Goal: Task Accomplishment & Management: Use online tool/utility

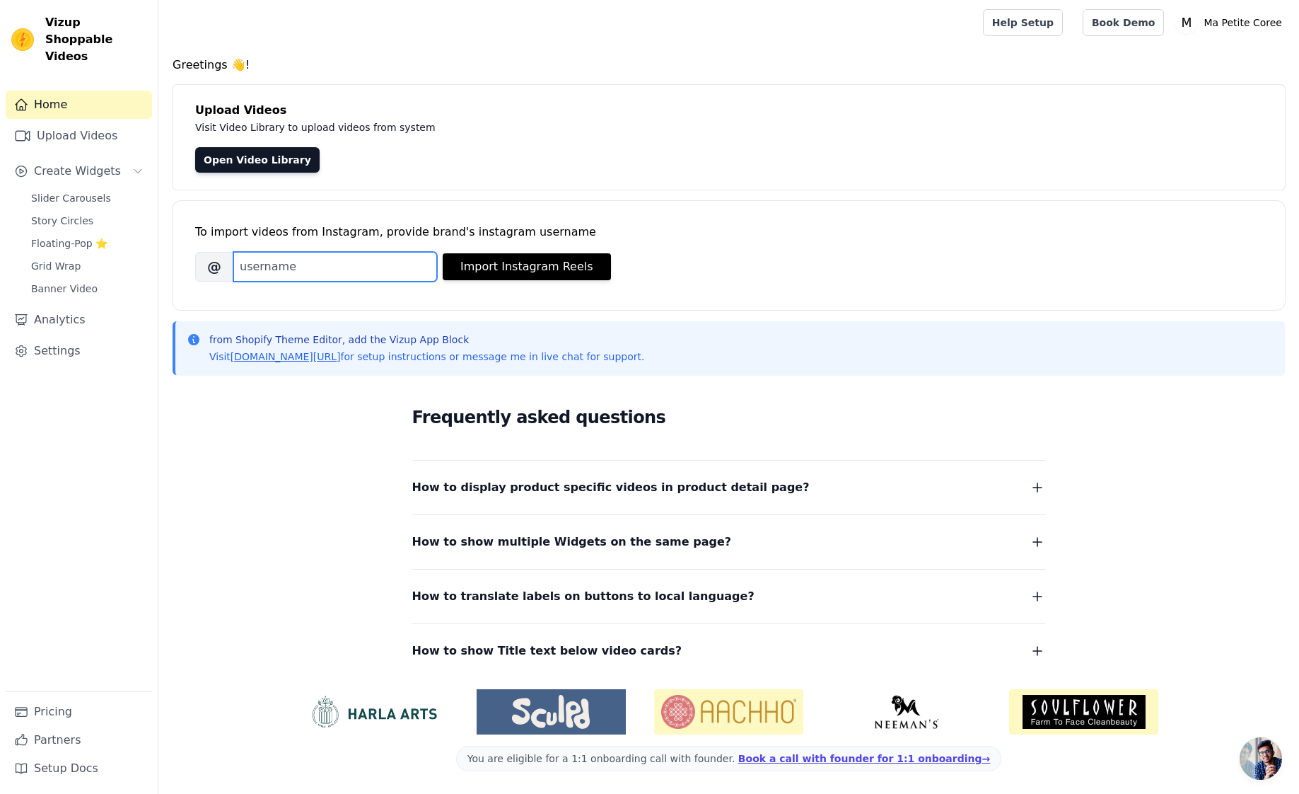
click at [350, 271] on input "Brand's Instagram Username" at bounding box center [335, 267] width 204 height 30
click at [90, 191] on span "Slider Carousels" at bounding box center [71, 198] width 80 height 14
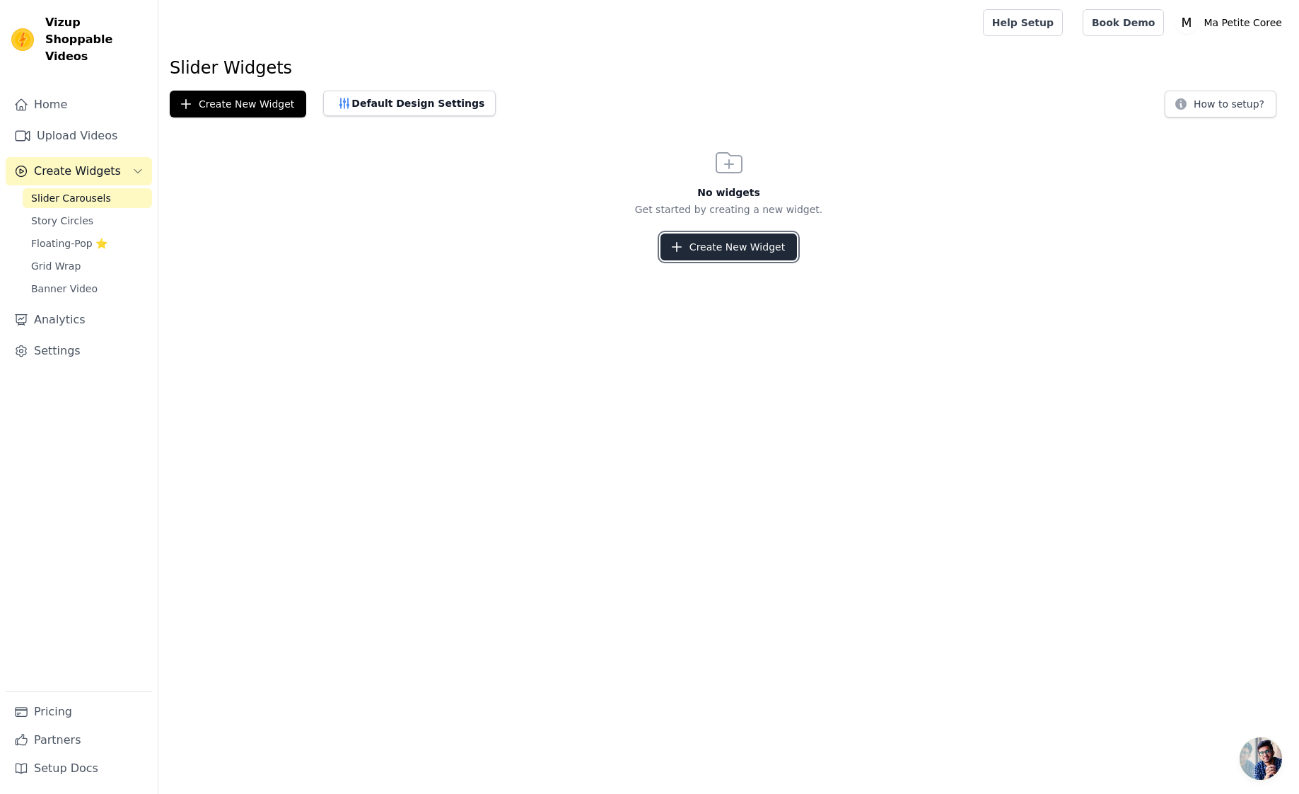
click at [750, 252] on button "Create New Widget" at bounding box center [729, 246] width 137 height 27
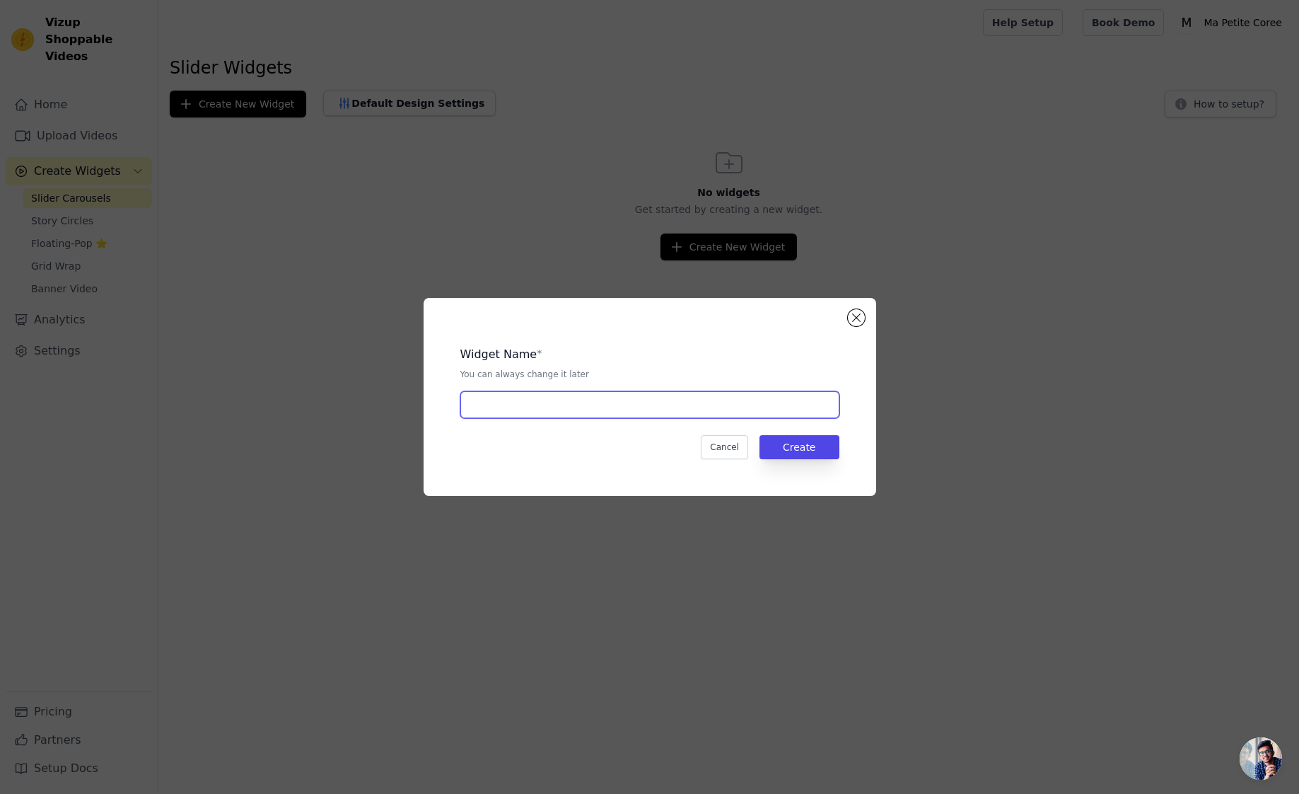
click at [602, 408] on input "text" at bounding box center [649, 404] width 379 height 27
type input "TEST BRAND"
click at [796, 450] on button "Create" at bounding box center [800, 447] width 80 height 24
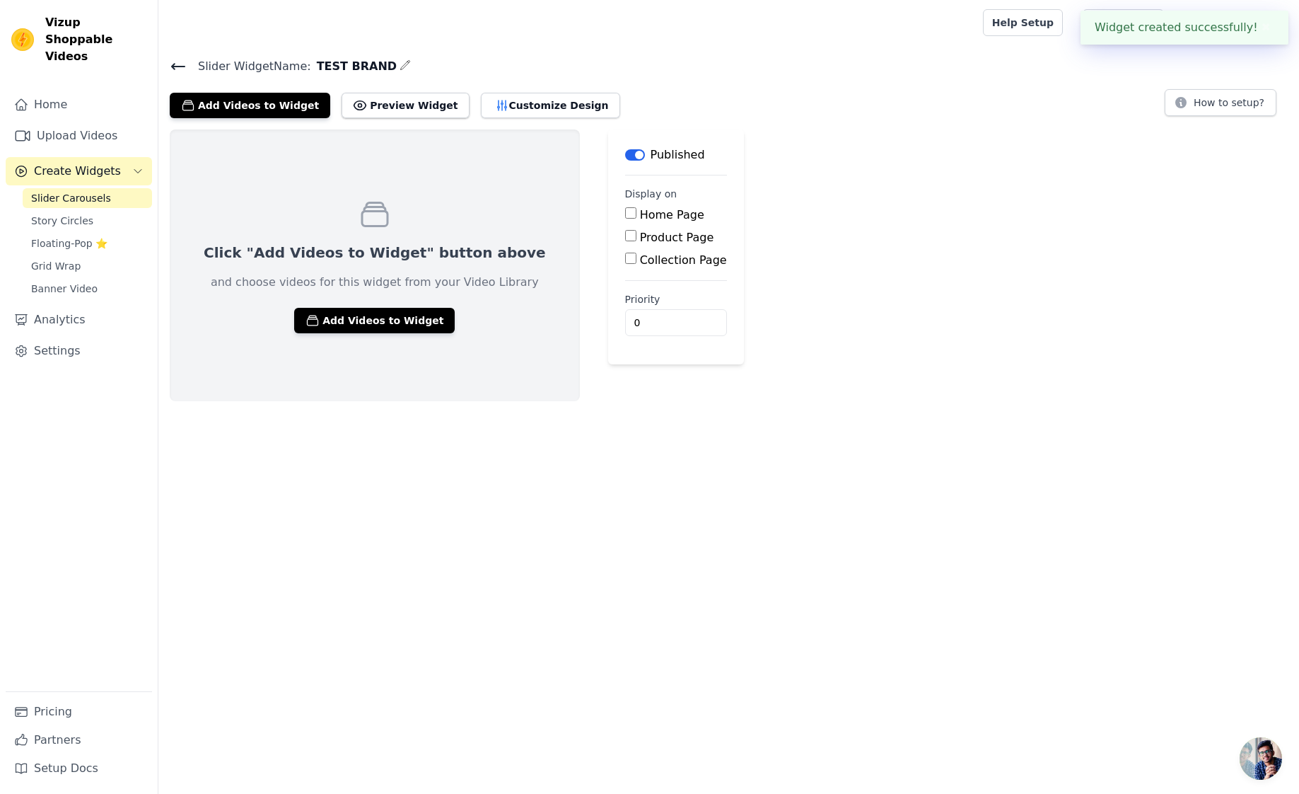
click at [640, 260] on label "Collection Page" at bounding box center [683, 259] width 87 height 13
click at [637, 260] on input "Collection Page" at bounding box center [630, 257] width 11 height 11
checkbox input "true"
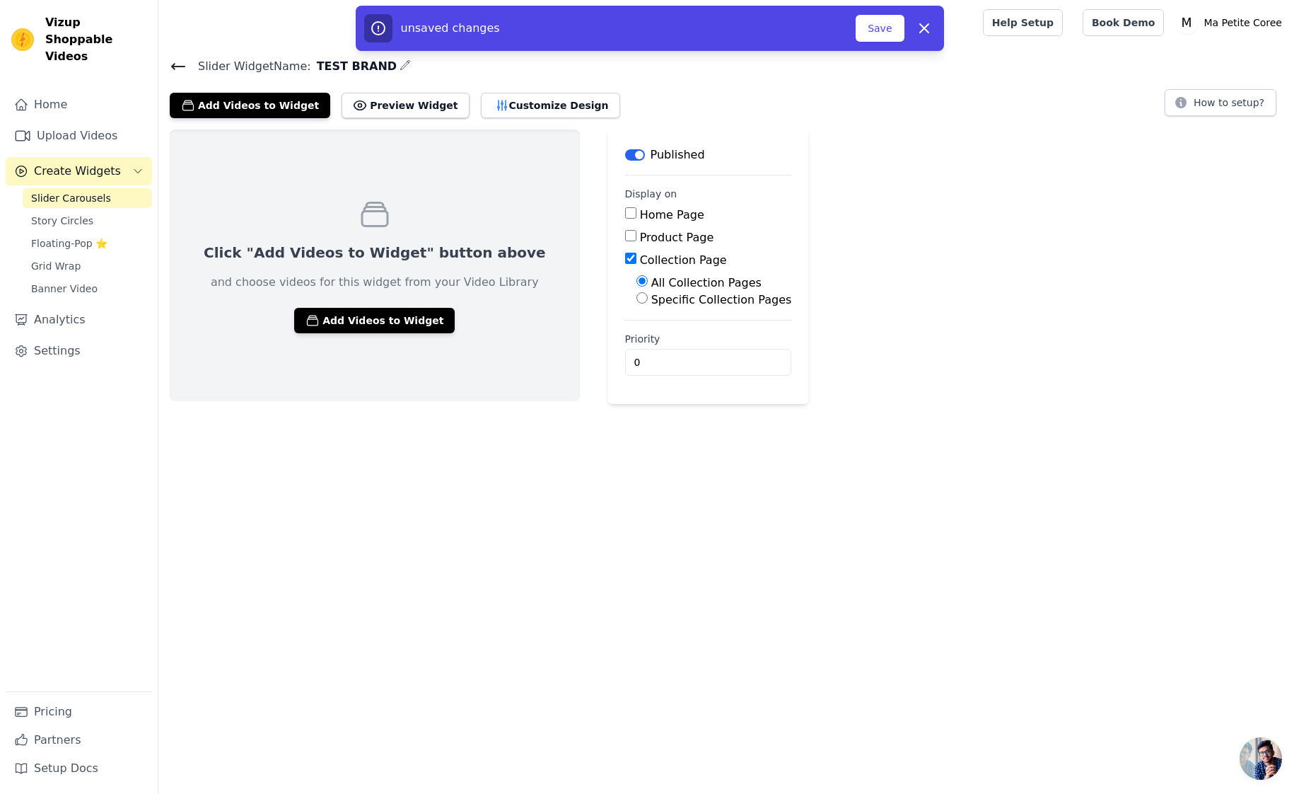
click at [651, 301] on label "Specific Collection Pages" at bounding box center [721, 299] width 141 height 13
click at [643, 301] on input "Specific Collection Pages" at bounding box center [642, 297] width 11 height 11
radio input "true"
click at [646, 326] on button "Select Collection Pages" at bounding box center [704, 332] width 134 height 24
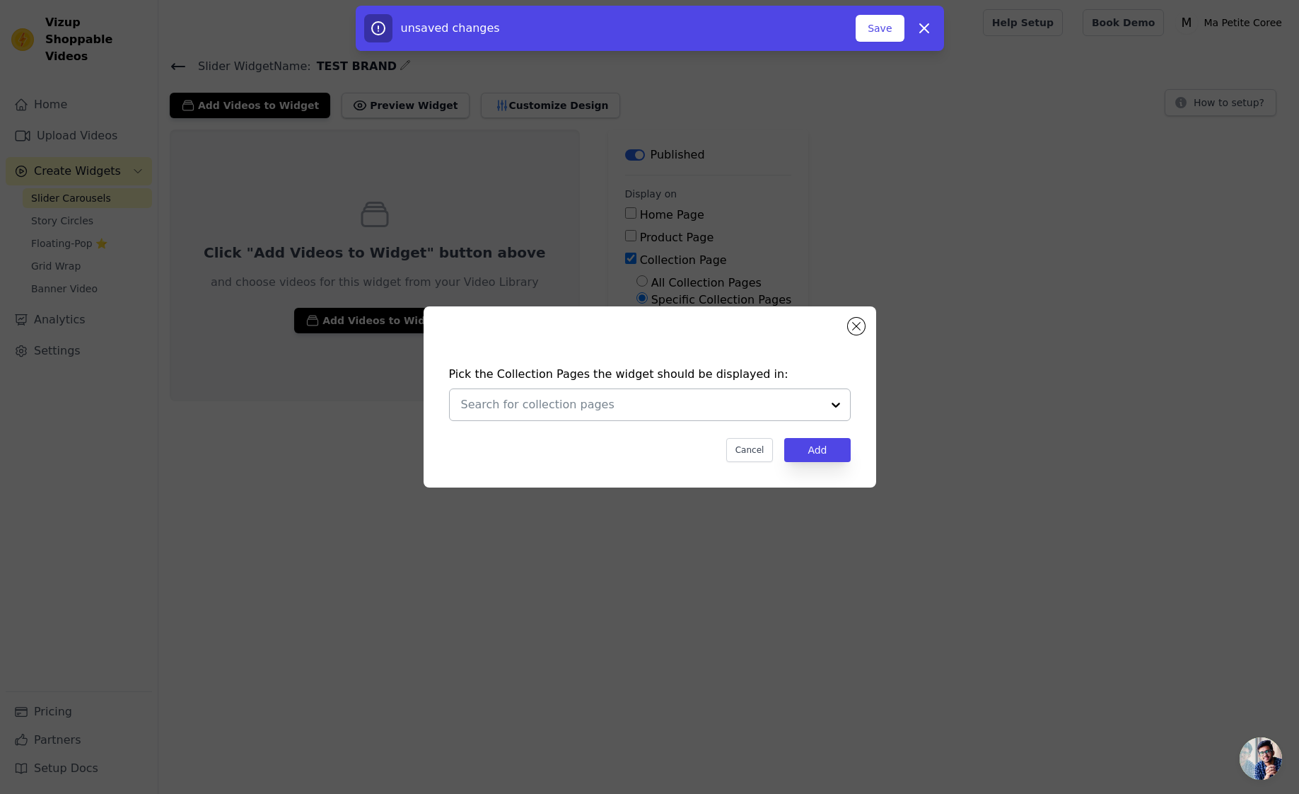
click at [571, 416] on div at bounding box center [641, 404] width 361 height 31
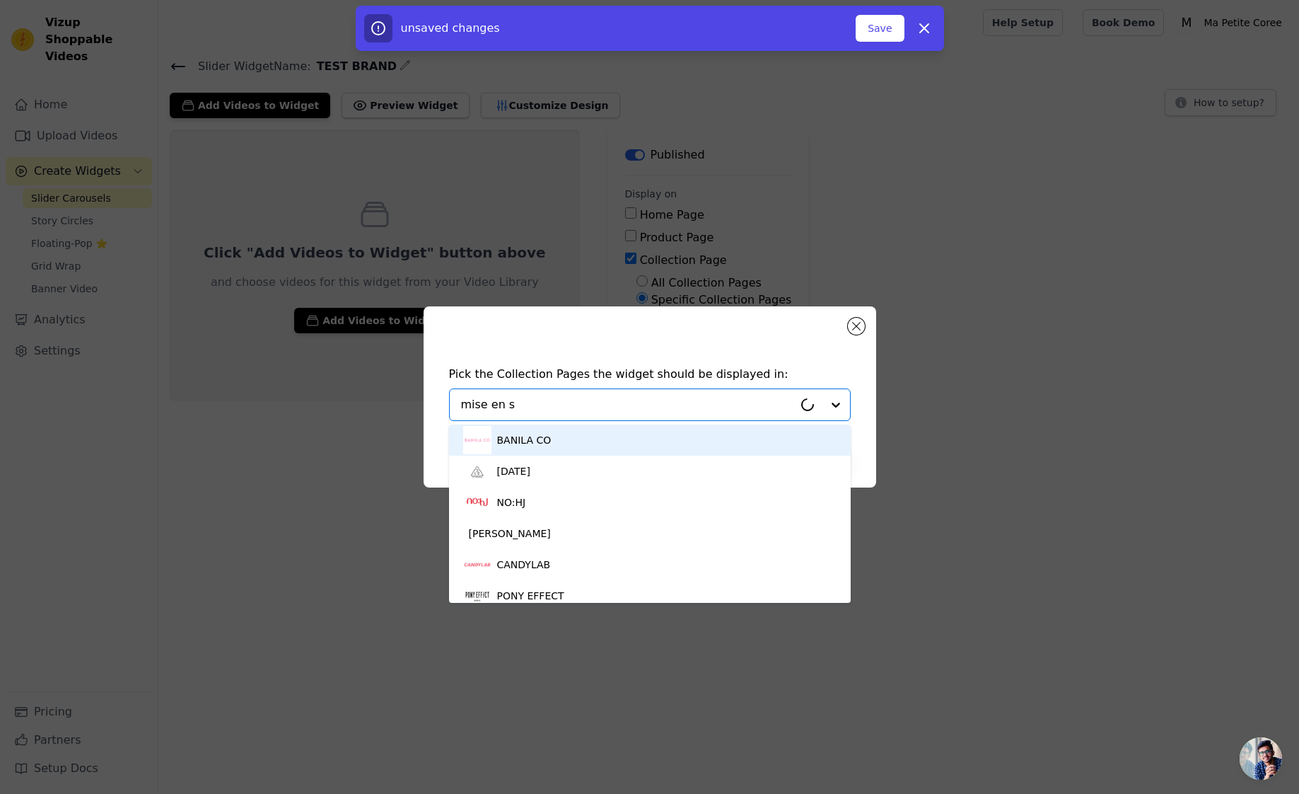
type input "mise en sc"
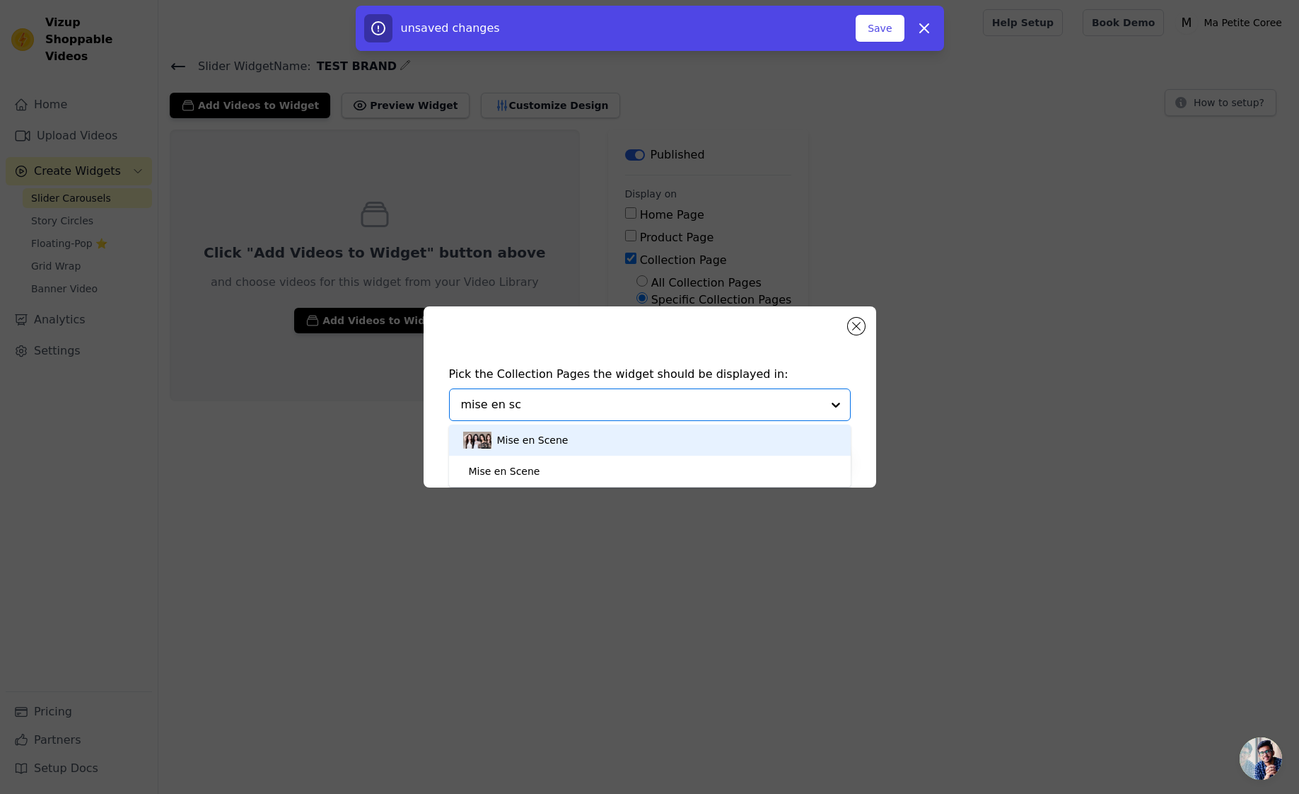
click at [545, 442] on div "Mise en Scene" at bounding box center [532, 439] width 71 height 31
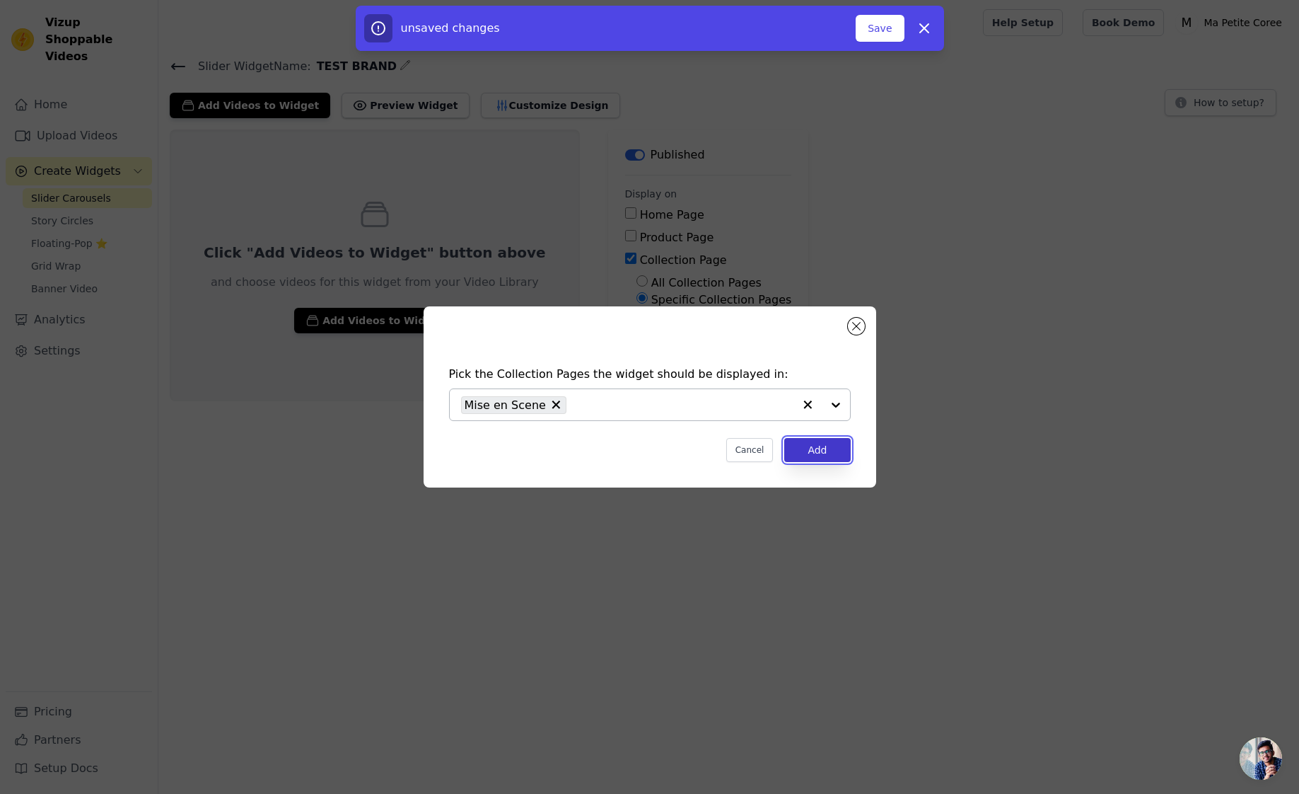
click at [826, 456] on button "Add" at bounding box center [817, 450] width 66 height 24
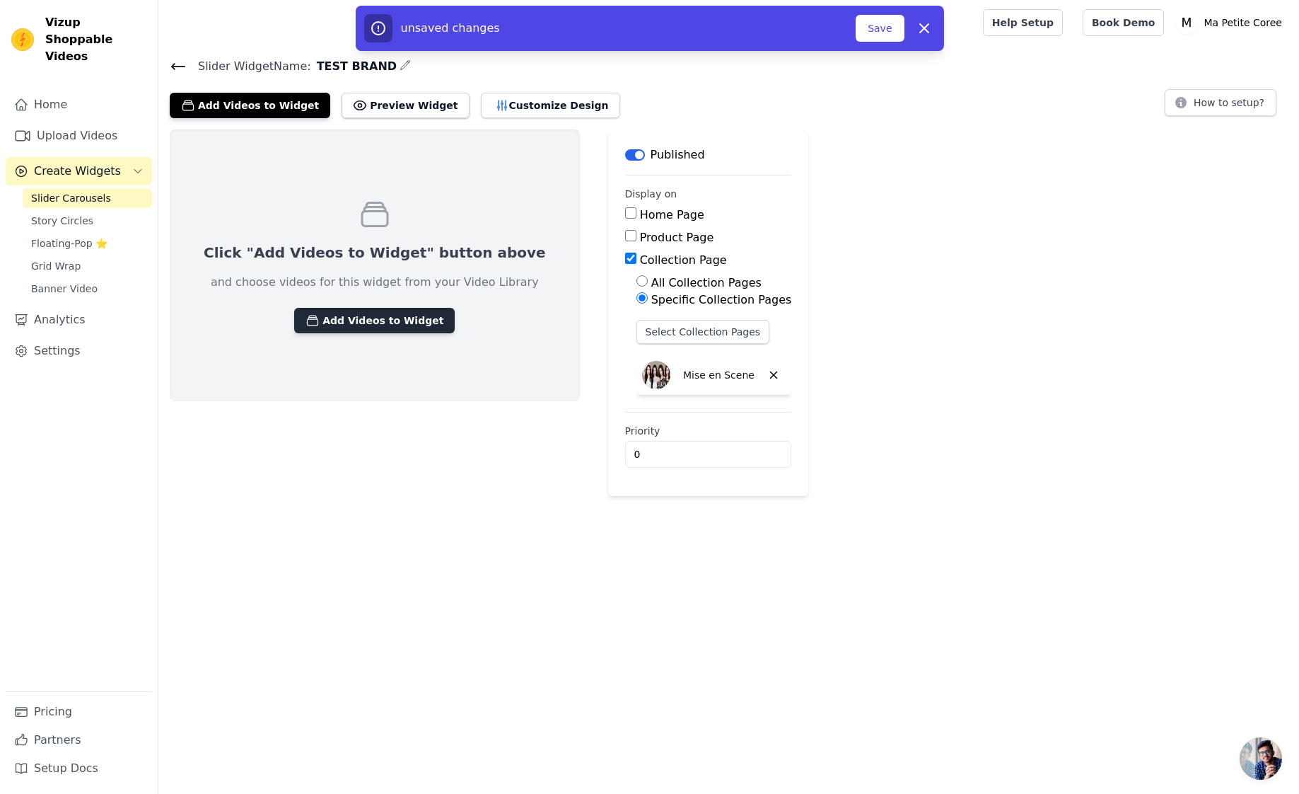
click at [325, 320] on button "Add Videos to Widget" at bounding box center [374, 320] width 161 height 25
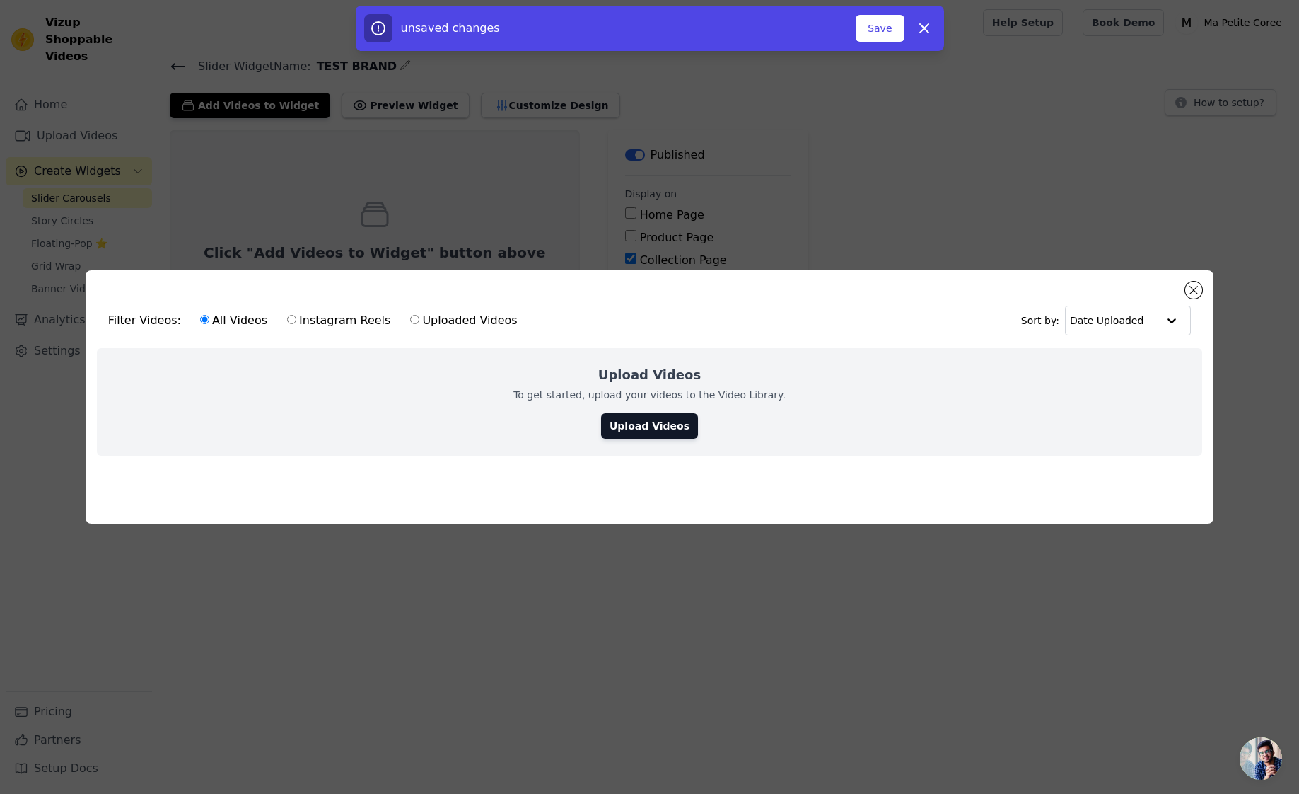
click at [309, 324] on label "Instagram Reels" at bounding box center [338, 320] width 105 height 18
click at [296, 324] on input "Instagram Reels" at bounding box center [291, 319] width 9 height 9
radio input "true"
click at [636, 422] on link "Upload Videos" at bounding box center [649, 425] width 97 height 25
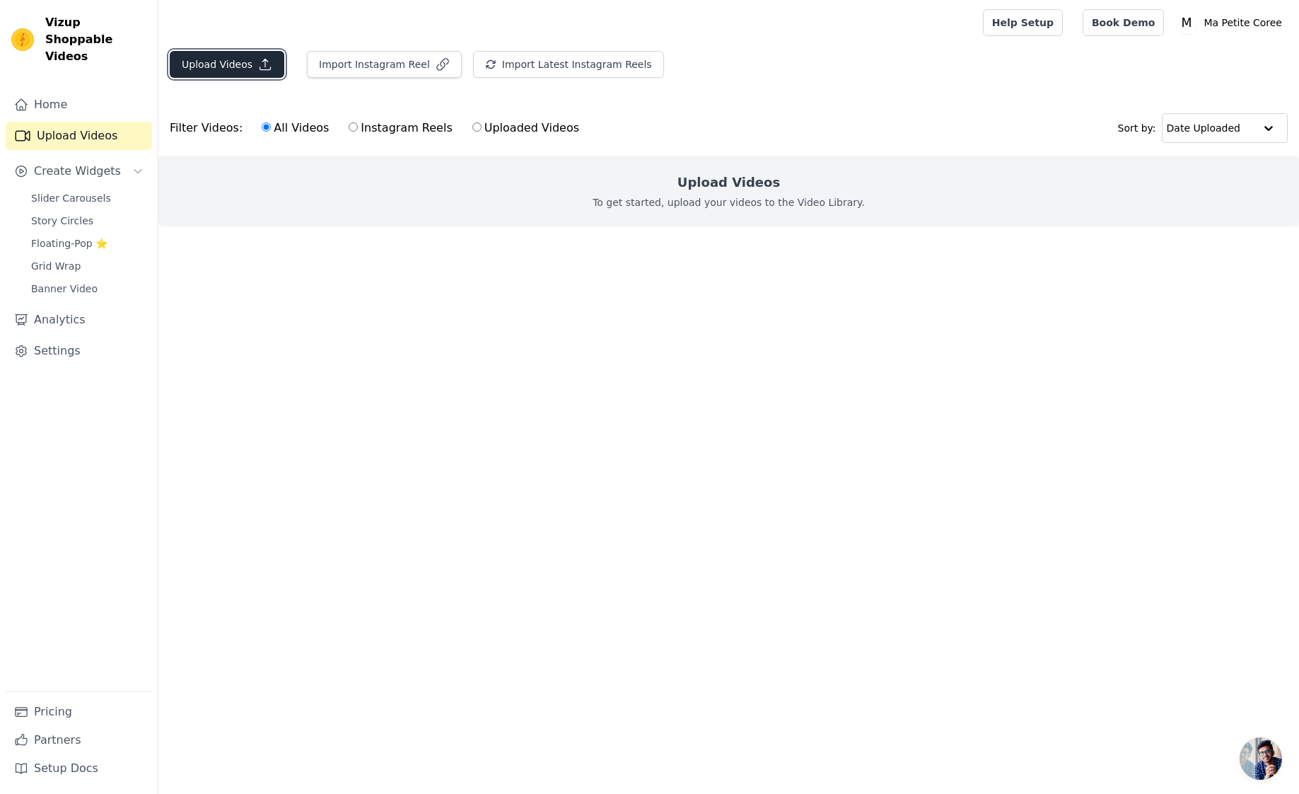
click at [261, 67] on icon "button" at bounding box center [265, 64] width 14 height 14
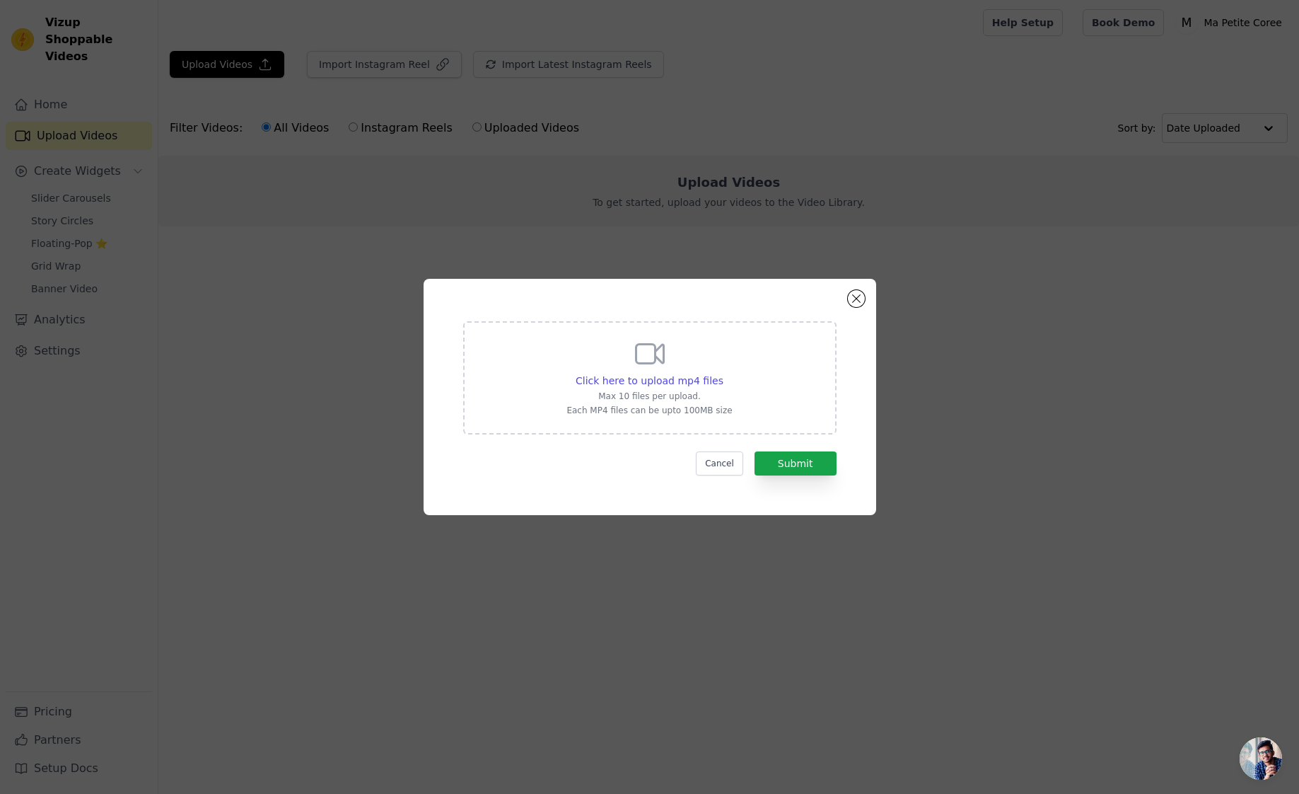
click at [664, 368] on icon at bounding box center [650, 354] width 34 height 34
click at [723, 373] on input "Click here to upload mp4 files Max 10 files per upload. Each MP4 files can be u…" at bounding box center [723, 373] width 1 height 1
type input "C:\fakepath\ssstik.io_@miseenscene.sg_1755494065834.mp4"
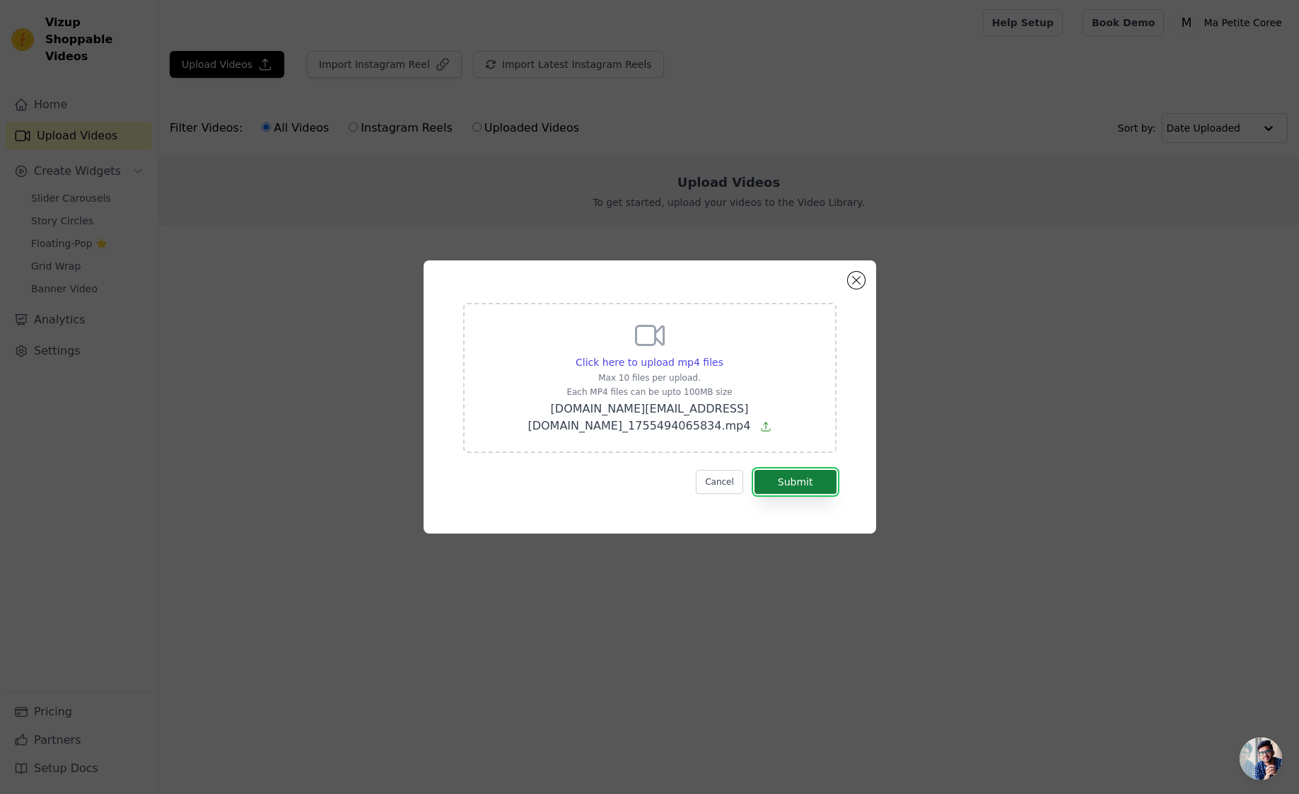
click at [835, 474] on button "Submit" at bounding box center [796, 482] width 82 height 24
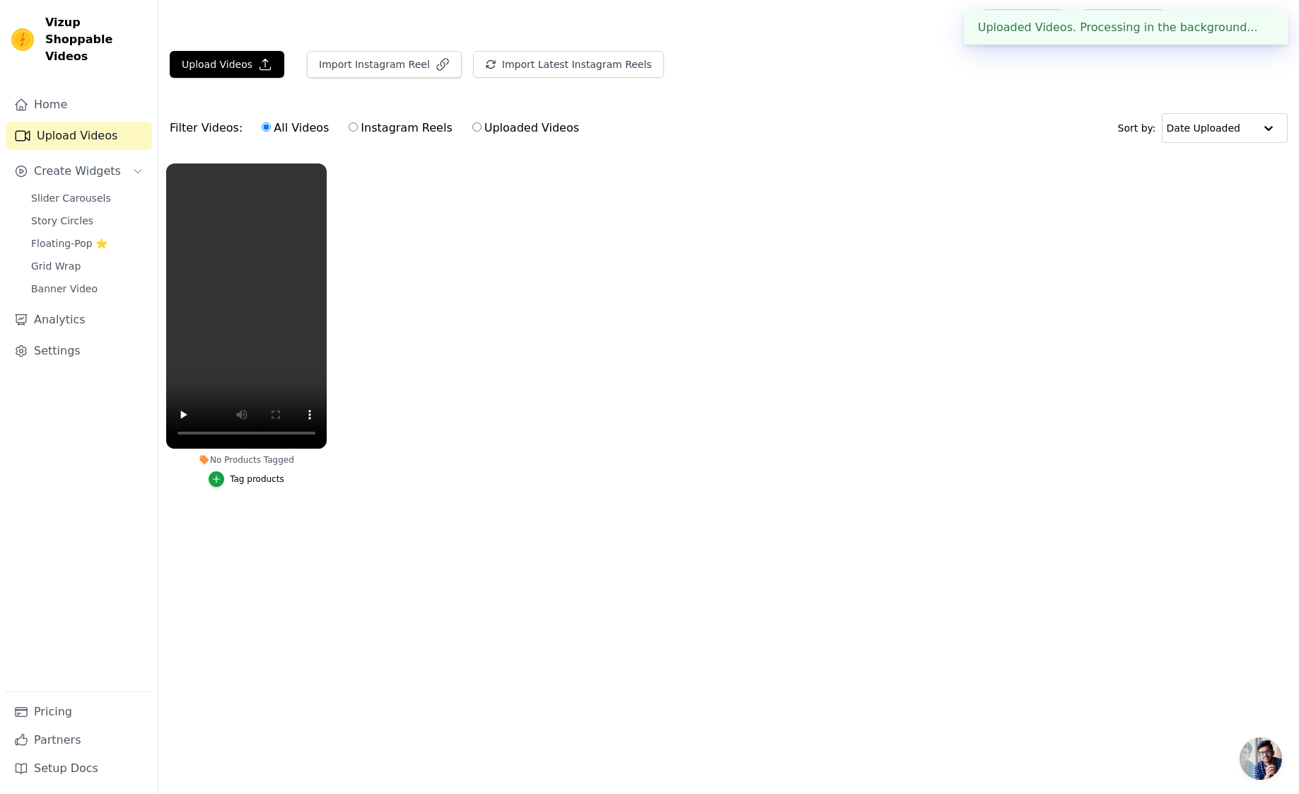
click at [250, 477] on div "Tag products" at bounding box center [257, 478] width 54 height 11
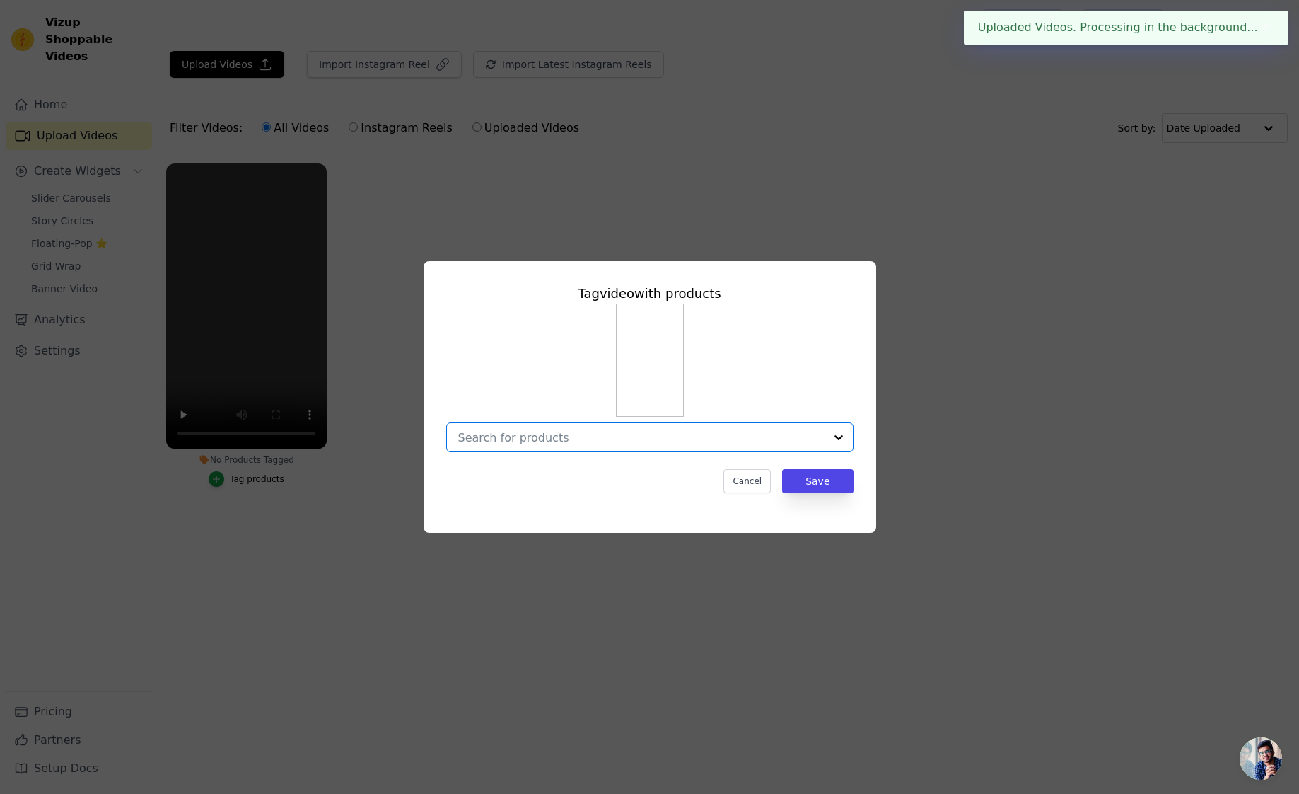
click at [527, 437] on input "No Products Tagged Tag video with products Option undefined, selected. Select i…" at bounding box center [641, 437] width 366 height 13
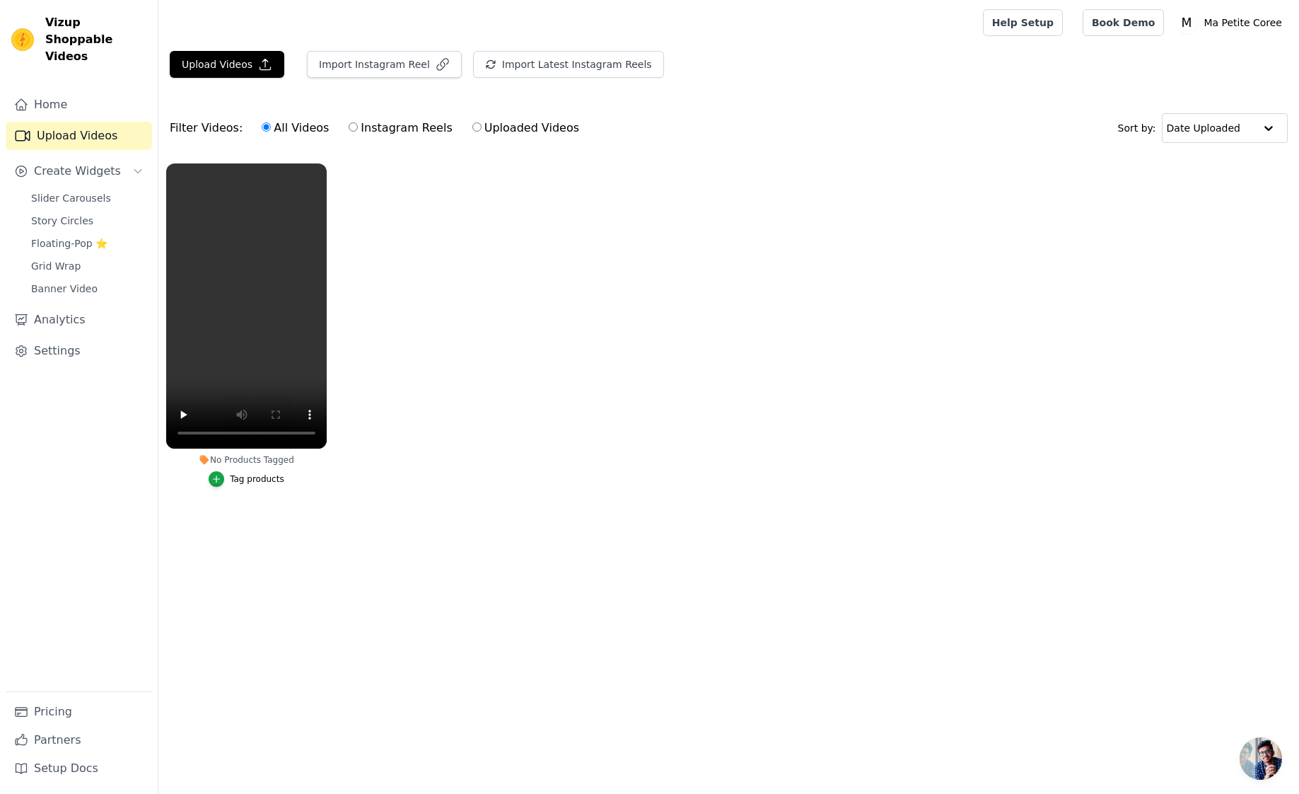
click at [265, 480] on div "Tag products" at bounding box center [257, 478] width 54 height 11
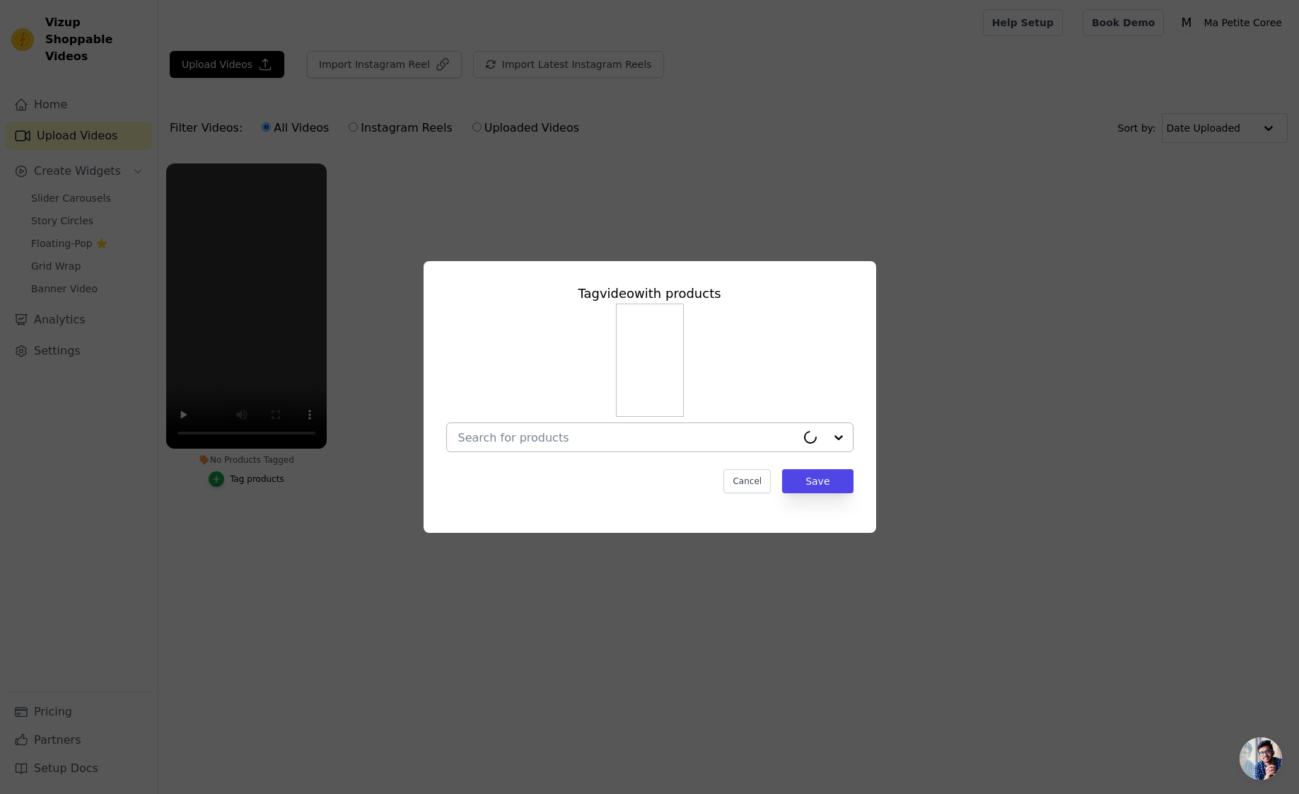
click at [567, 438] on input "No Products Tagged Tag video with products Cancel Save Tag products" at bounding box center [627, 437] width 338 height 13
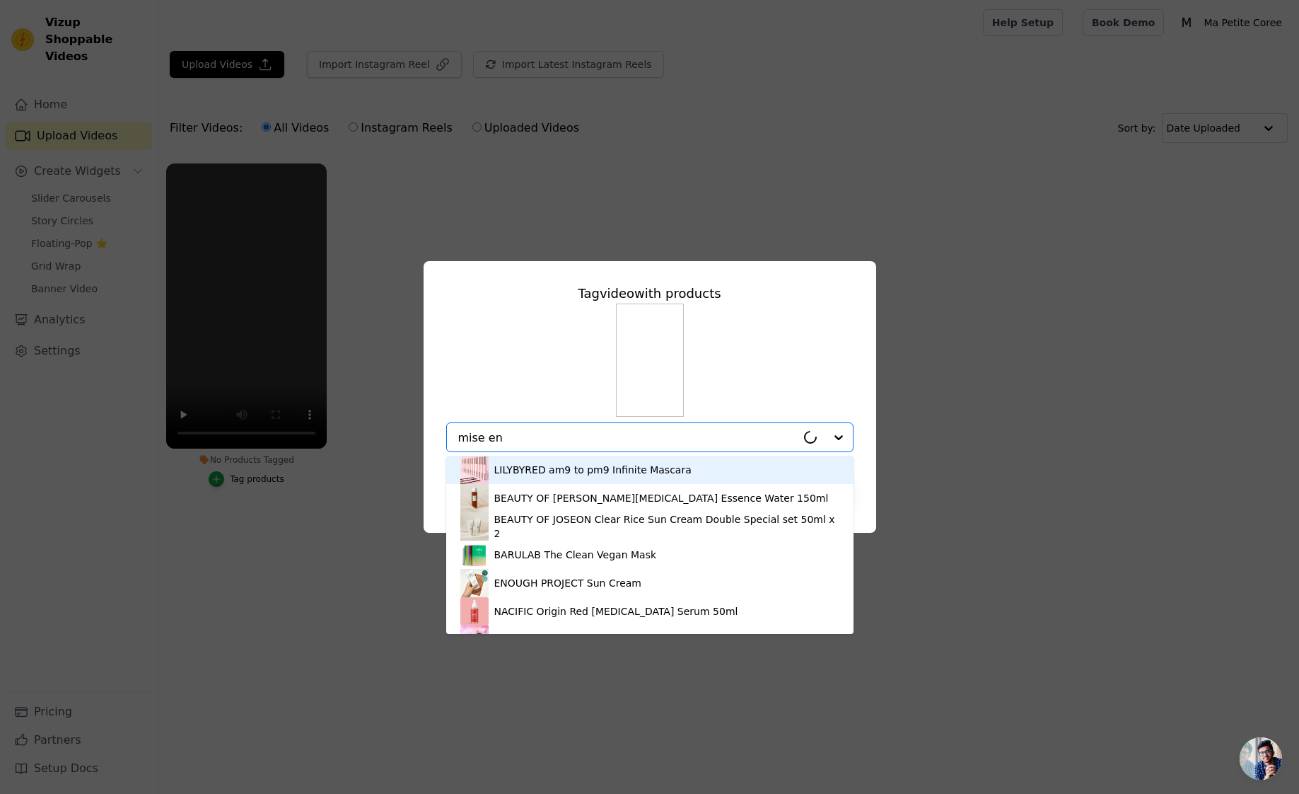
type input "mise en s"
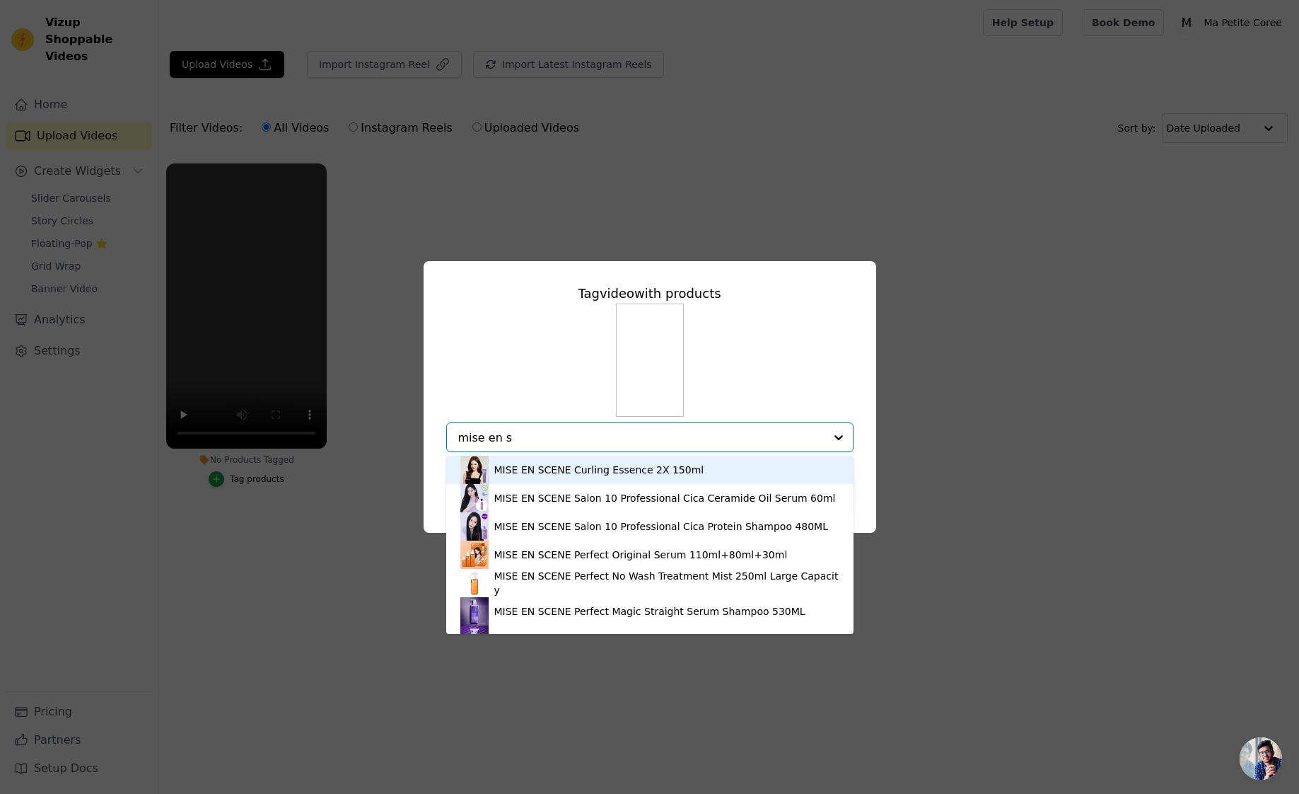
scroll to position [266, 0]
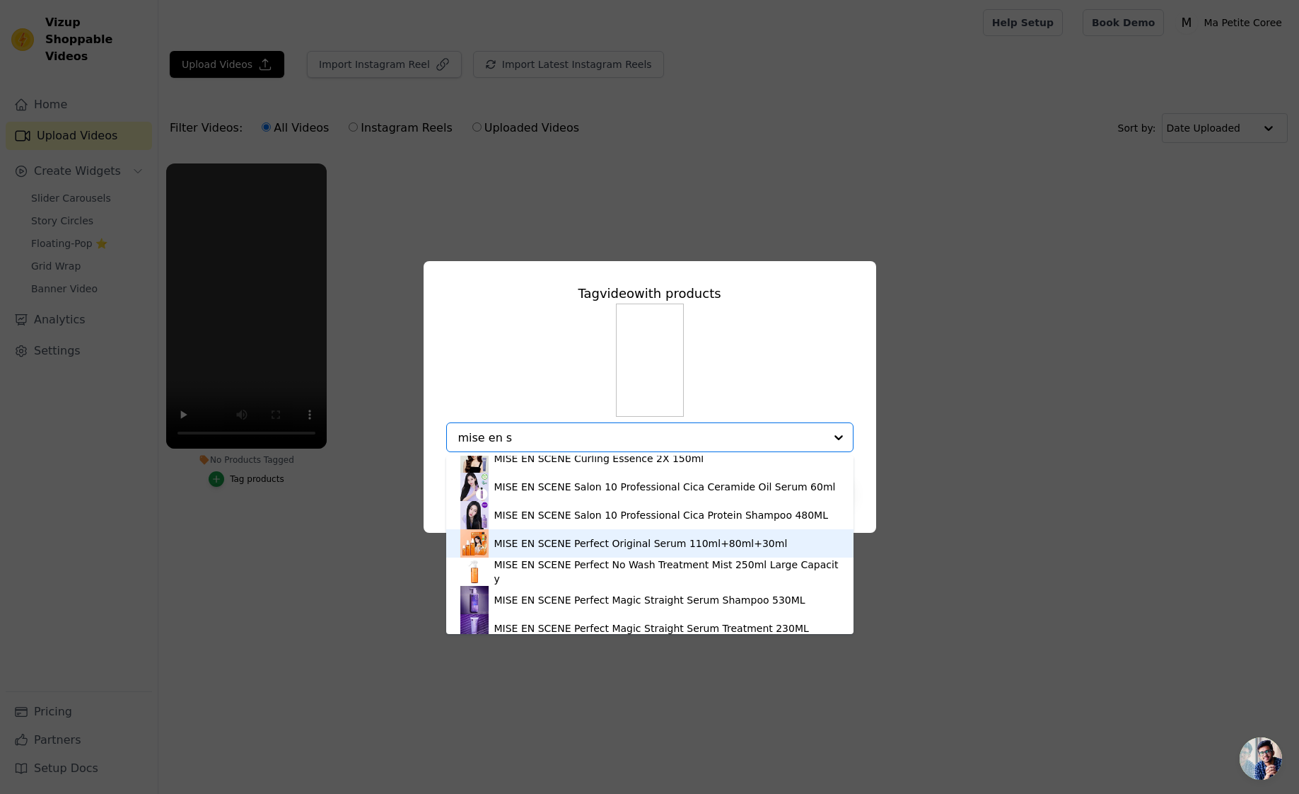
click at [499, 544] on div "MISE EN SCENE Perfect Original Serum 110ml+80ml+30ml" at bounding box center [641, 543] width 294 height 14
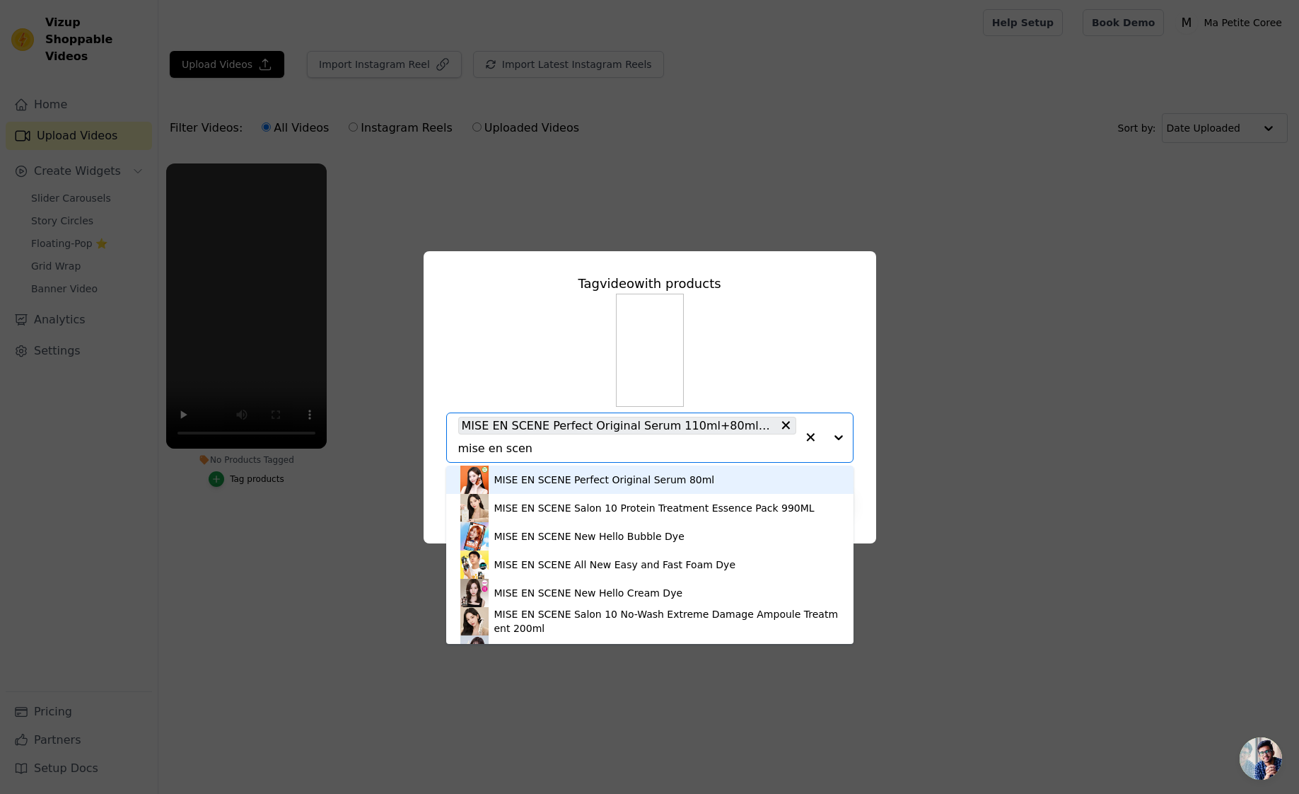
type input "mise en scene"
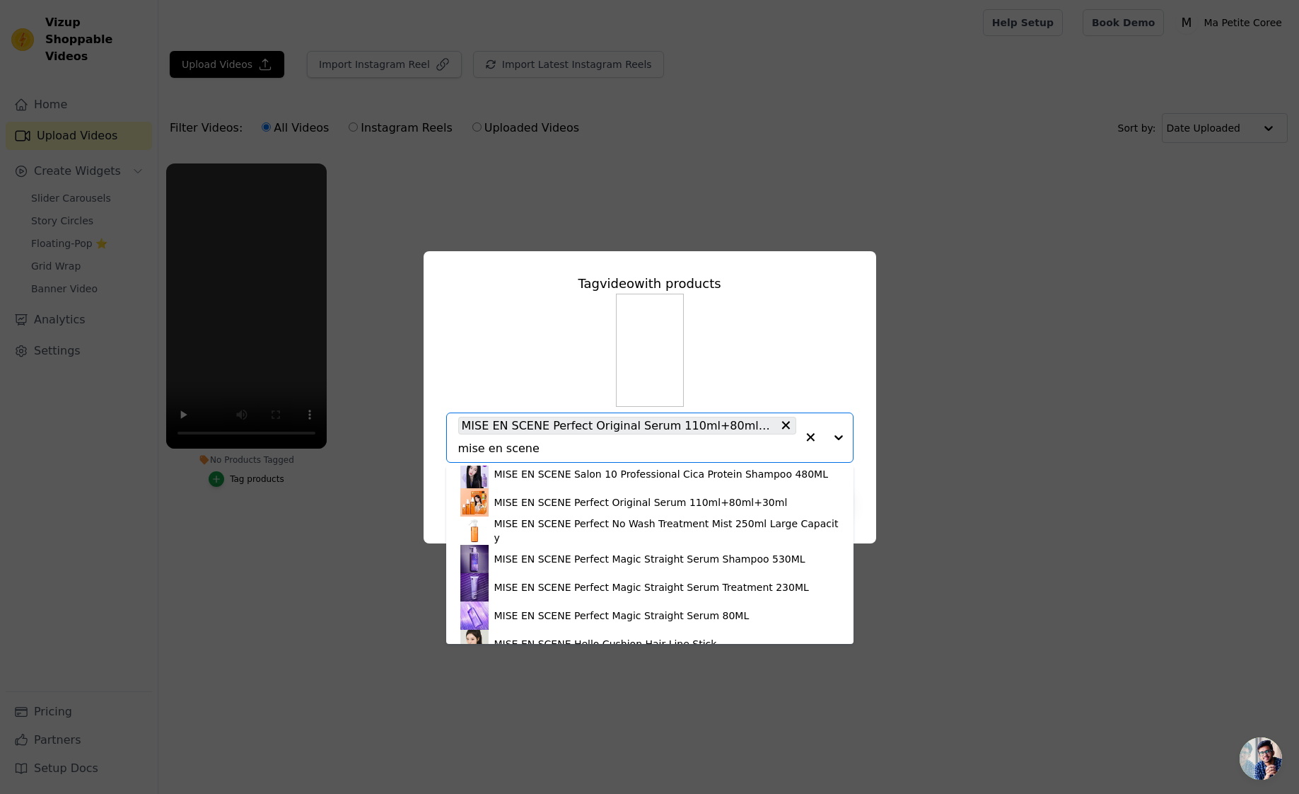
scroll to position [291, 0]
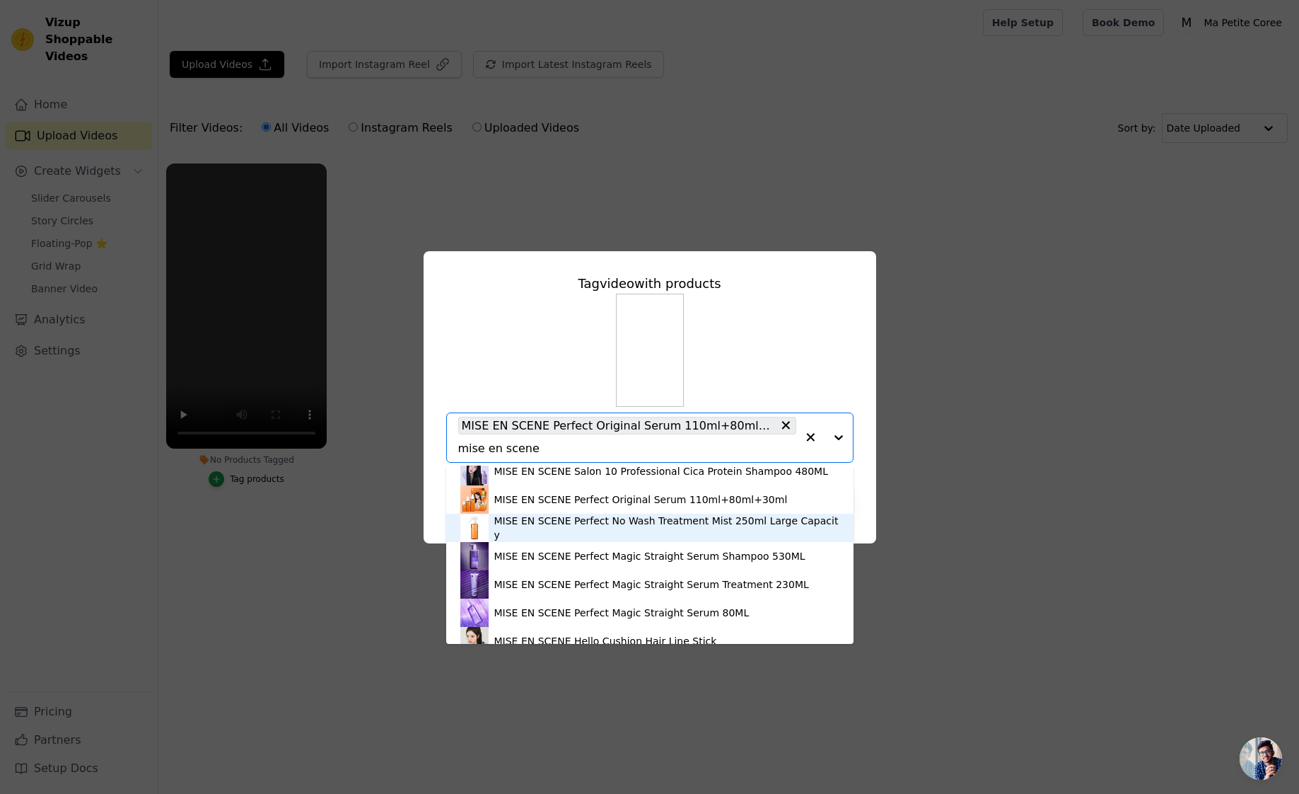
click at [554, 523] on div "MISE EN SCENE Perfect No Wash Treatment Mist 250ml Large Capacity" at bounding box center [666, 527] width 345 height 28
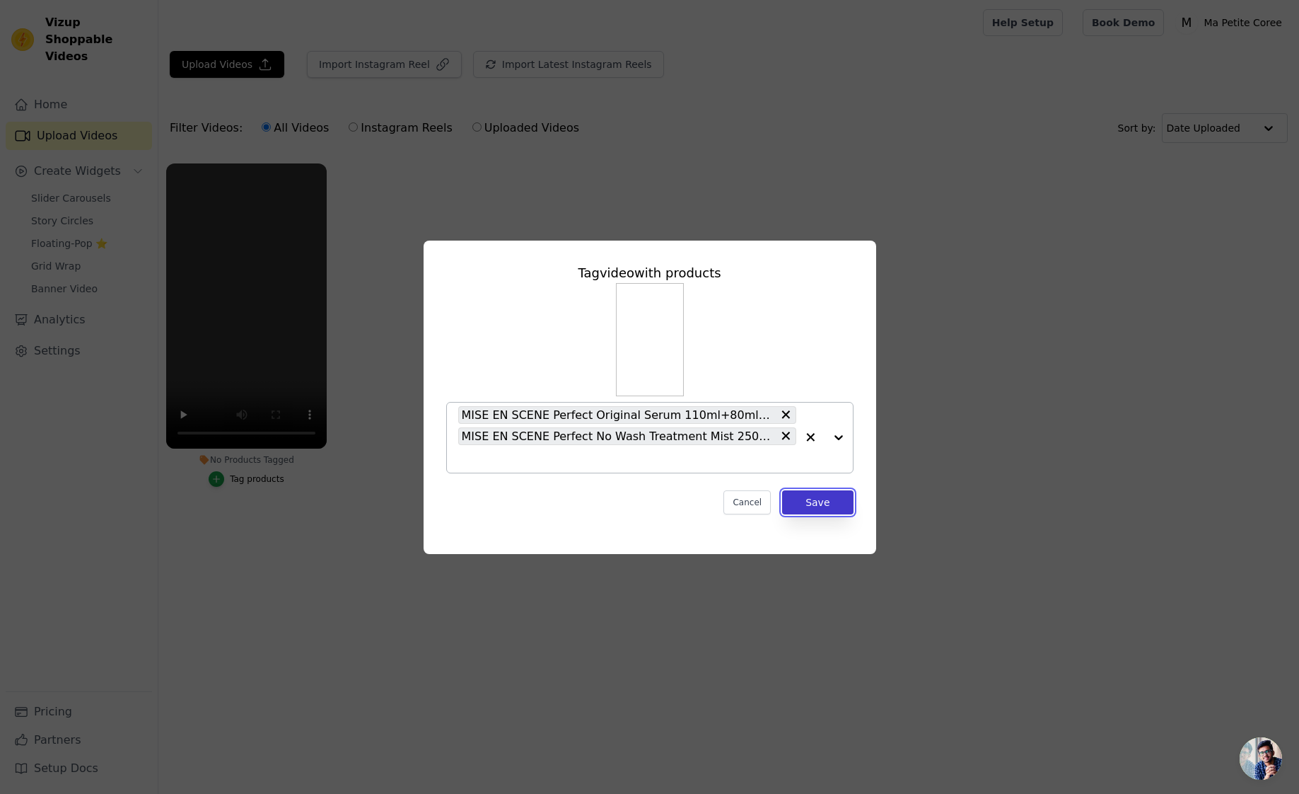
click at [823, 499] on button "Save" at bounding box center [817, 502] width 71 height 24
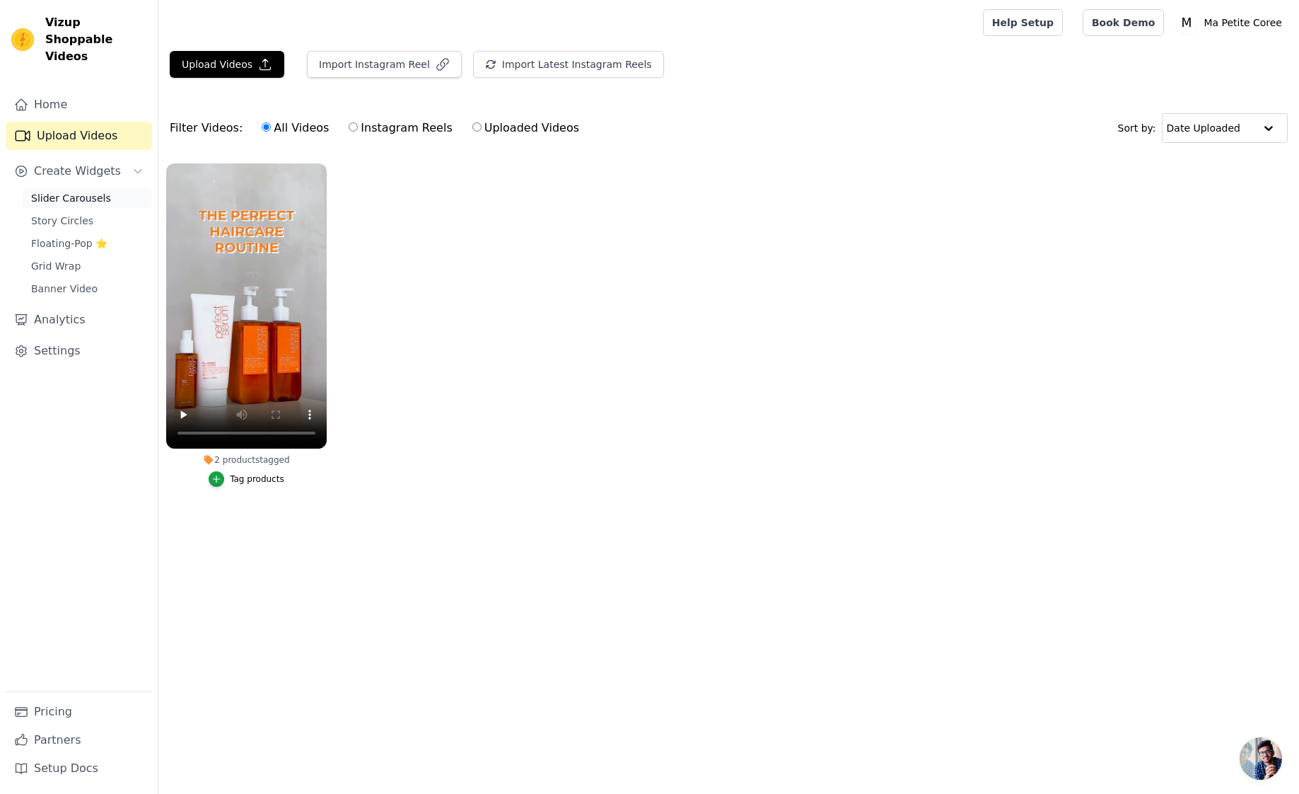
click at [88, 191] on span "Slider Carousels" at bounding box center [71, 198] width 80 height 14
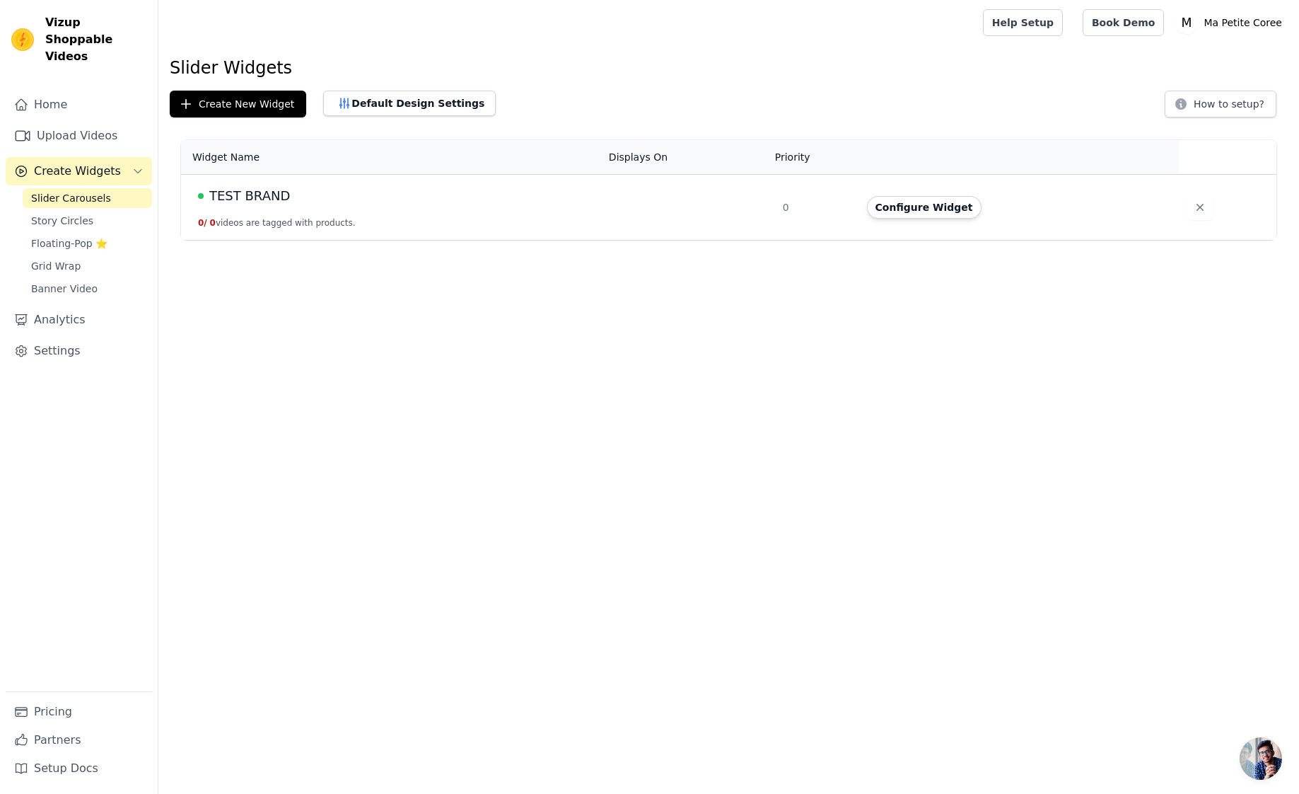
click at [260, 197] on span "TEST BRAND" at bounding box center [249, 196] width 81 height 20
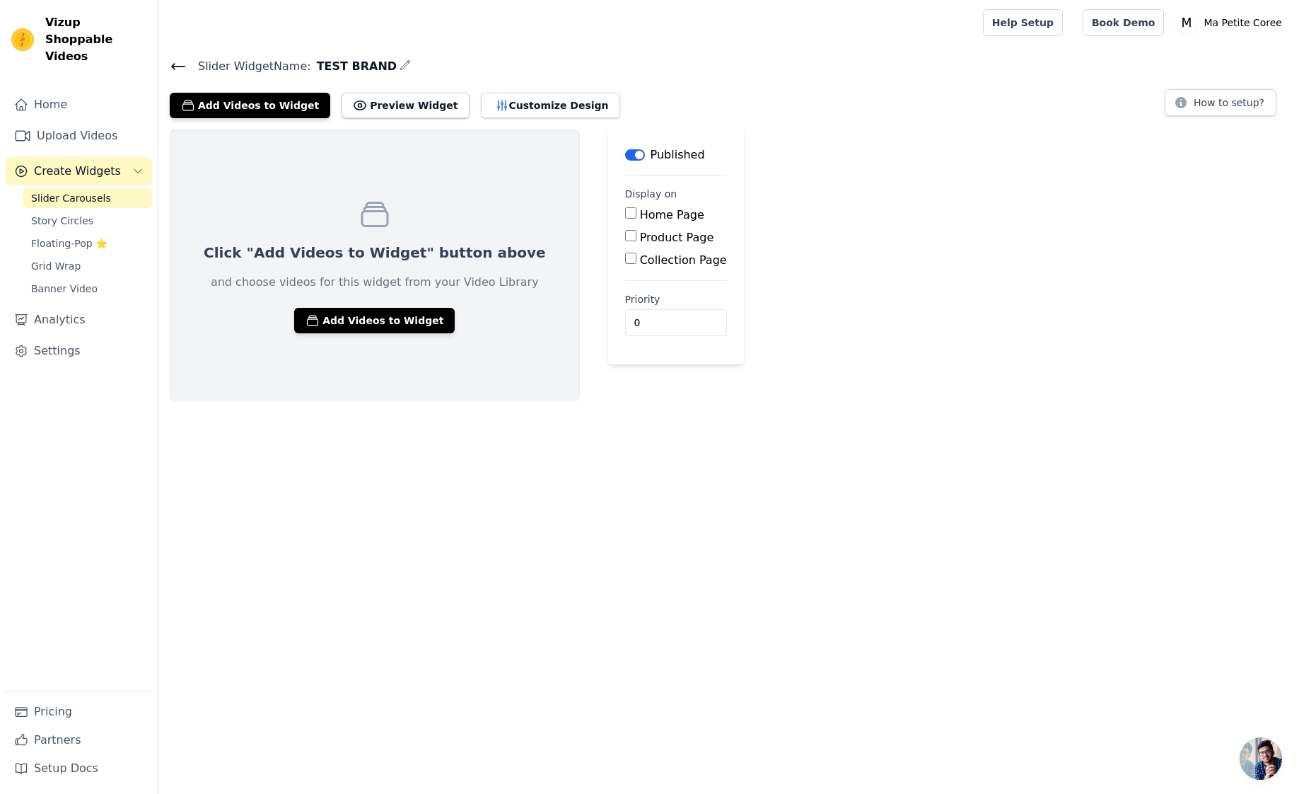
click at [177, 65] on icon at bounding box center [178, 67] width 13 height 6
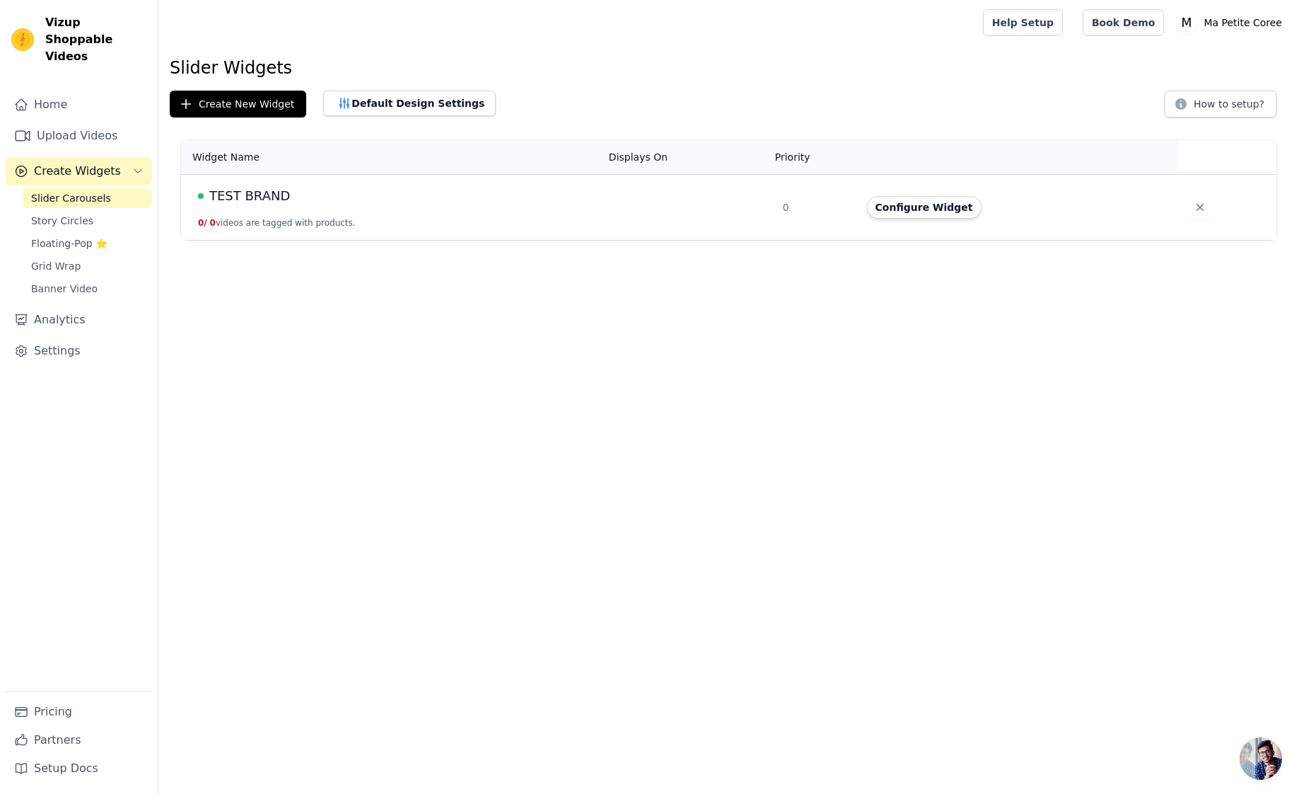
click at [177, 65] on h1 "Slider Widgets" at bounding box center [729, 68] width 1118 height 23
click at [57, 214] on span "Story Circles" at bounding box center [62, 221] width 62 height 14
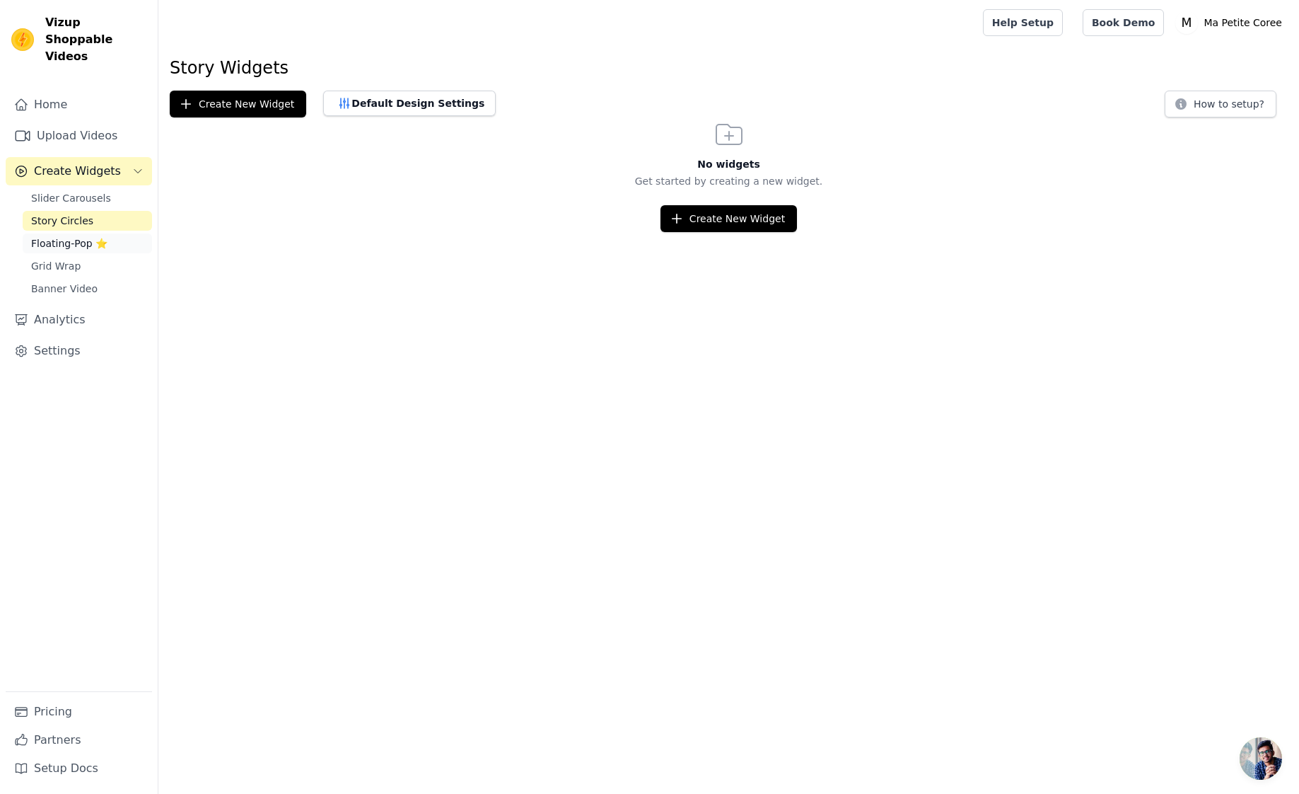
click at [62, 236] on span "Floating-Pop ⭐" at bounding box center [69, 243] width 76 height 14
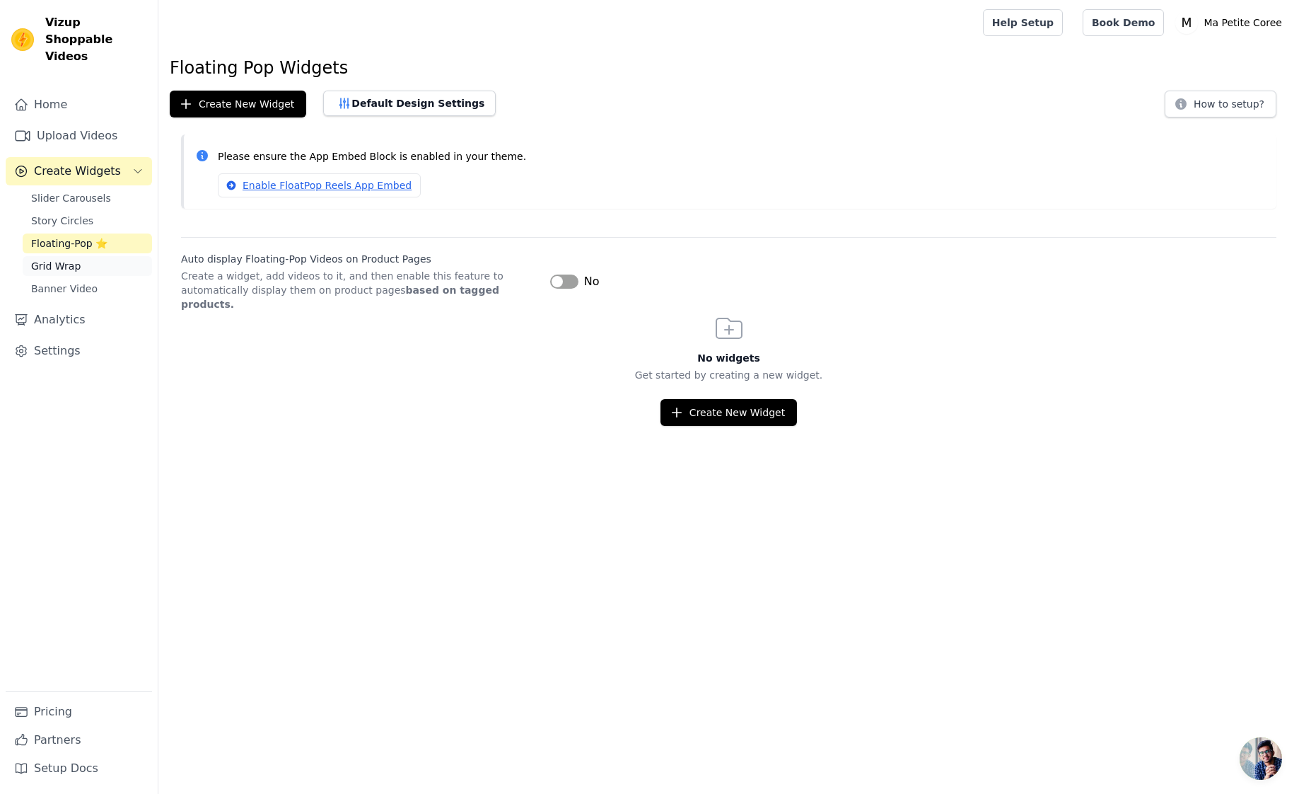
click at [64, 259] on span "Grid Wrap" at bounding box center [56, 266] width 50 height 14
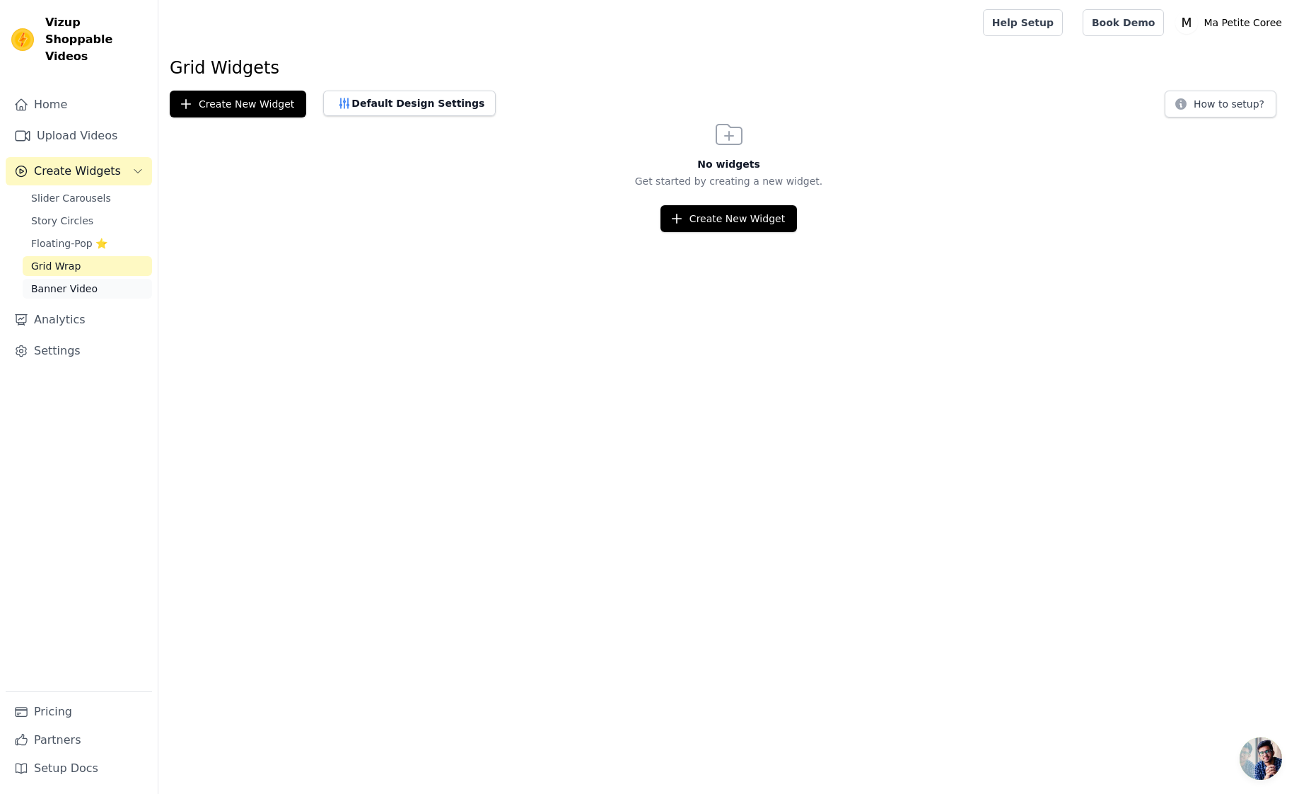
click at [66, 281] on span "Banner Video" at bounding box center [64, 288] width 66 height 14
click at [60, 191] on span "Slider Carousels" at bounding box center [71, 198] width 80 height 14
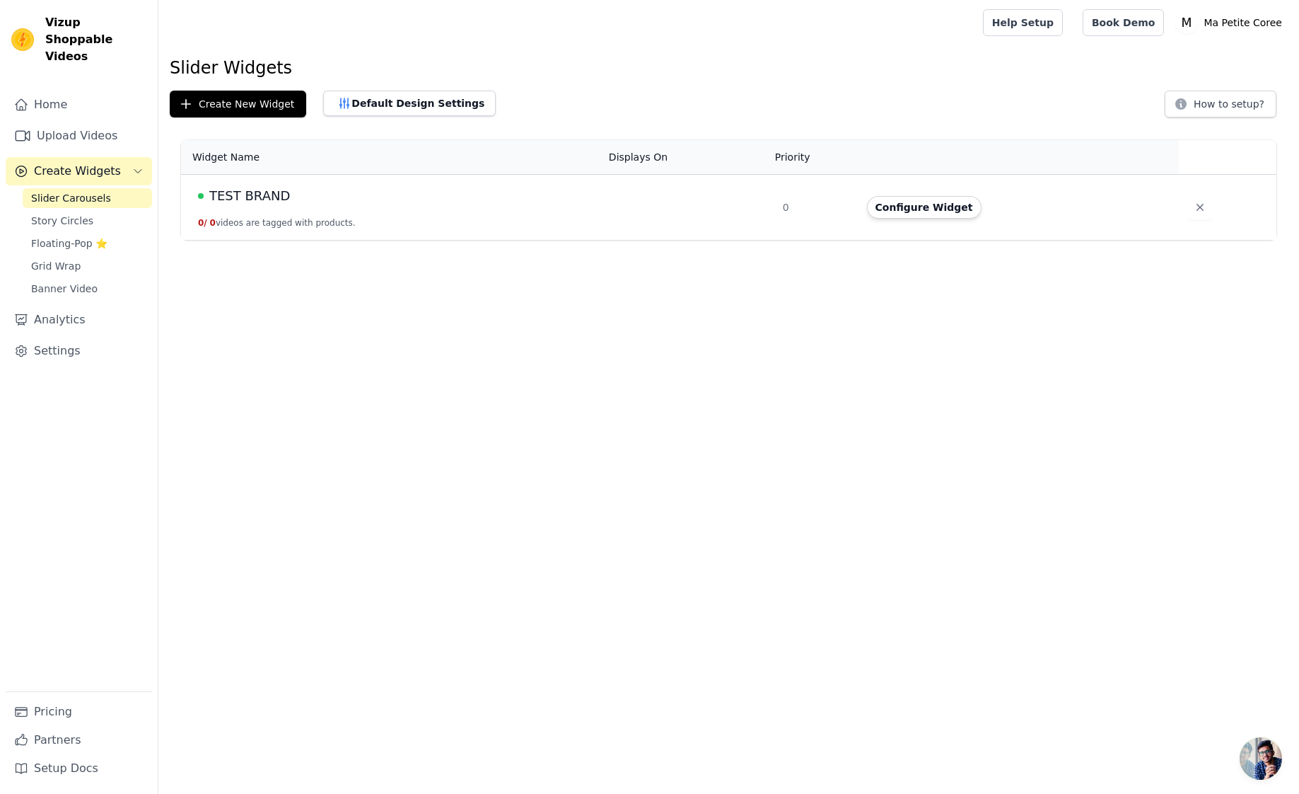
click at [233, 200] on span "TEST BRAND" at bounding box center [249, 196] width 81 height 20
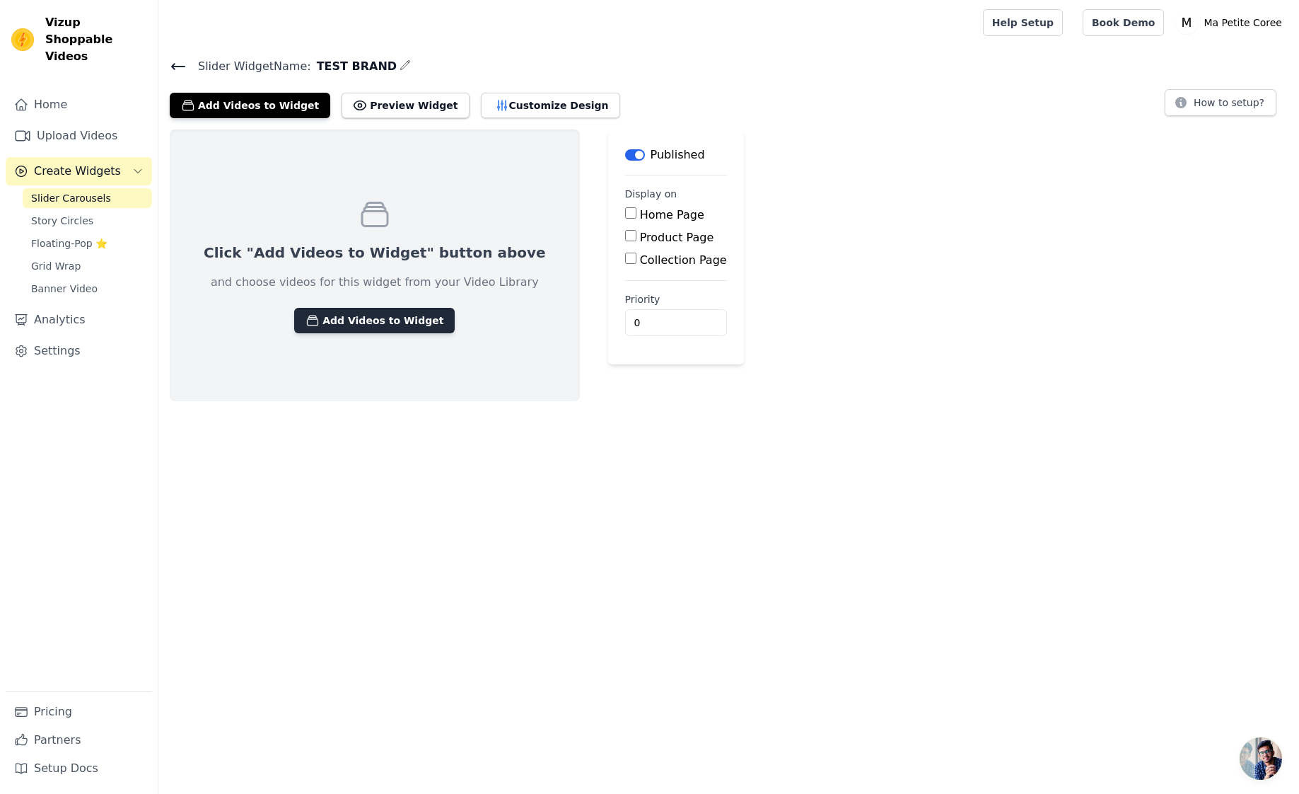
click at [363, 323] on button "Add Videos to Widget" at bounding box center [374, 320] width 161 height 25
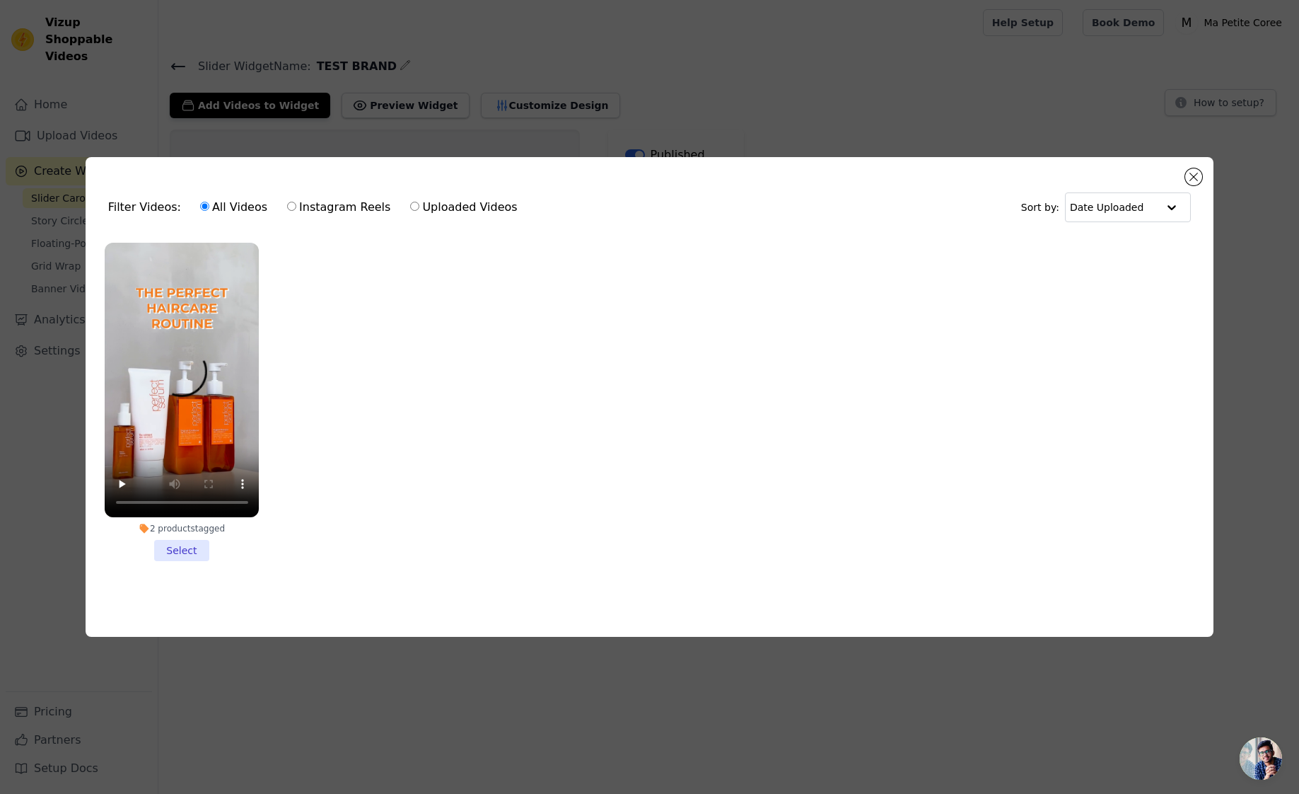
click at [179, 552] on li "2 products tagged Select" at bounding box center [182, 402] width 155 height 319
click at [0, 0] on input "2 products tagged Select" at bounding box center [0, 0] width 0 height 0
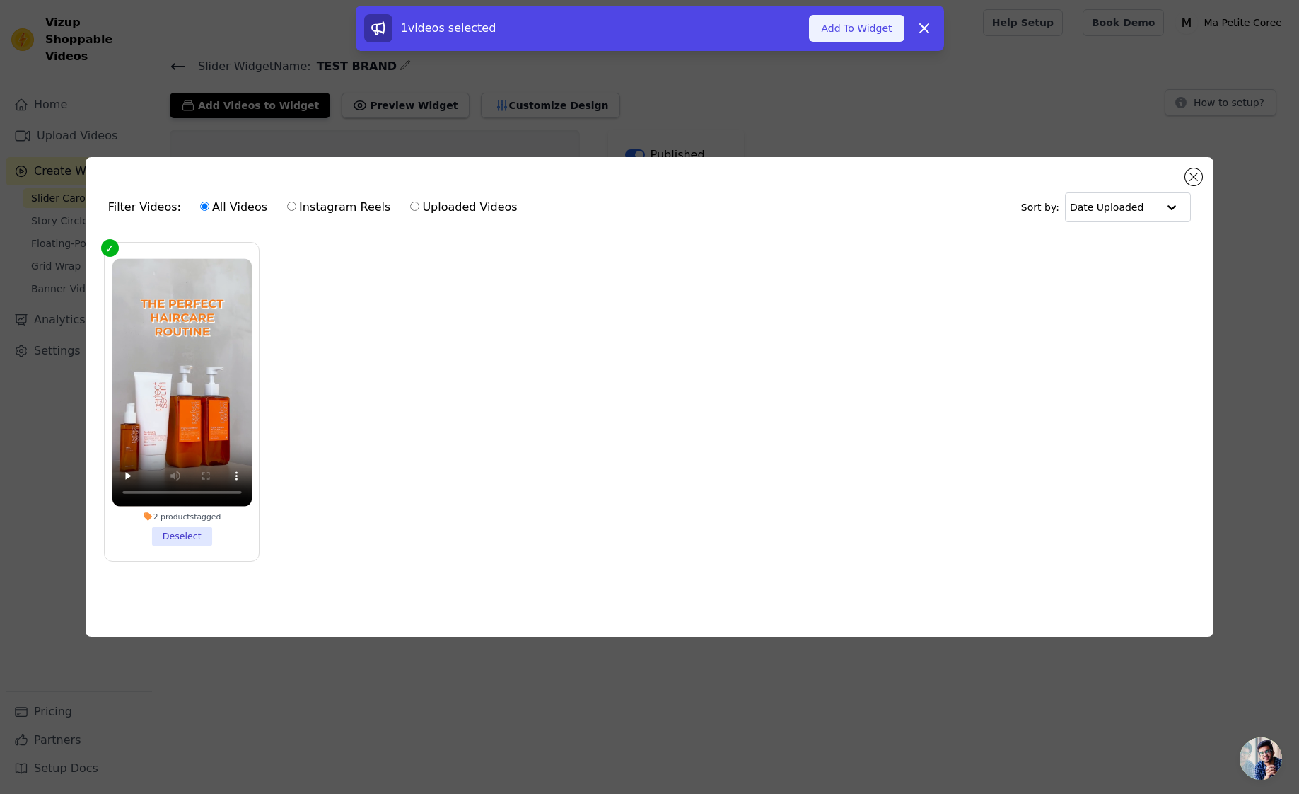
click at [886, 31] on button "Add To Widget" at bounding box center [856, 28] width 95 height 27
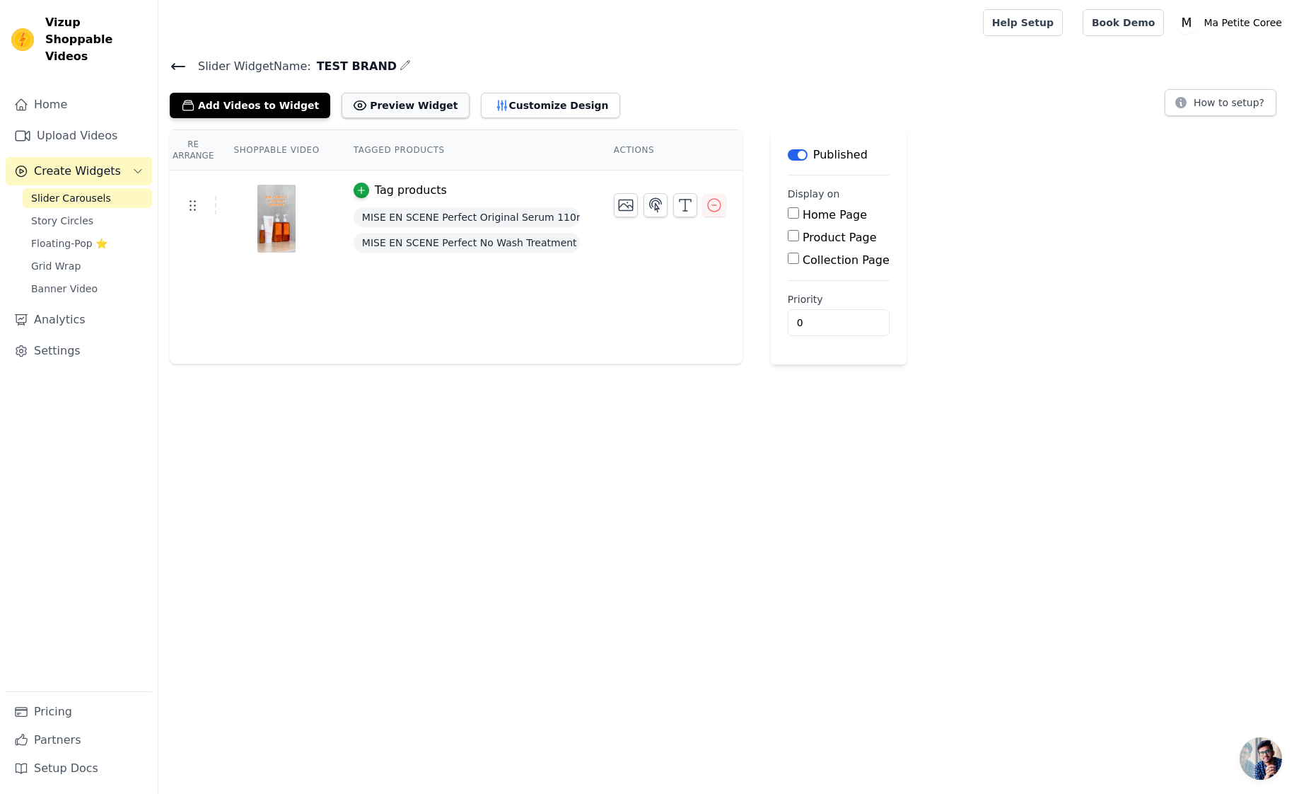
click at [419, 108] on button "Preview Widget" at bounding box center [405, 105] width 127 height 25
click at [658, 205] on icon "button" at bounding box center [655, 205] width 17 height 17
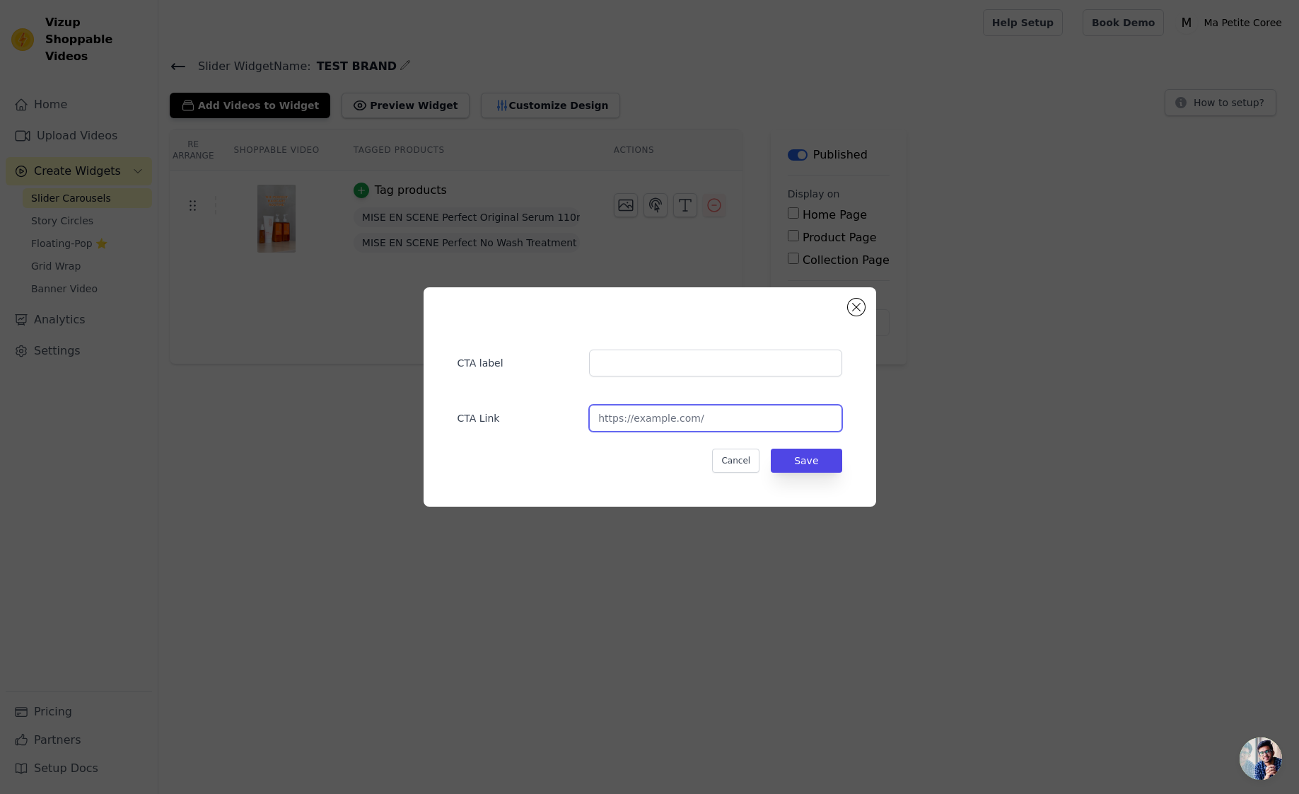
click at [693, 412] on input "url" at bounding box center [715, 418] width 252 height 27
click at [719, 411] on input "url" at bounding box center [715, 418] width 252 height 27
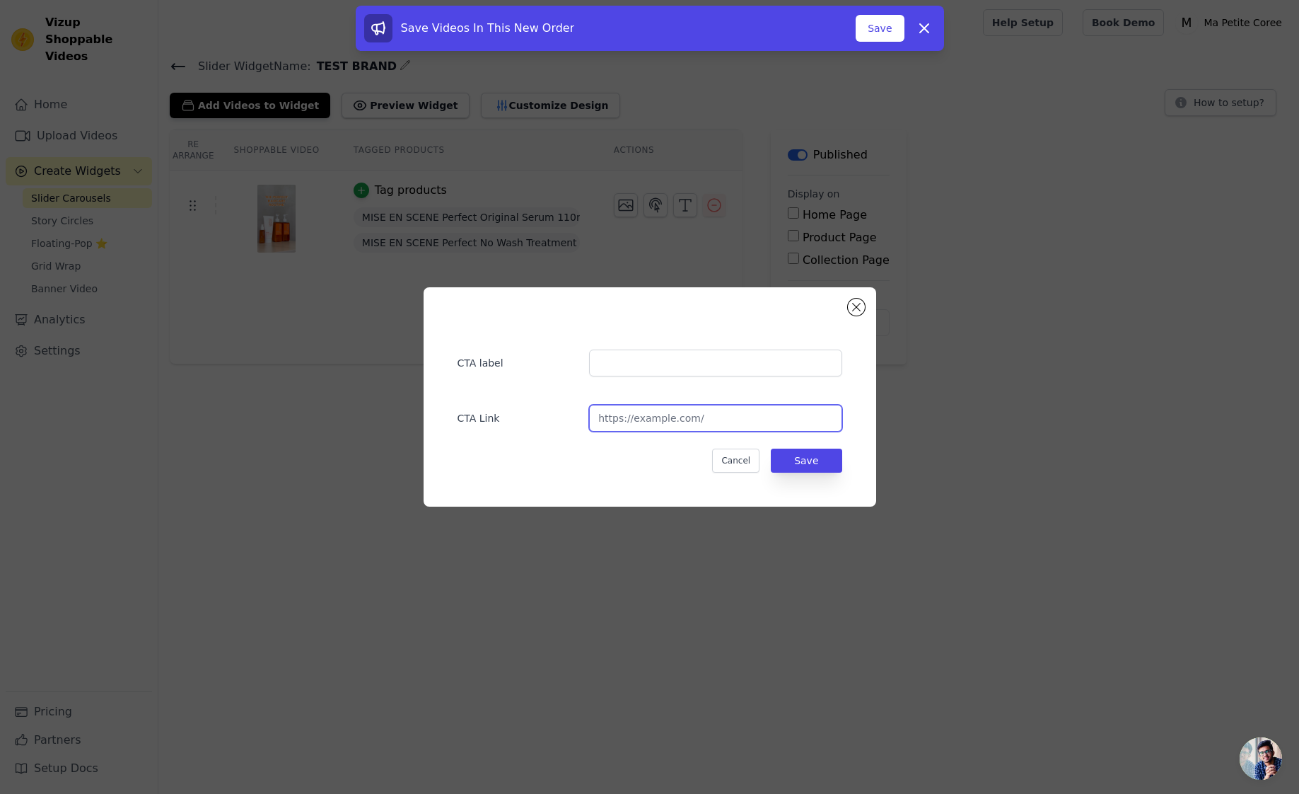
click at [749, 422] on input "url" at bounding box center [715, 418] width 252 height 27
click at [923, 24] on icon at bounding box center [924, 28] width 17 height 17
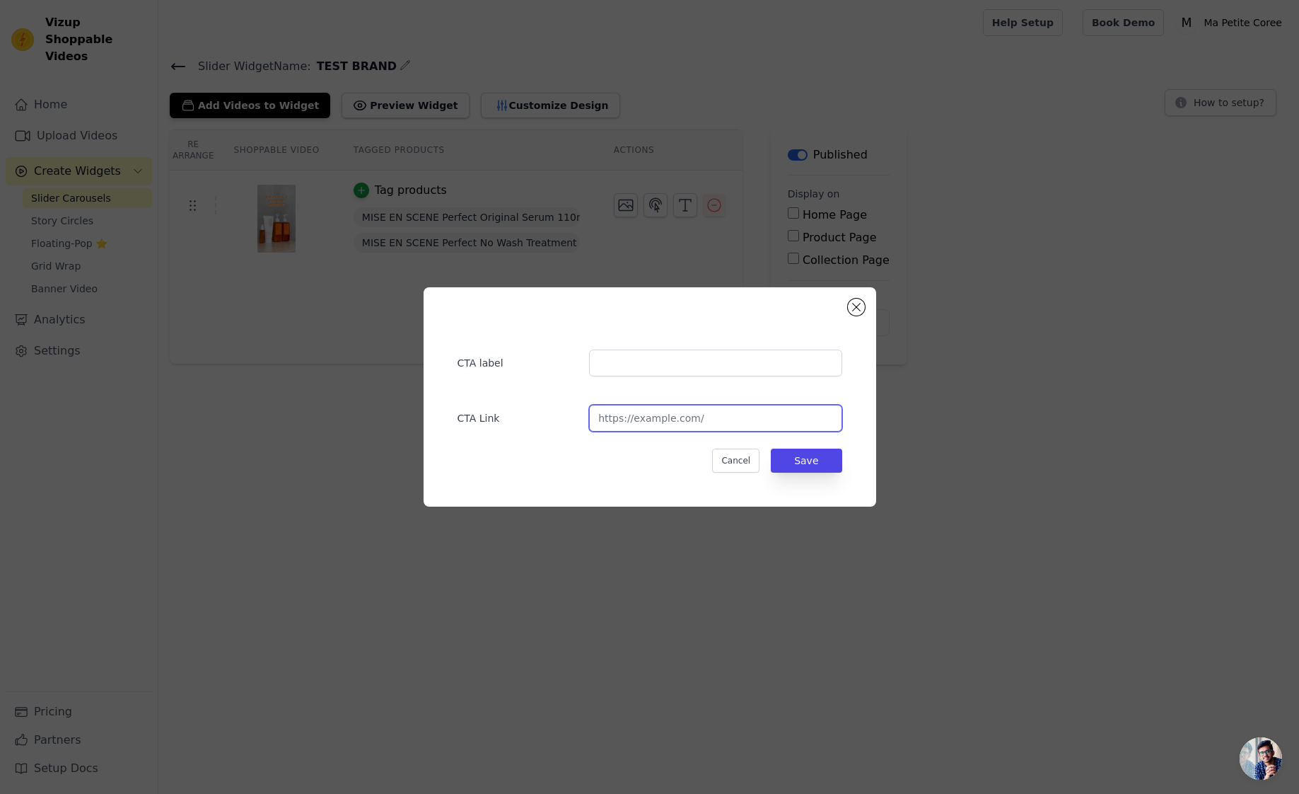
click at [656, 417] on input "url" at bounding box center [715, 418] width 252 height 27
paste input "[URL][DOMAIN_NAME]"
type input "[URL][DOMAIN_NAME]"
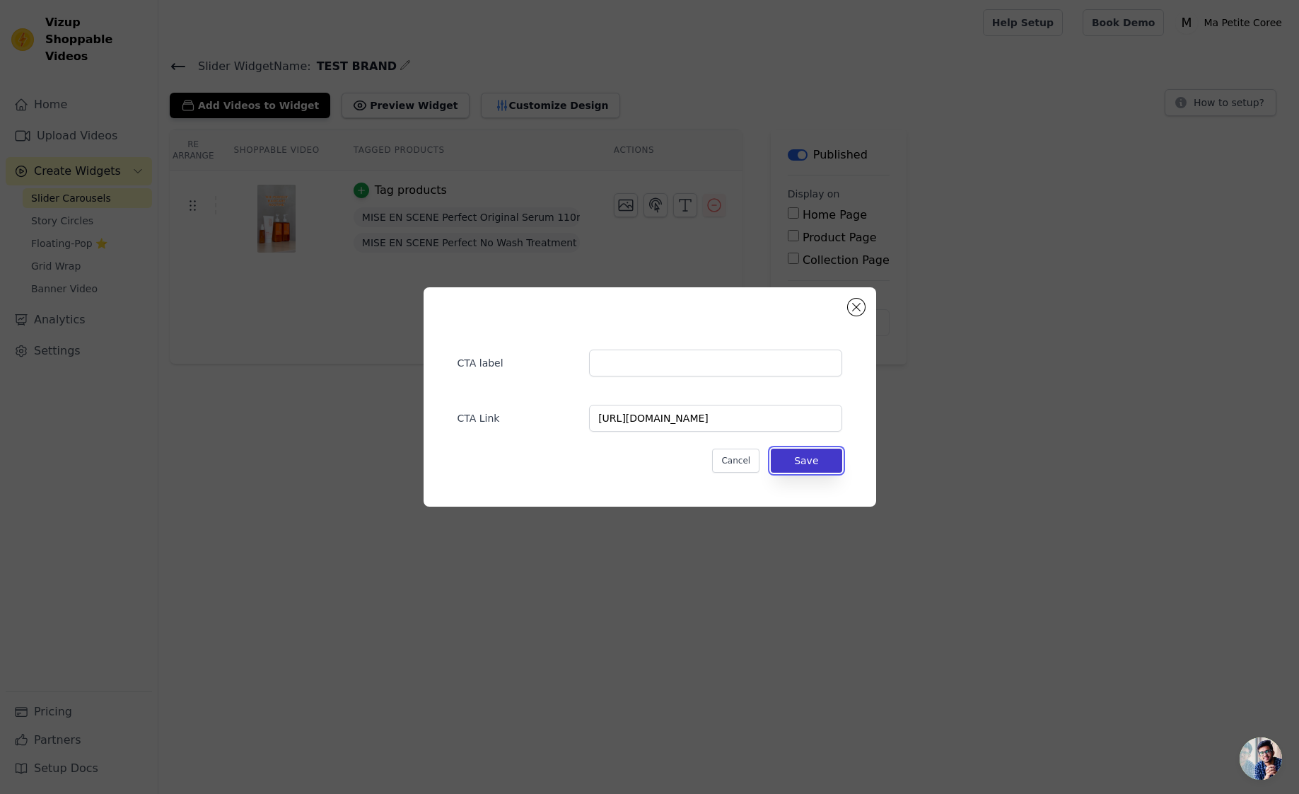
click at [813, 470] on button "Save" at bounding box center [806, 460] width 71 height 24
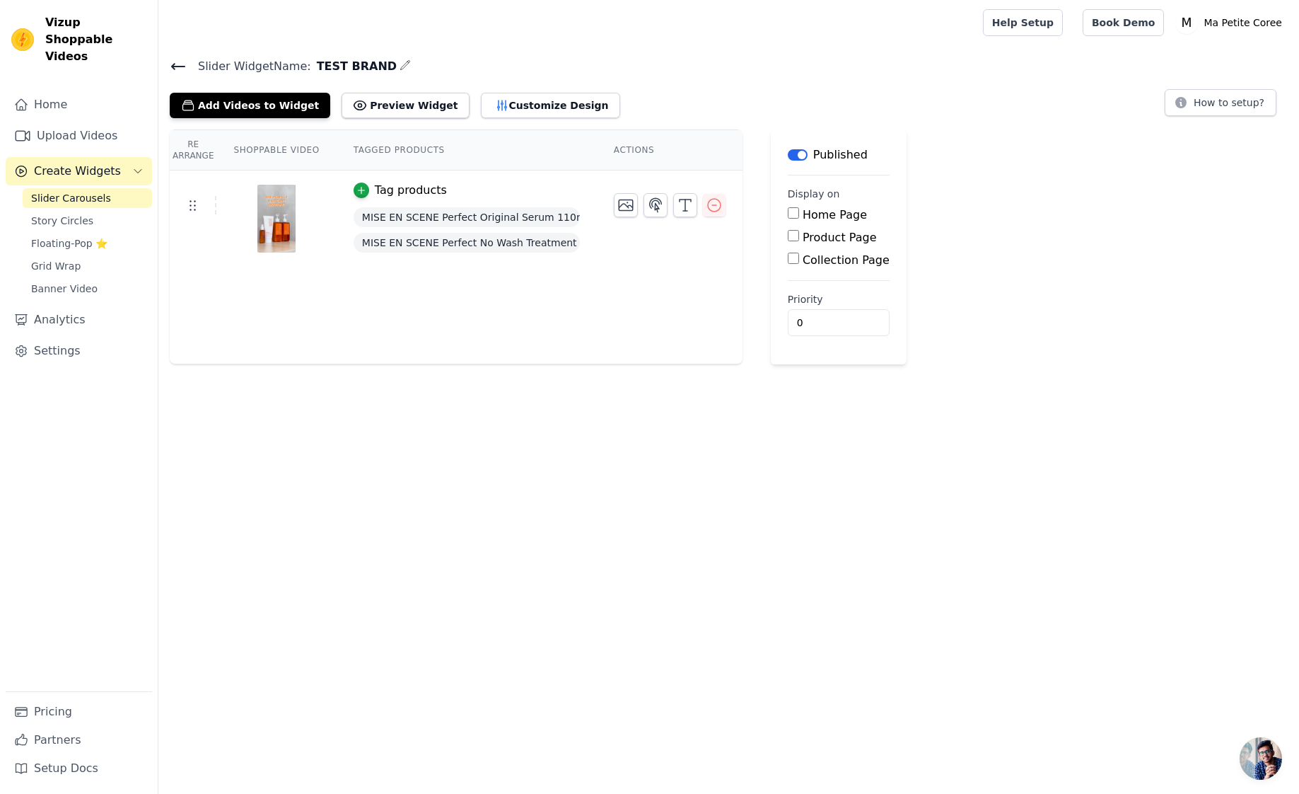
click at [794, 255] on input "Collection Page" at bounding box center [793, 257] width 11 height 11
checkbox input "true"
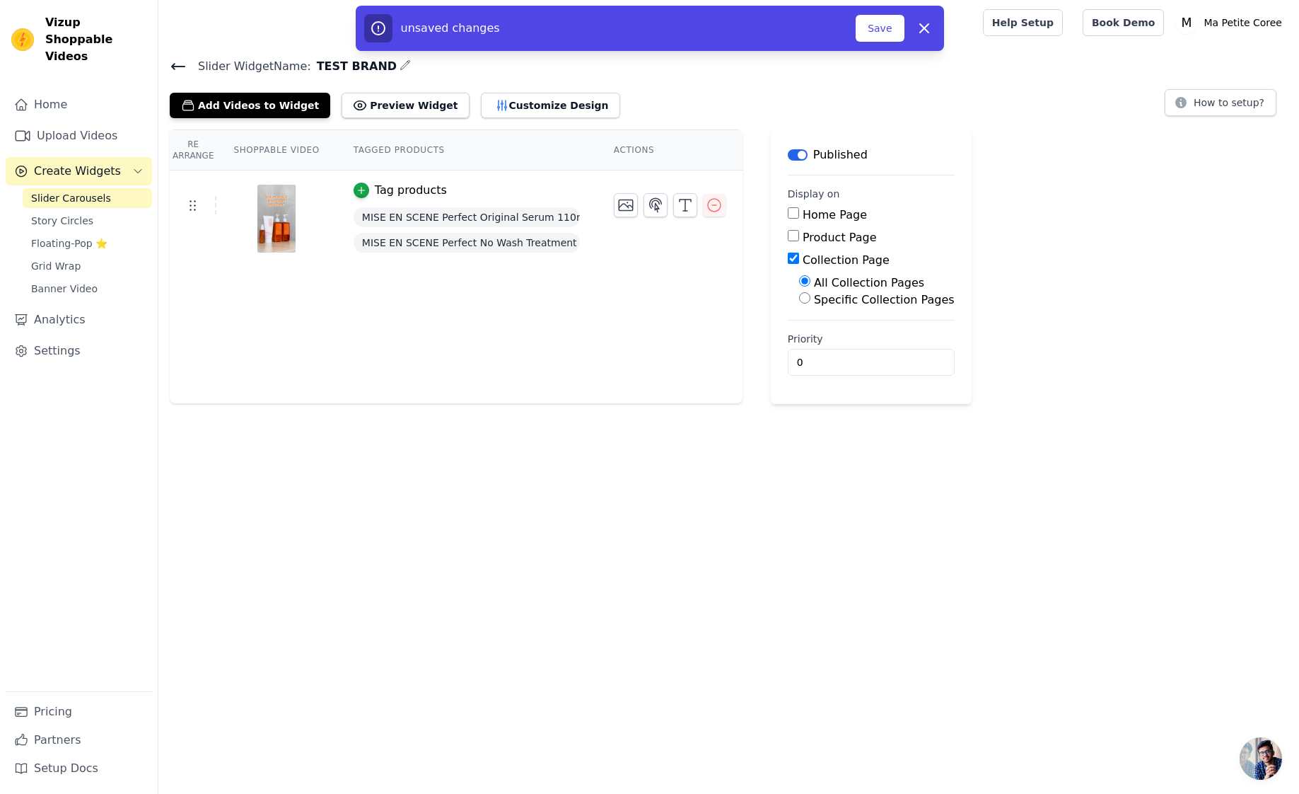
click at [840, 301] on label "Specific Collection Pages" at bounding box center [884, 299] width 141 height 13
click at [811, 301] on input "Specific Collection Pages" at bounding box center [804, 297] width 11 height 11
radio input "true"
click at [849, 334] on button "Select Collection Pages" at bounding box center [866, 332] width 134 height 24
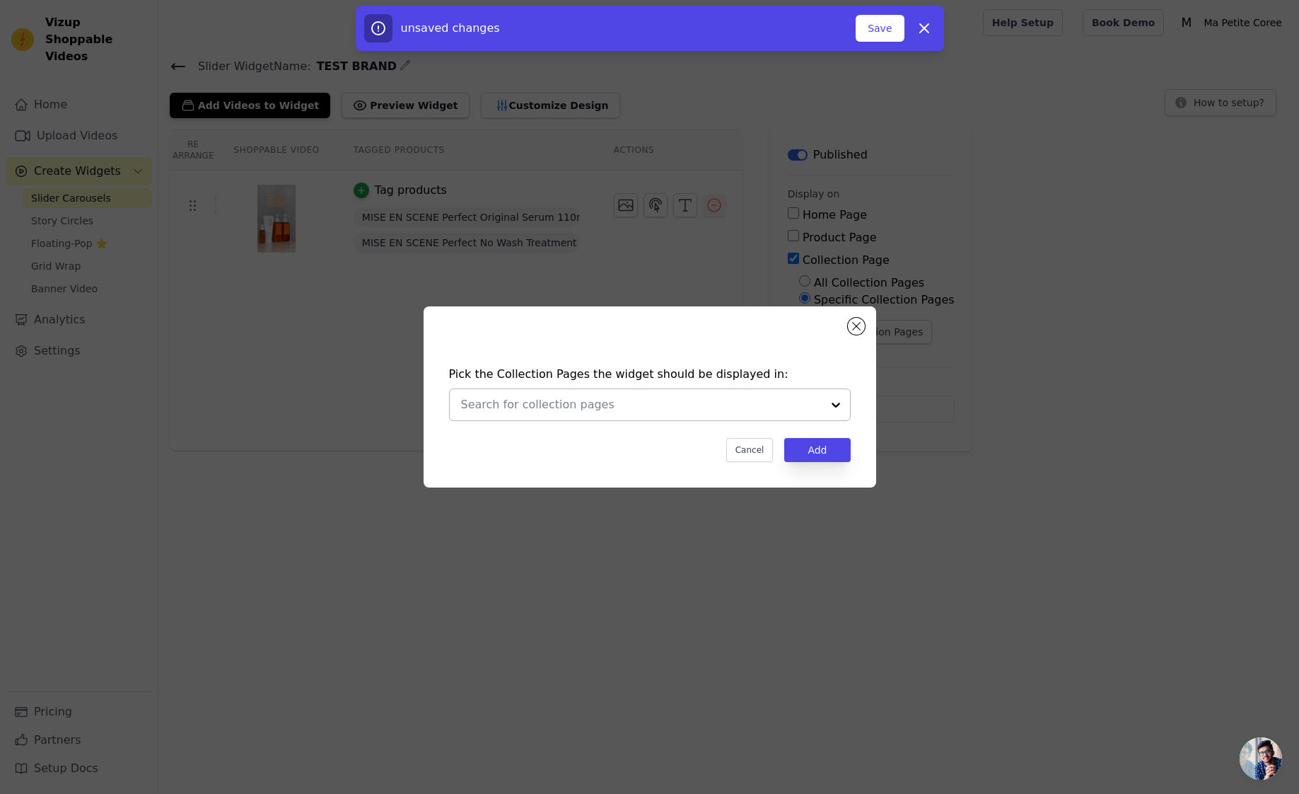
click at [622, 408] on input "text" at bounding box center [641, 404] width 361 height 17
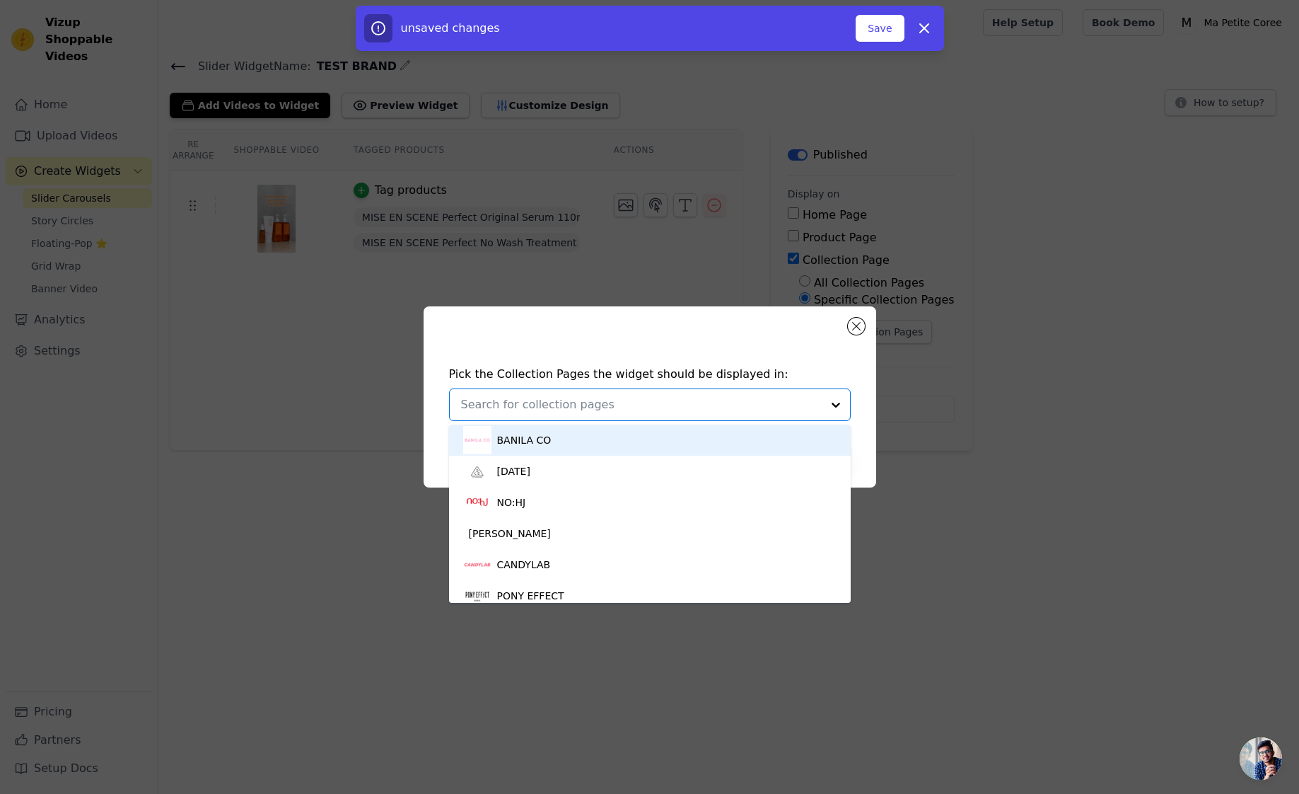
type input "c"
type input "mise en"
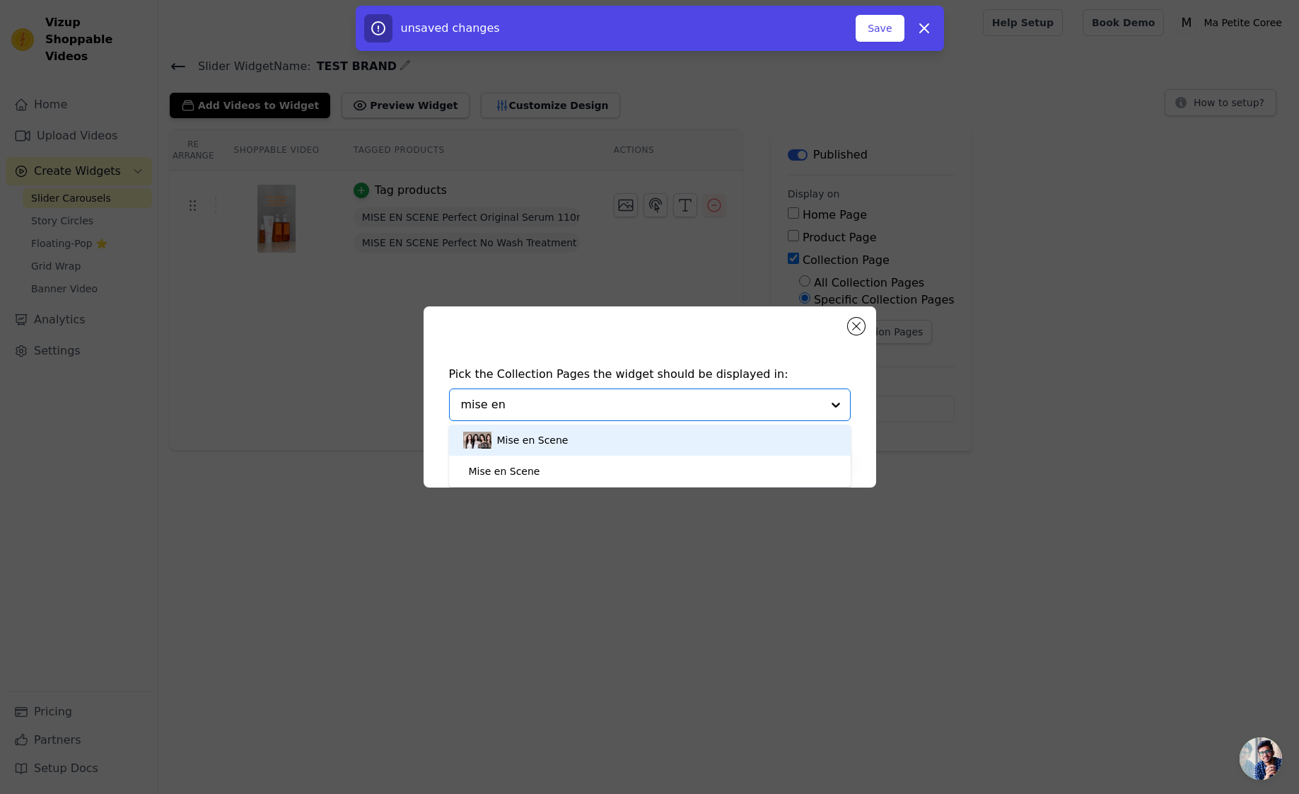
click at [561, 448] on div "Mise en Scene" at bounding box center [532, 439] width 71 height 31
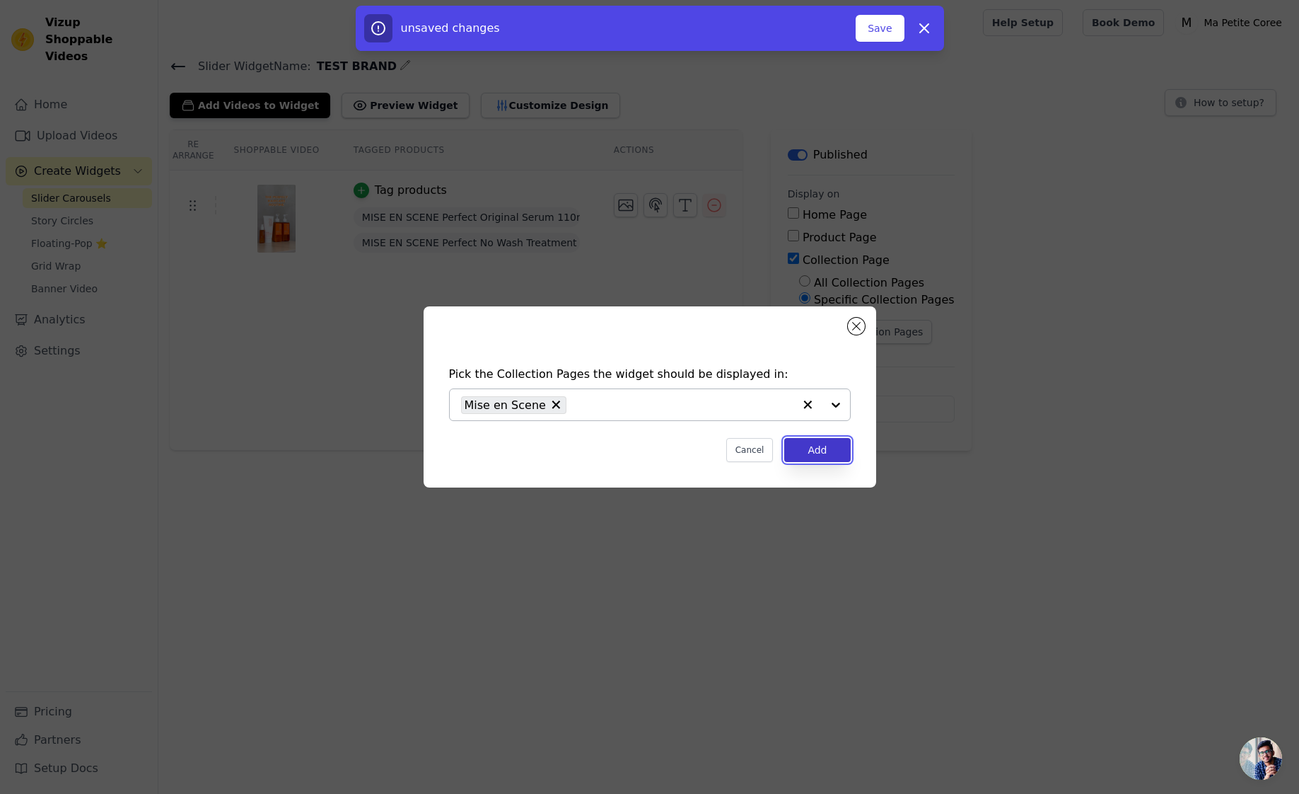
click at [822, 457] on button "Add" at bounding box center [817, 450] width 66 height 24
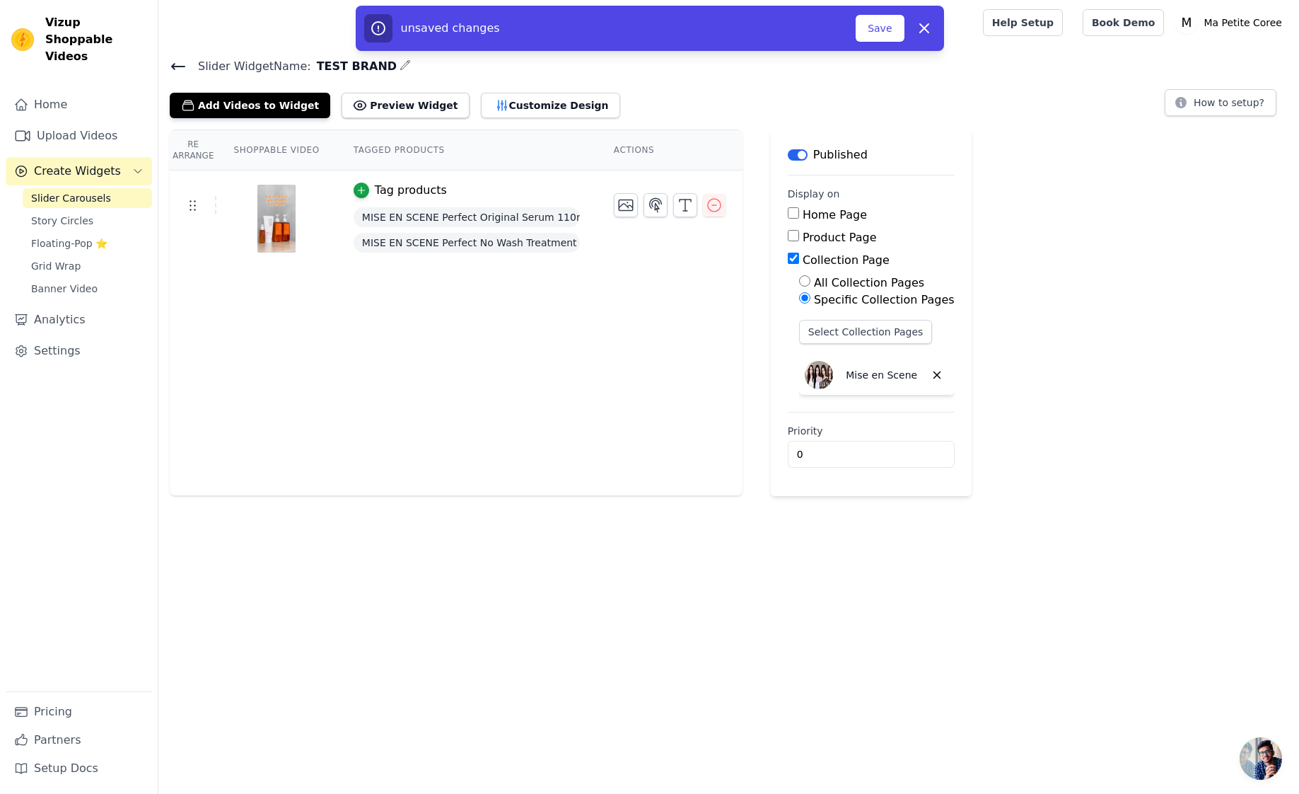
click at [1005, 418] on div "Re Arrange Shoppable Video Tagged Products Actions Tag products MISE EN SCENE P…" at bounding box center [728, 312] width 1141 height 366
click at [878, 33] on button "Save" at bounding box center [880, 28] width 48 height 27
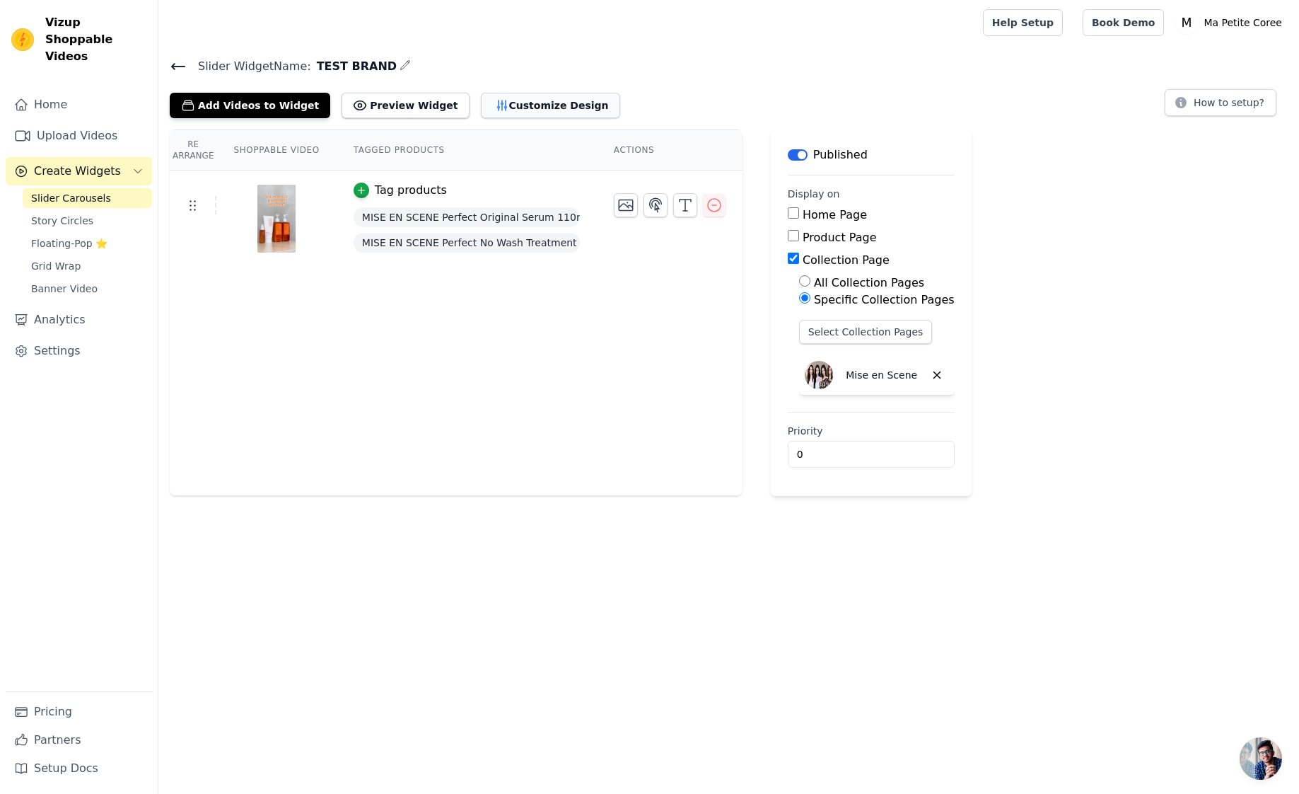
click at [507, 103] on button "Customize Design" at bounding box center [550, 105] width 139 height 25
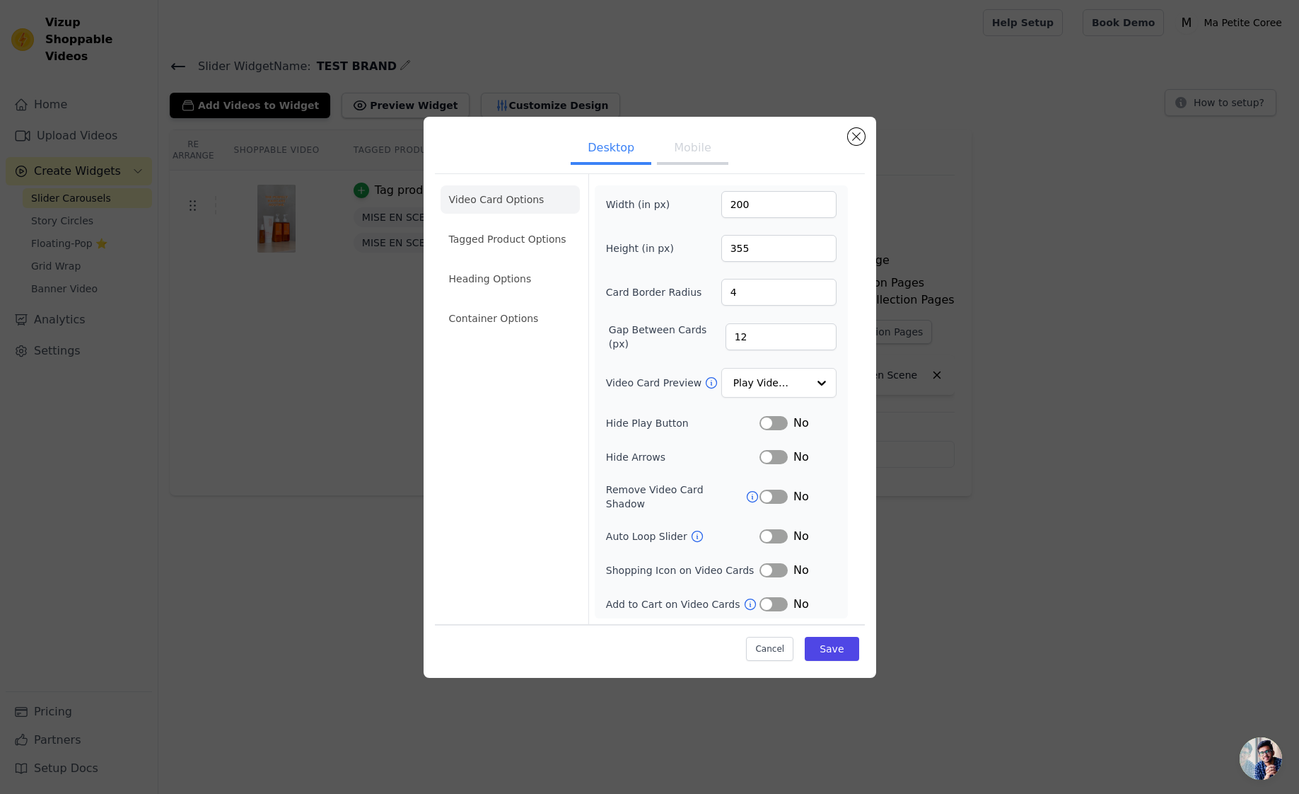
click at [779, 530] on button "Label" at bounding box center [774, 536] width 28 height 14
click at [762, 529] on button "Label" at bounding box center [774, 536] width 28 height 14
click at [772, 563] on button "Label" at bounding box center [774, 570] width 28 height 14
click at [779, 597] on button "Label" at bounding box center [774, 604] width 28 height 14
click at [833, 641] on button "Save" at bounding box center [832, 649] width 54 height 24
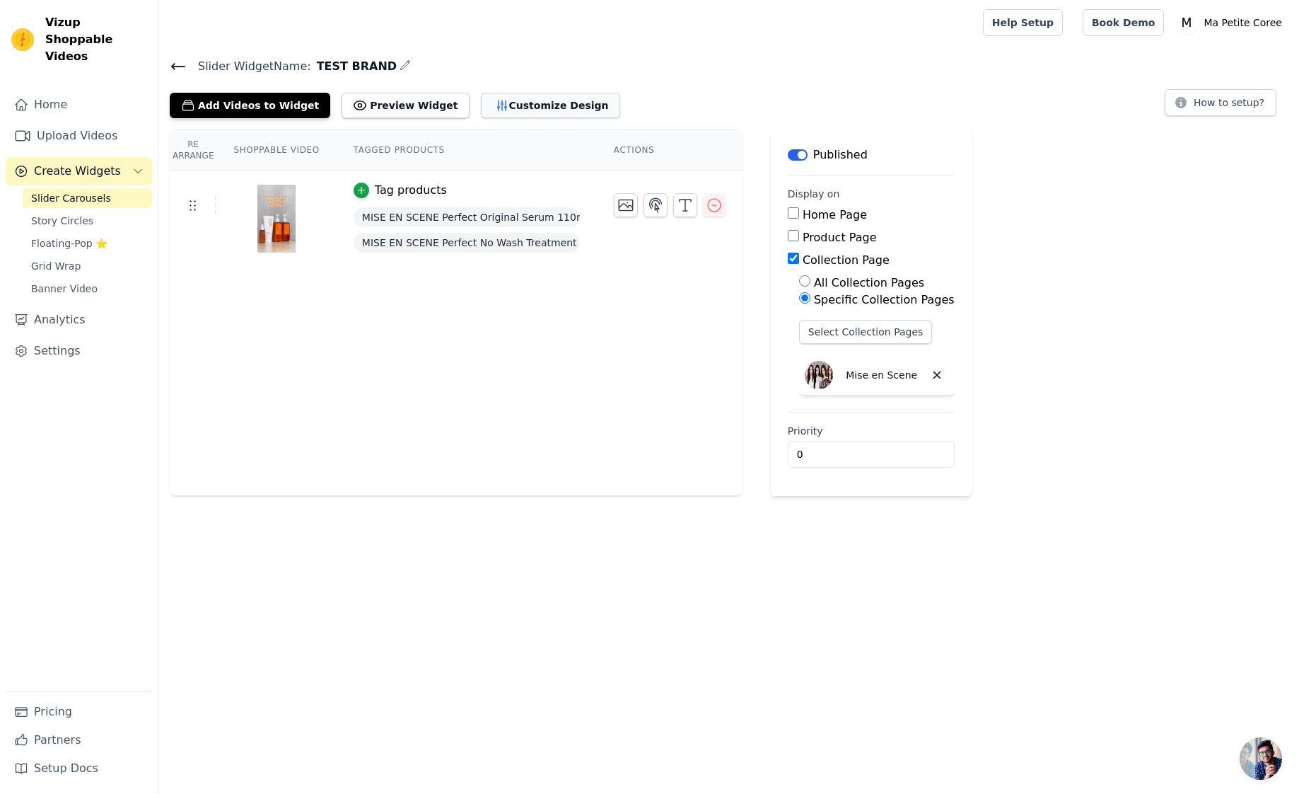
click at [503, 106] on button "Customize Design" at bounding box center [550, 105] width 139 height 25
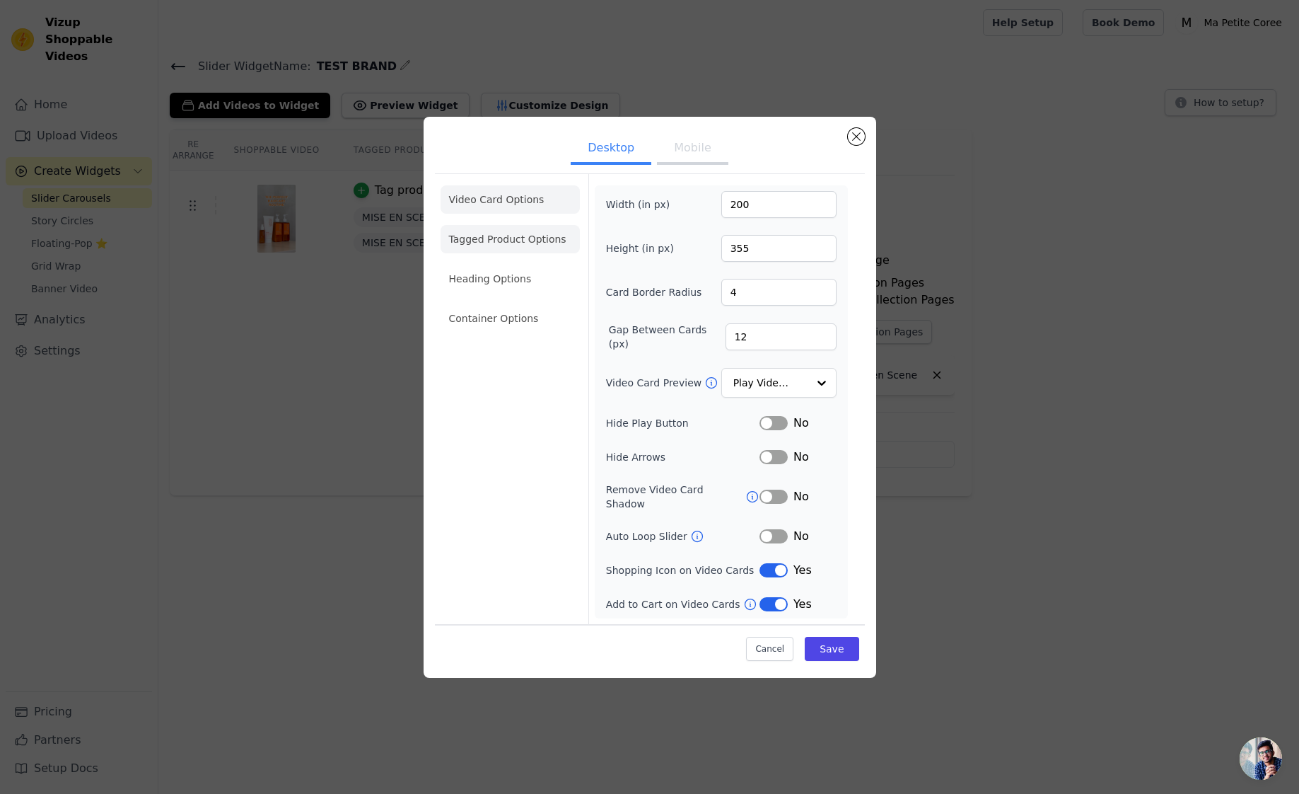
click at [505, 304] on li "Tagged Product Options" at bounding box center [510, 318] width 139 height 28
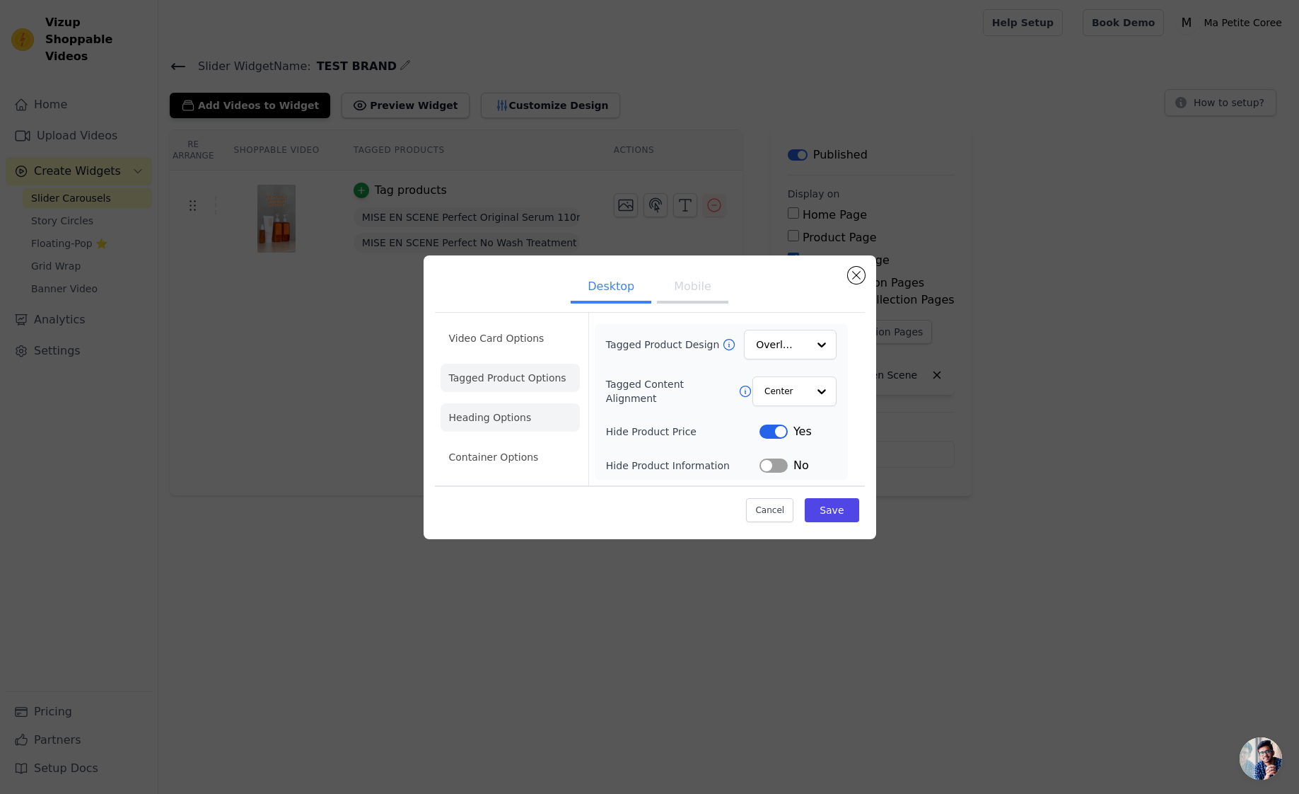
click at [512, 422] on li "Heading Options" at bounding box center [510, 417] width 139 height 28
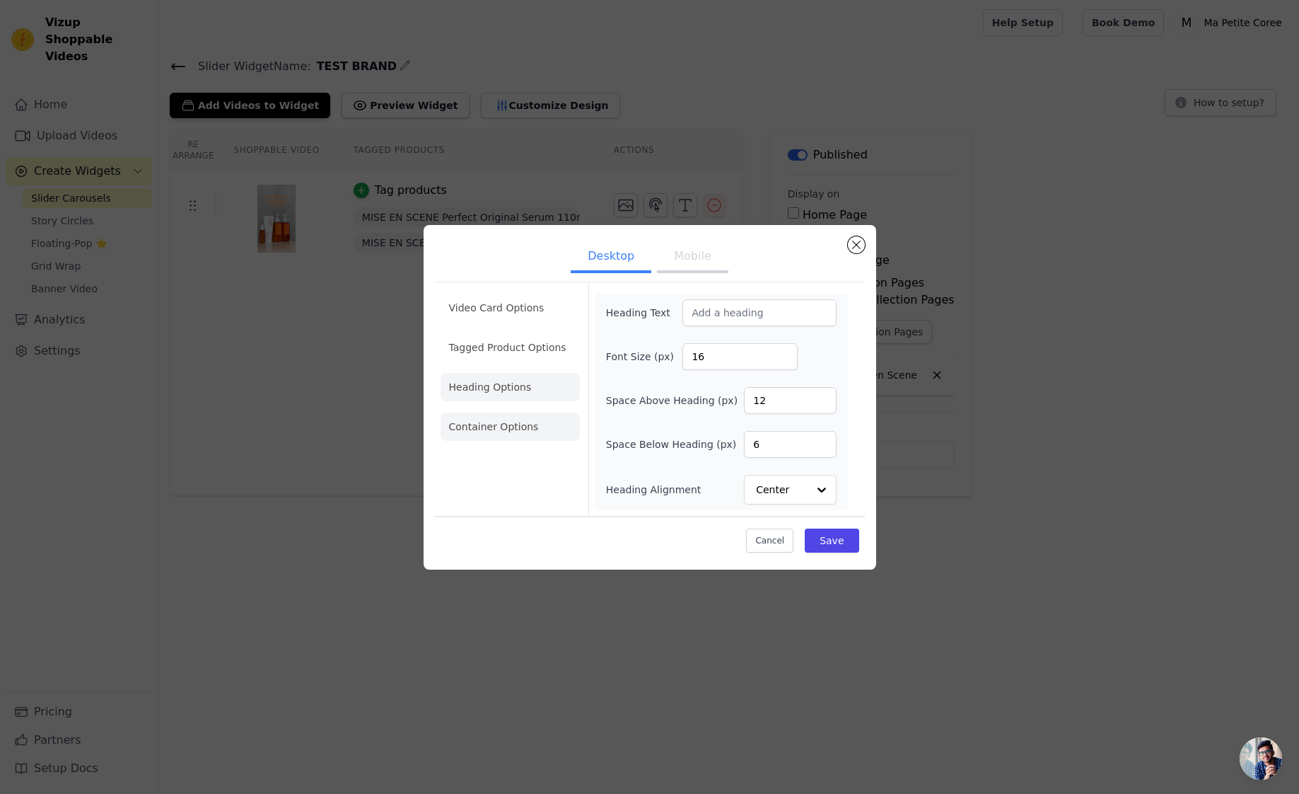
click at [511, 426] on li "Container Options" at bounding box center [510, 426] width 139 height 28
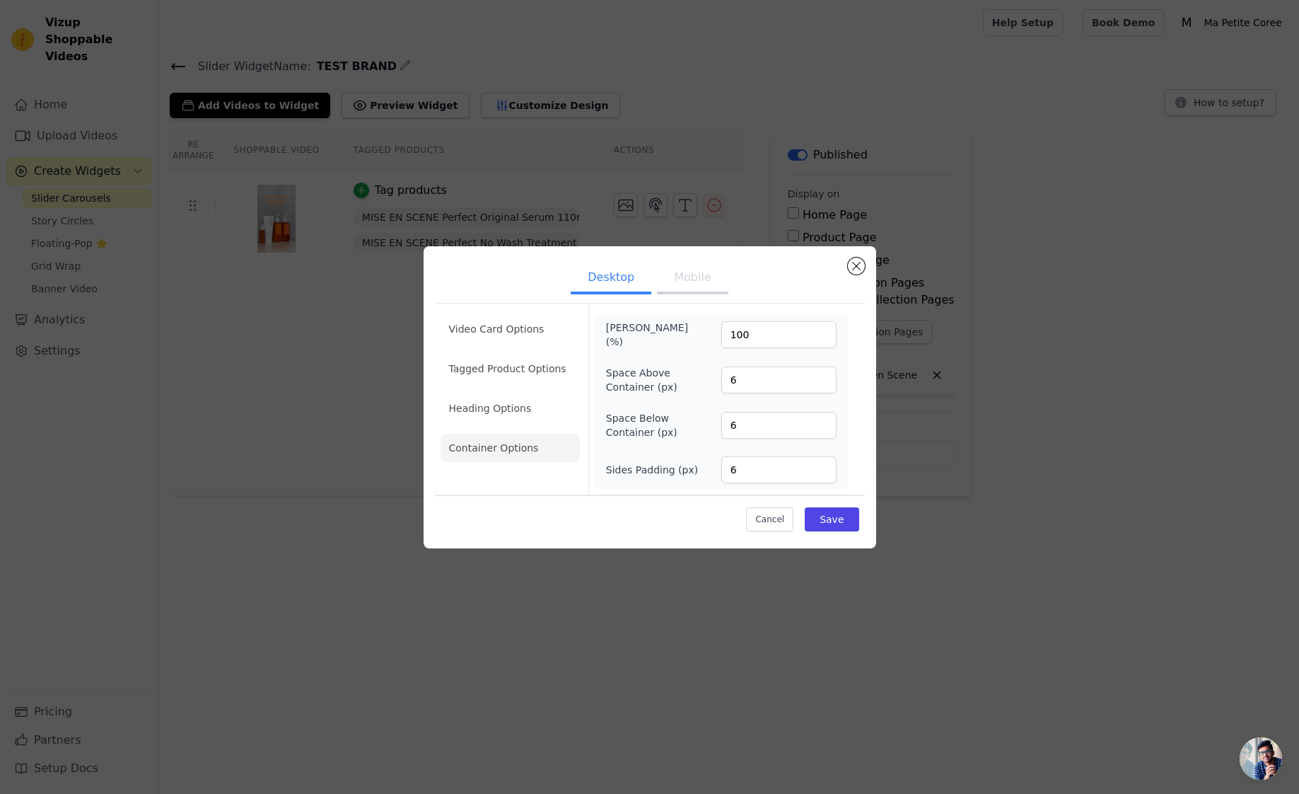
click at [864, 276] on ul "Desktop Mobile" at bounding box center [650, 278] width 430 height 42
click at [868, 269] on div "Desktop Mobile Video Card Options Tagged Product Options Heading Options Contai…" at bounding box center [650, 397] width 453 height 302
click at [859, 265] on button "Close modal" at bounding box center [856, 265] width 17 height 17
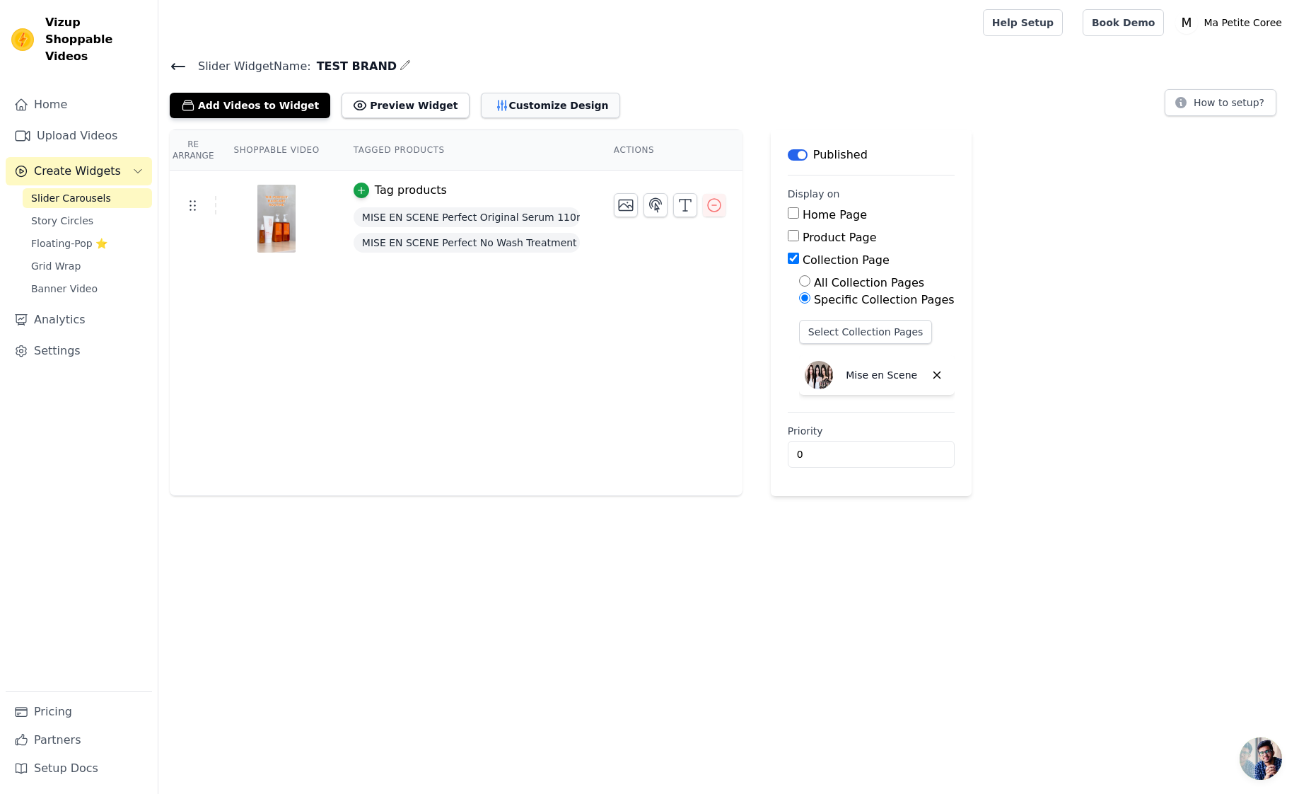
click at [521, 110] on button "Customize Design" at bounding box center [550, 105] width 139 height 25
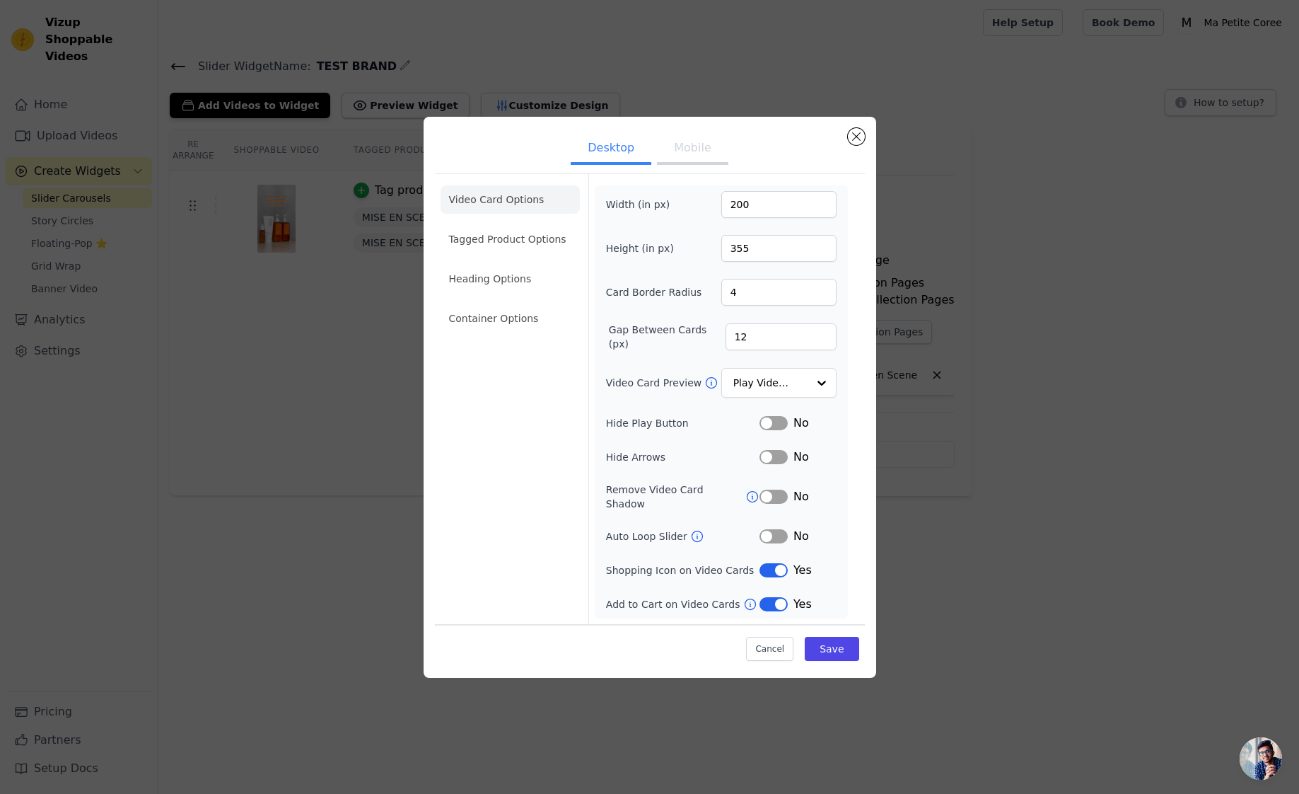
click at [768, 597] on button "Label" at bounding box center [774, 604] width 28 height 14
click at [789, 296] on input "4" at bounding box center [778, 292] width 115 height 27
click at [822, 291] on input "5" at bounding box center [778, 292] width 115 height 27
click at [822, 291] on input "6" at bounding box center [778, 292] width 115 height 27
click at [822, 291] on input "7" at bounding box center [778, 292] width 115 height 27
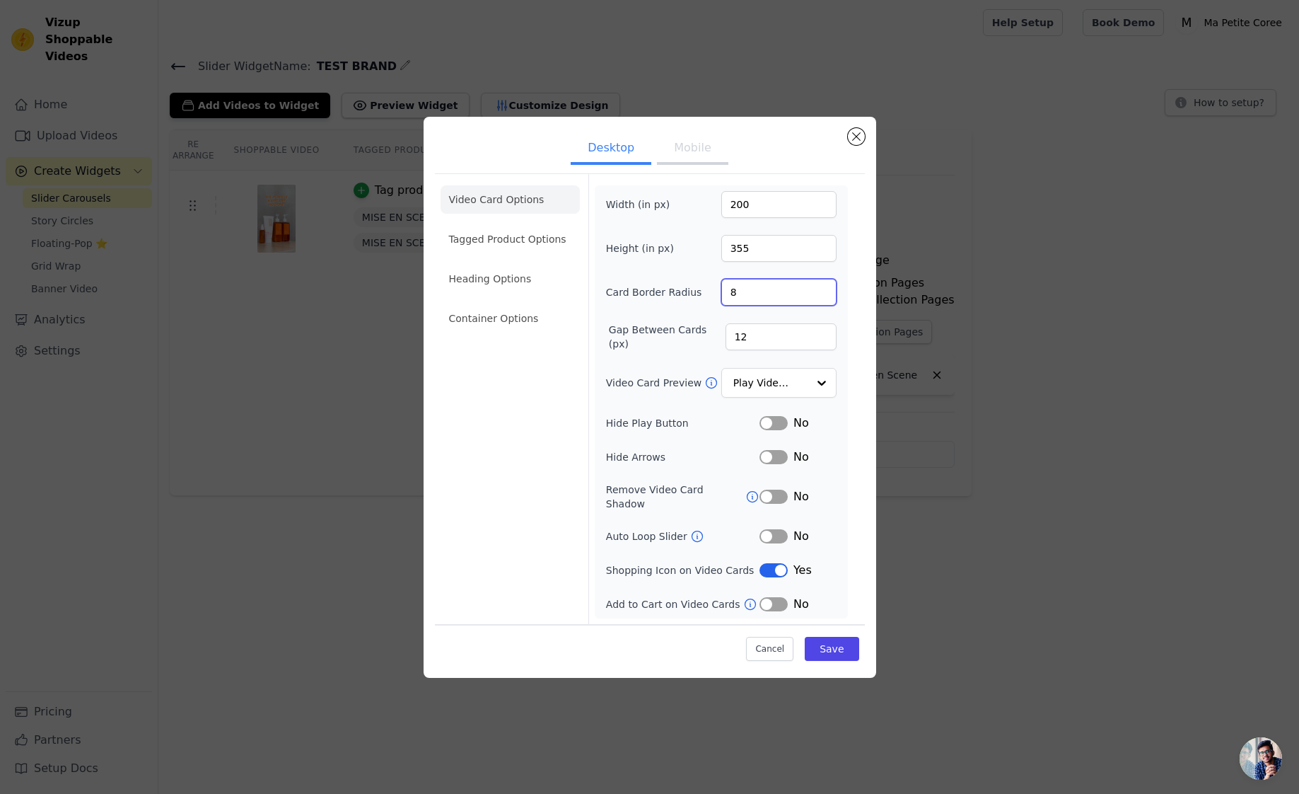
click at [822, 291] on input "8" at bounding box center [778, 292] width 115 height 27
click at [822, 291] on input "9" at bounding box center [778, 292] width 115 height 27
click at [822, 291] on input "10" at bounding box center [778, 292] width 115 height 27
click at [822, 291] on input "11" at bounding box center [778, 292] width 115 height 27
click at [822, 291] on input "12" at bounding box center [778, 292] width 115 height 27
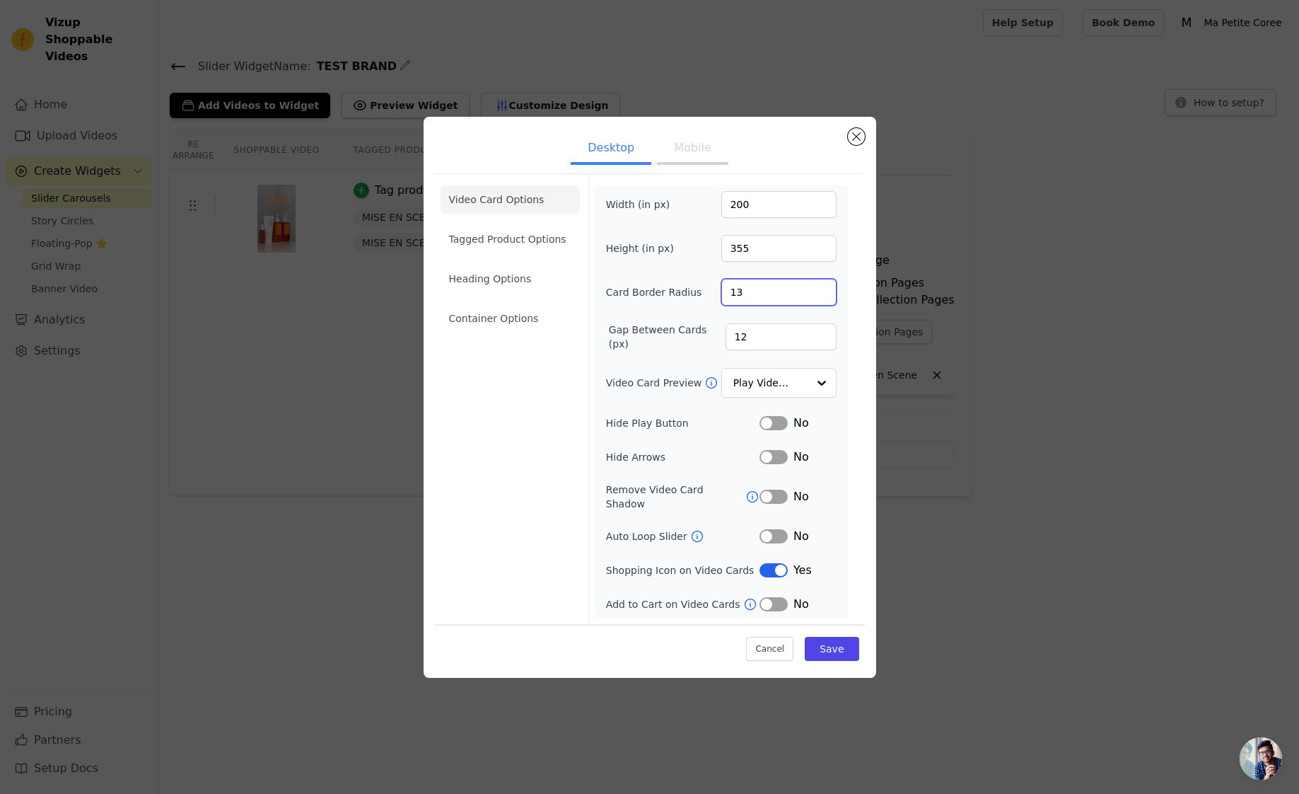
click at [822, 291] on input "13" at bounding box center [778, 292] width 115 height 27
click at [822, 291] on input "14" at bounding box center [778, 292] width 115 height 27
click at [822, 291] on input "15" at bounding box center [778, 292] width 115 height 27
click at [822, 291] on input "16" at bounding box center [778, 292] width 115 height 27
click at [822, 291] on input "17" at bounding box center [778, 292] width 115 height 27
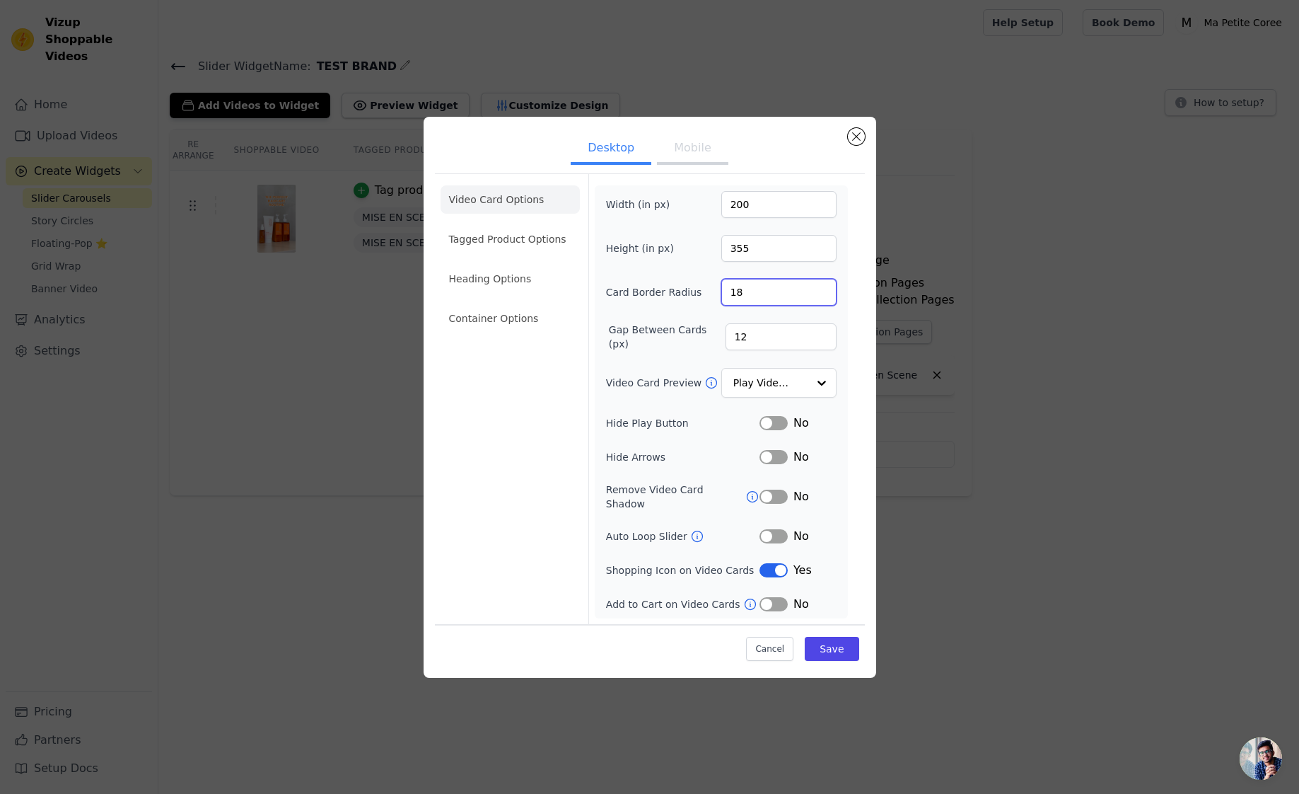
click at [822, 291] on input "18" at bounding box center [778, 292] width 115 height 27
click at [822, 291] on input "19" at bounding box center [778, 292] width 115 height 27
type input "20"
click at [822, 291] on input "20" at bounding box center [778, 292] width 115 height 27
click at [833, 647] on button "Save" at bounding box center [832, 649] width 54 height 24
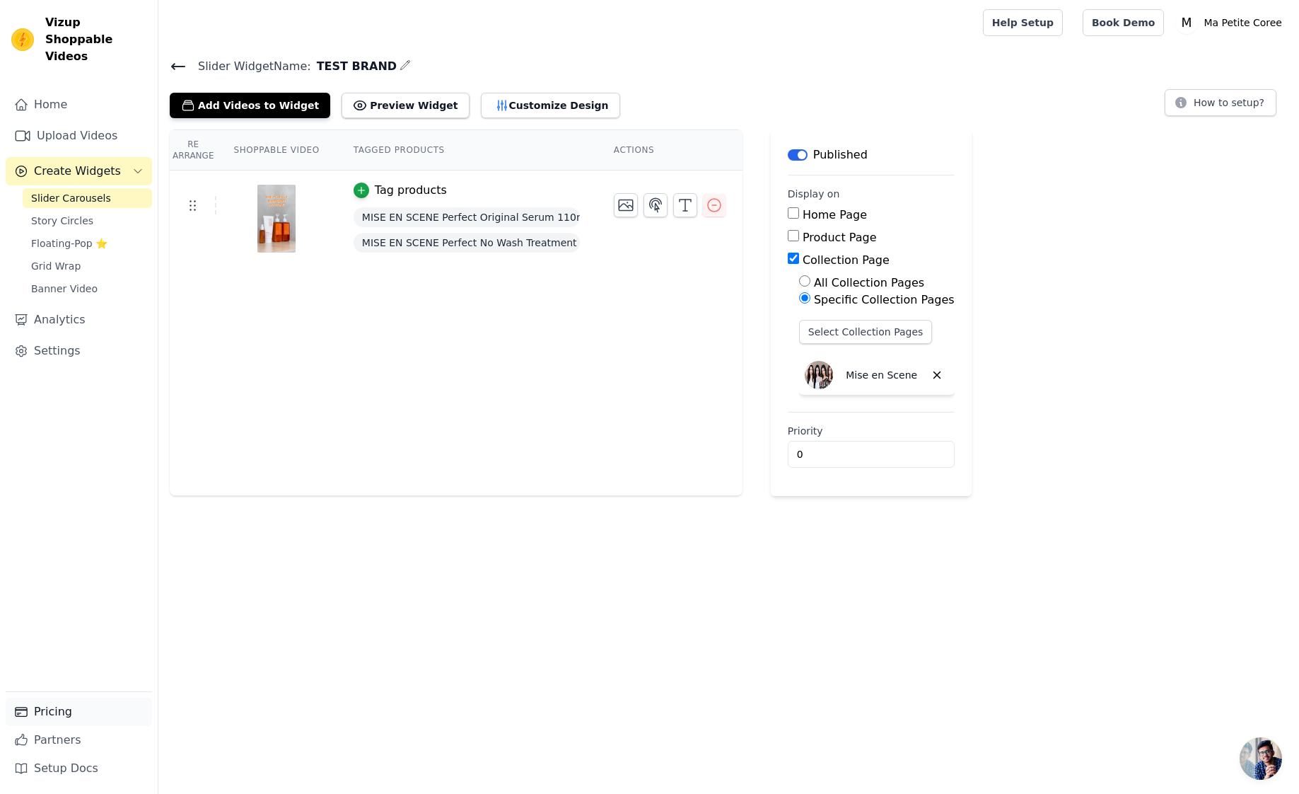
click at [48, 712] on link "Pricing" at bounding box center [79, 711] width 146 height 28
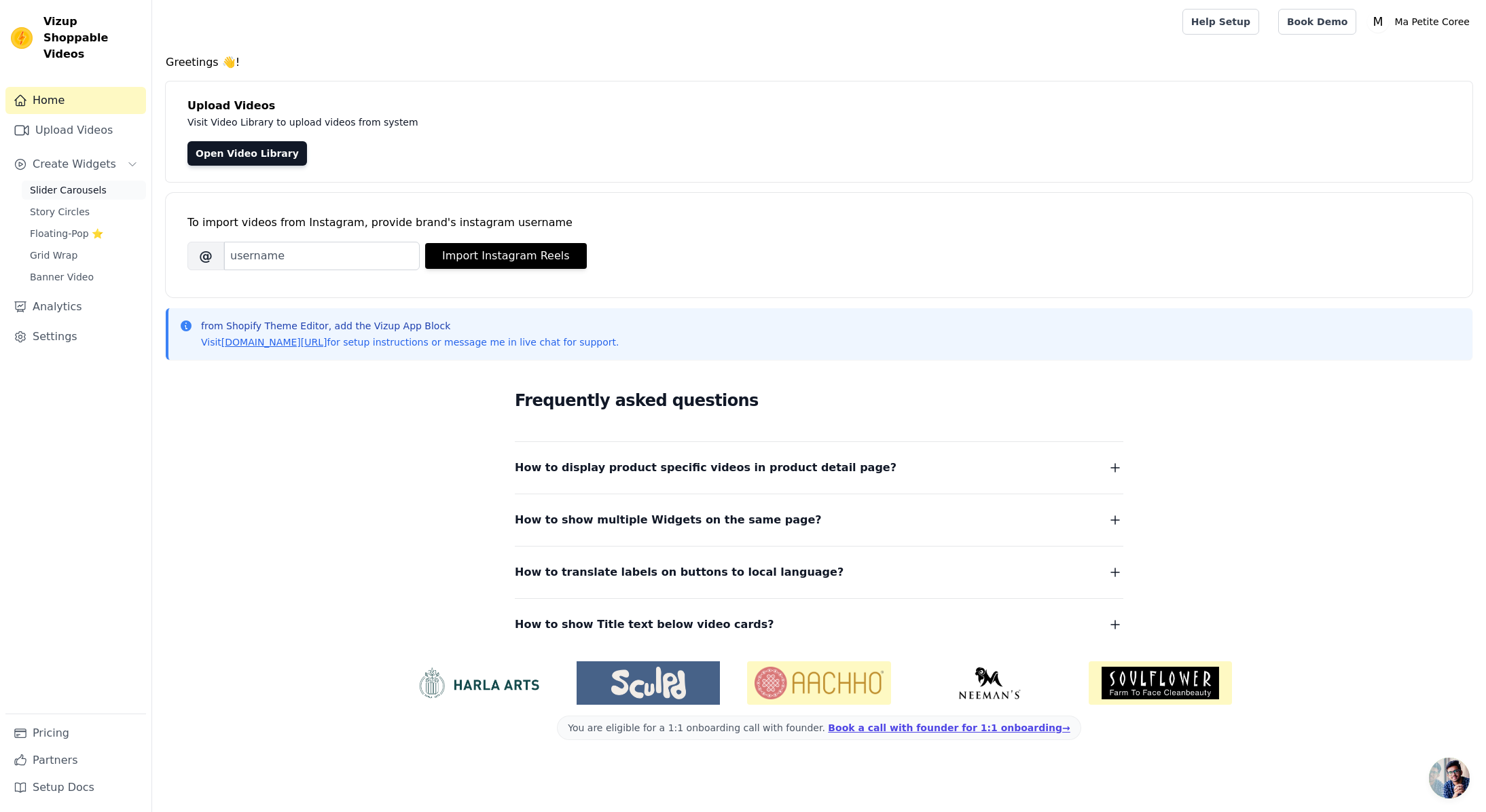
click at [86, 183] on span "Slider Carousels" at bounding box center [68, 190] width 77 height 13
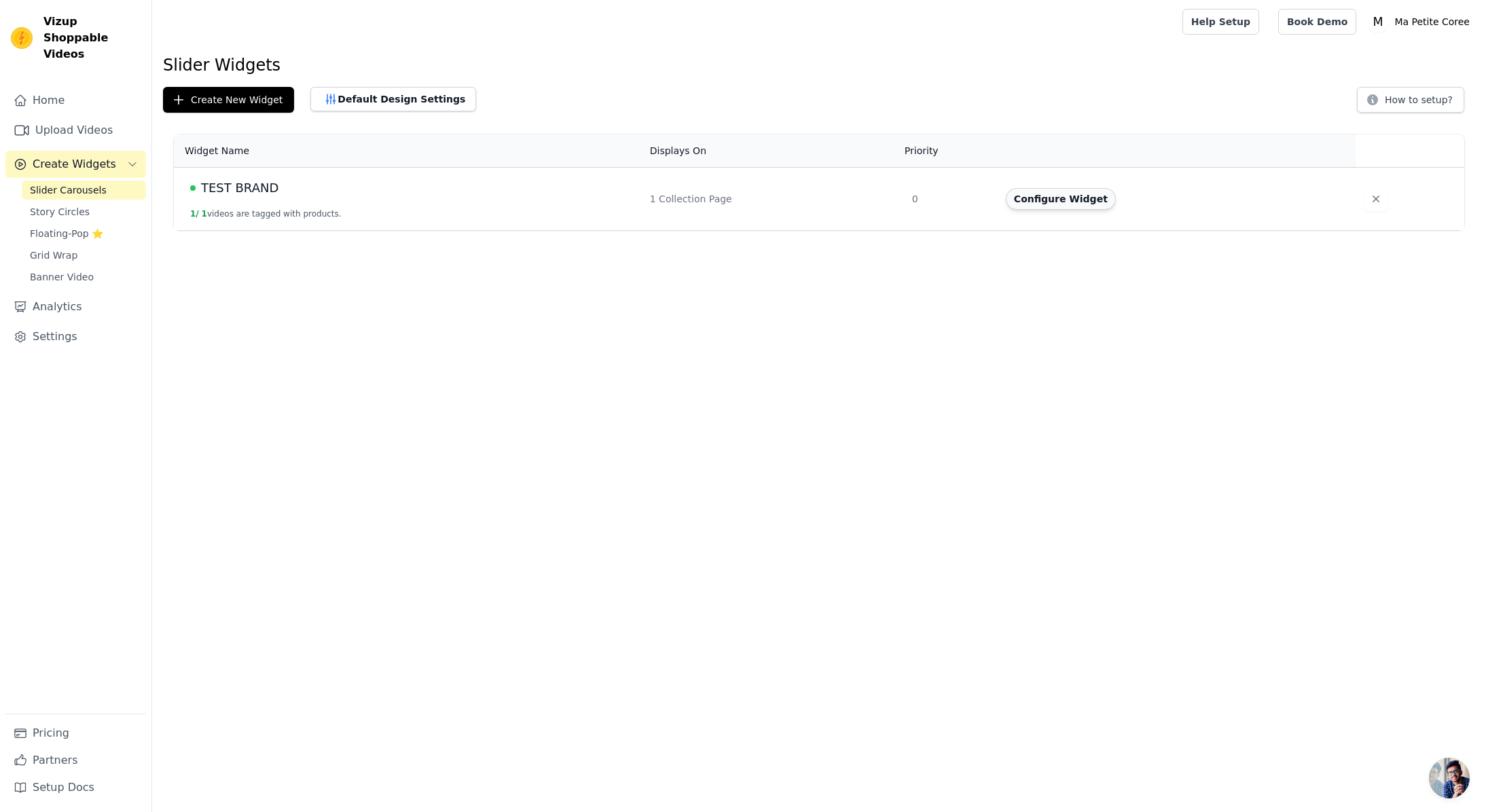
click at [1072, 205] on button "Configure Widget" at bounding box center [1060, 199] width 110 height 22
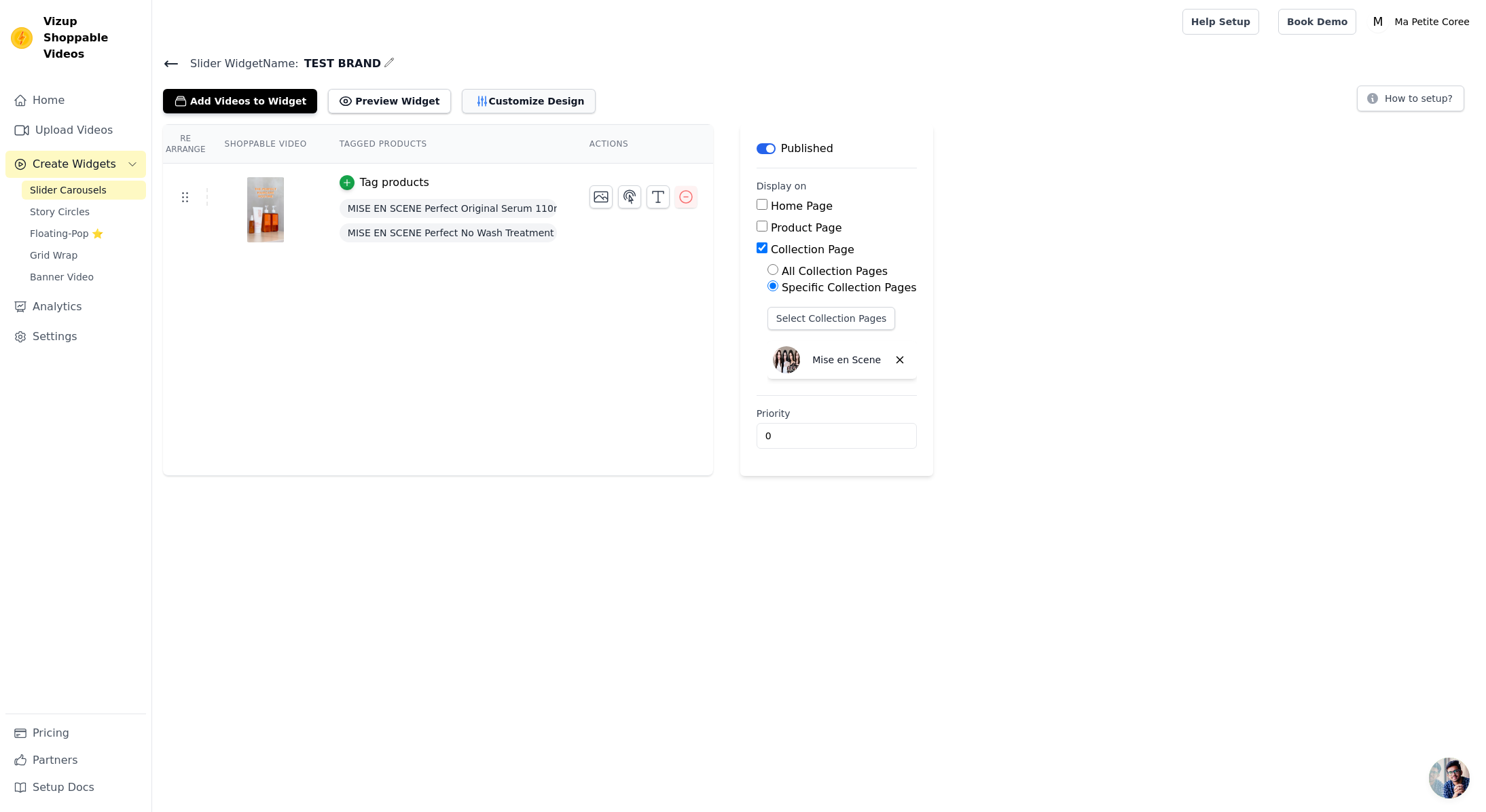
click at [528, 101] on button "Customize Design" at bounding box center [528, 101] width 133 height 24
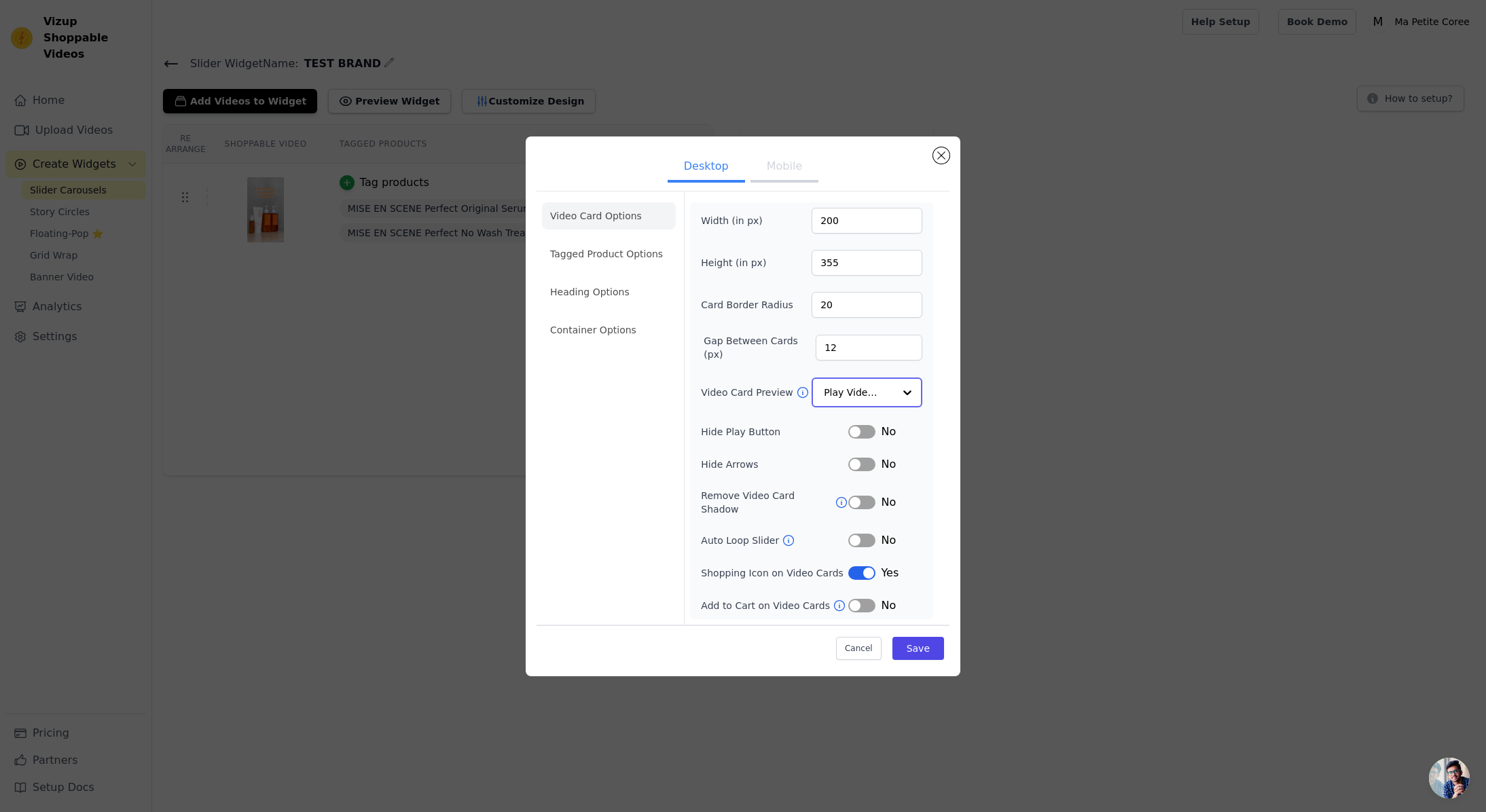
click at [866, 400] on input "Video Card Preview" at bounding box center [858, 393] width 70 height 27
click at [596, 317] on li "Tagged Product Options" at bounding box center [608, 330] width 133 height 27
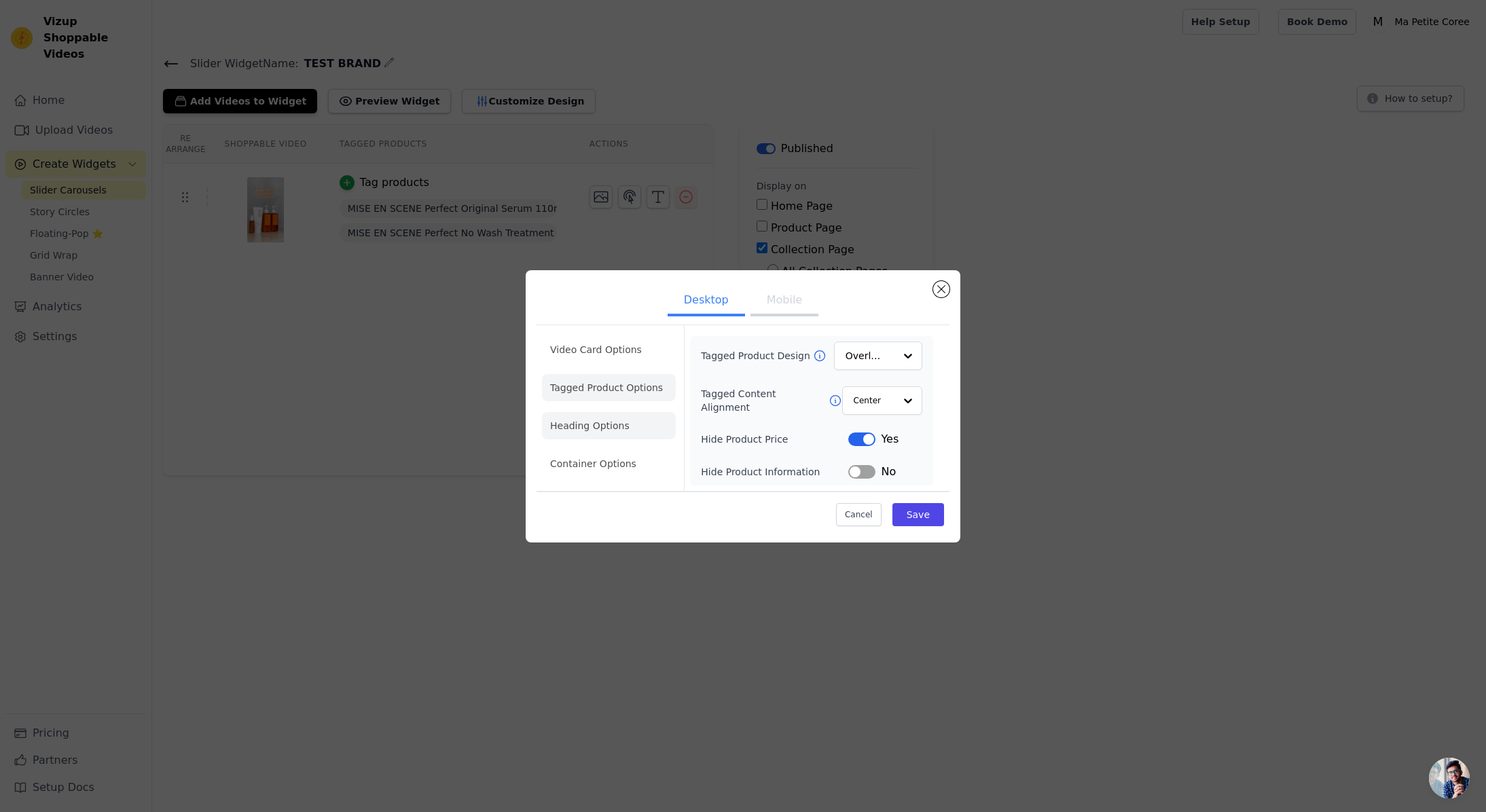
click at [602, 423] on li "Heading Options" at bounding box center [608, 425] width 133 height 27
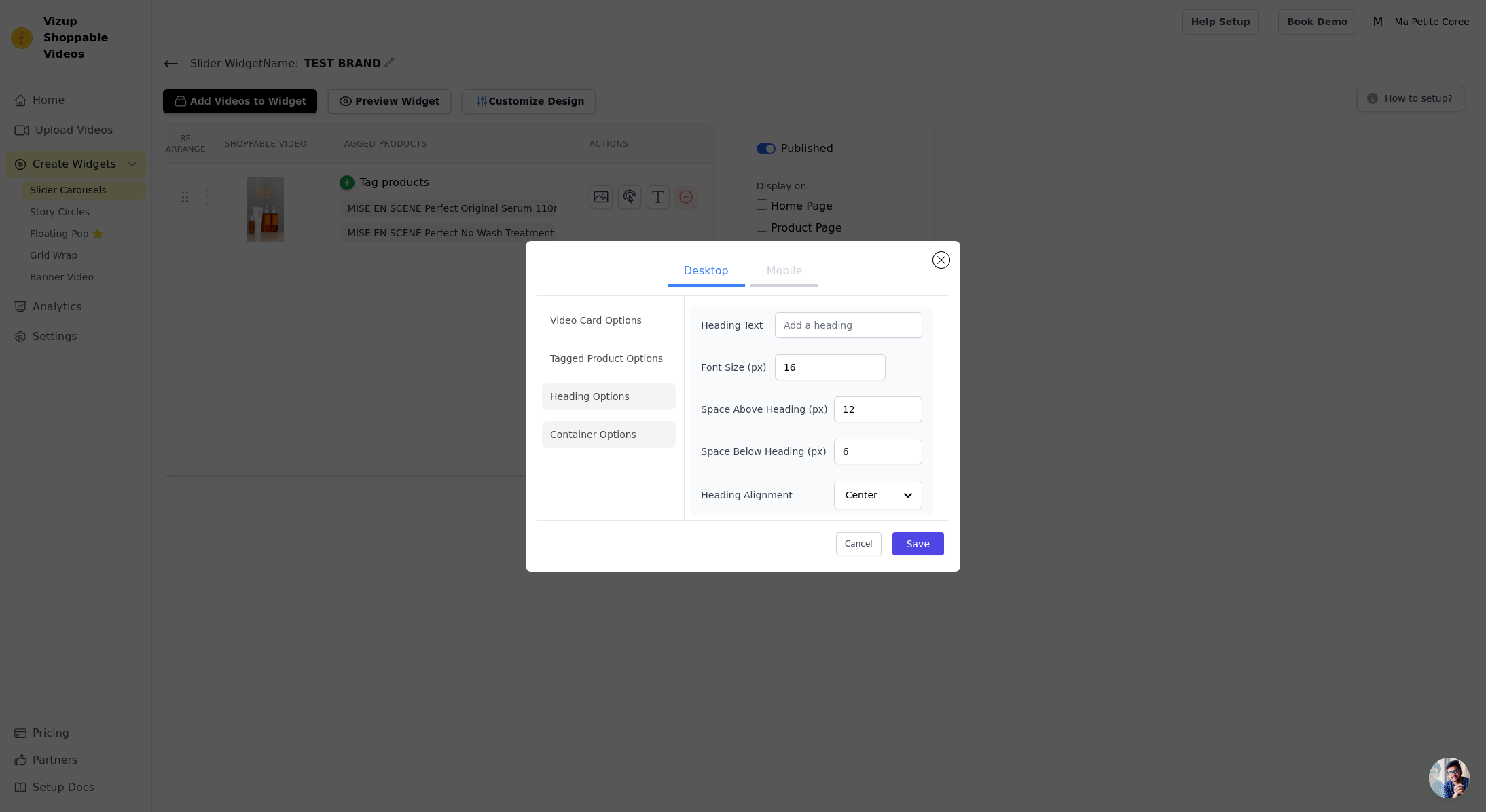
click at [604, 431] on li "Container Options" at bounding box center [608, 435] width 133 height 27
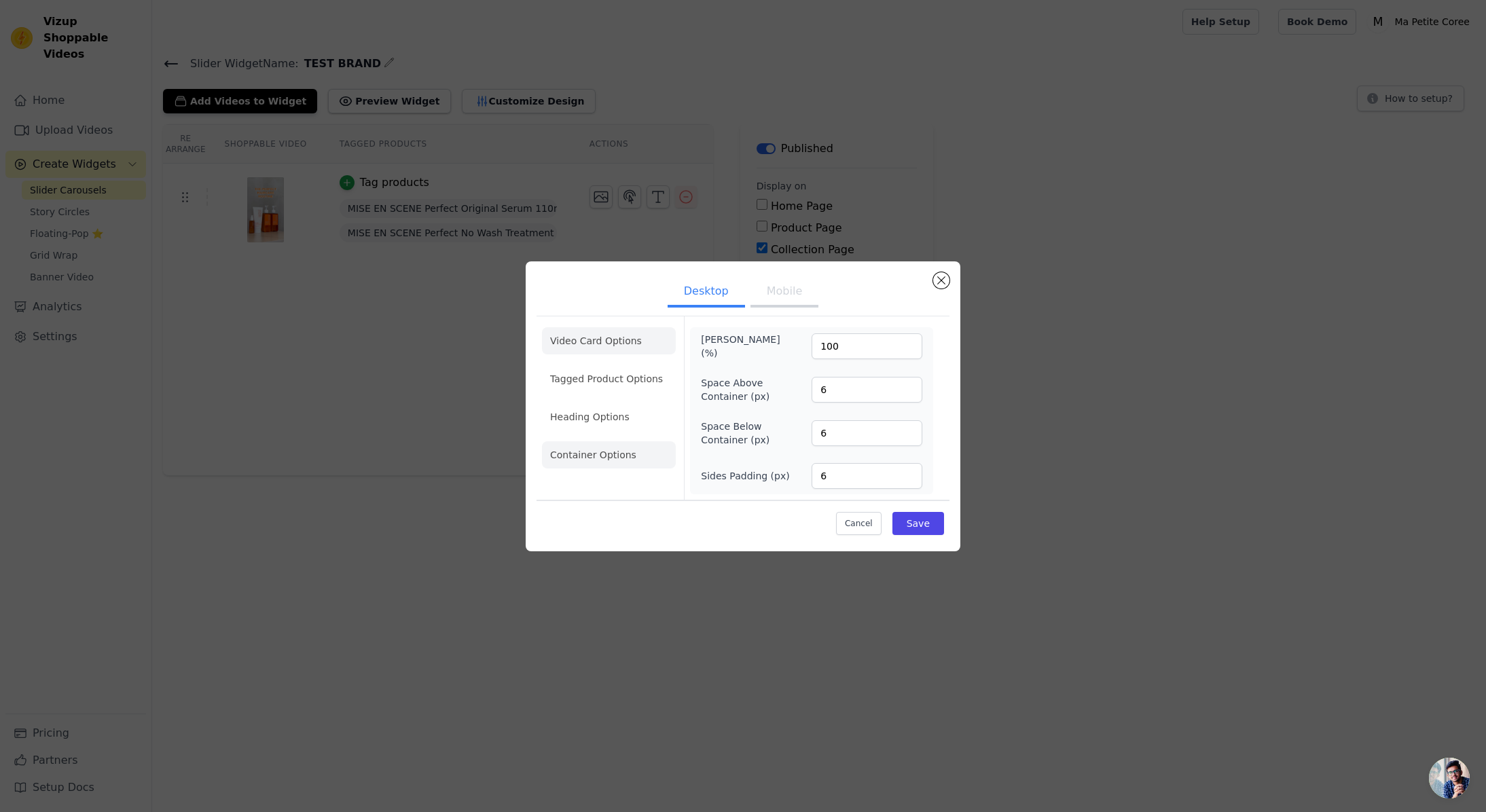
click at [597, 366] on li "Video Card Options" at bounding box center [608, 379] width 133 height 27
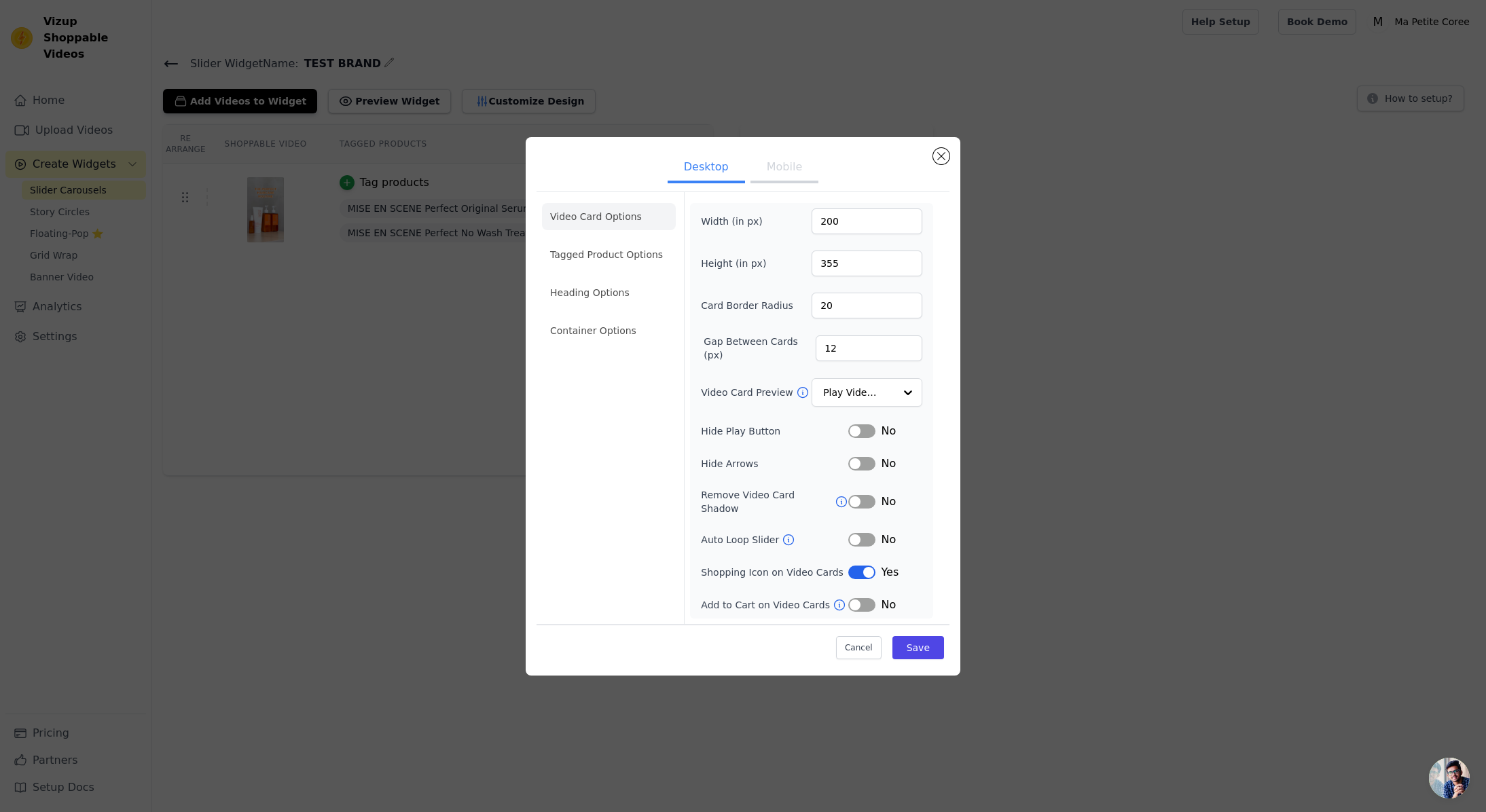
click at [419, 320] on div "Desktop Mobile Video Card Options Tagged Product Options Heading Options Contai…" at bounding box center [743, 406] width 1442 height 582
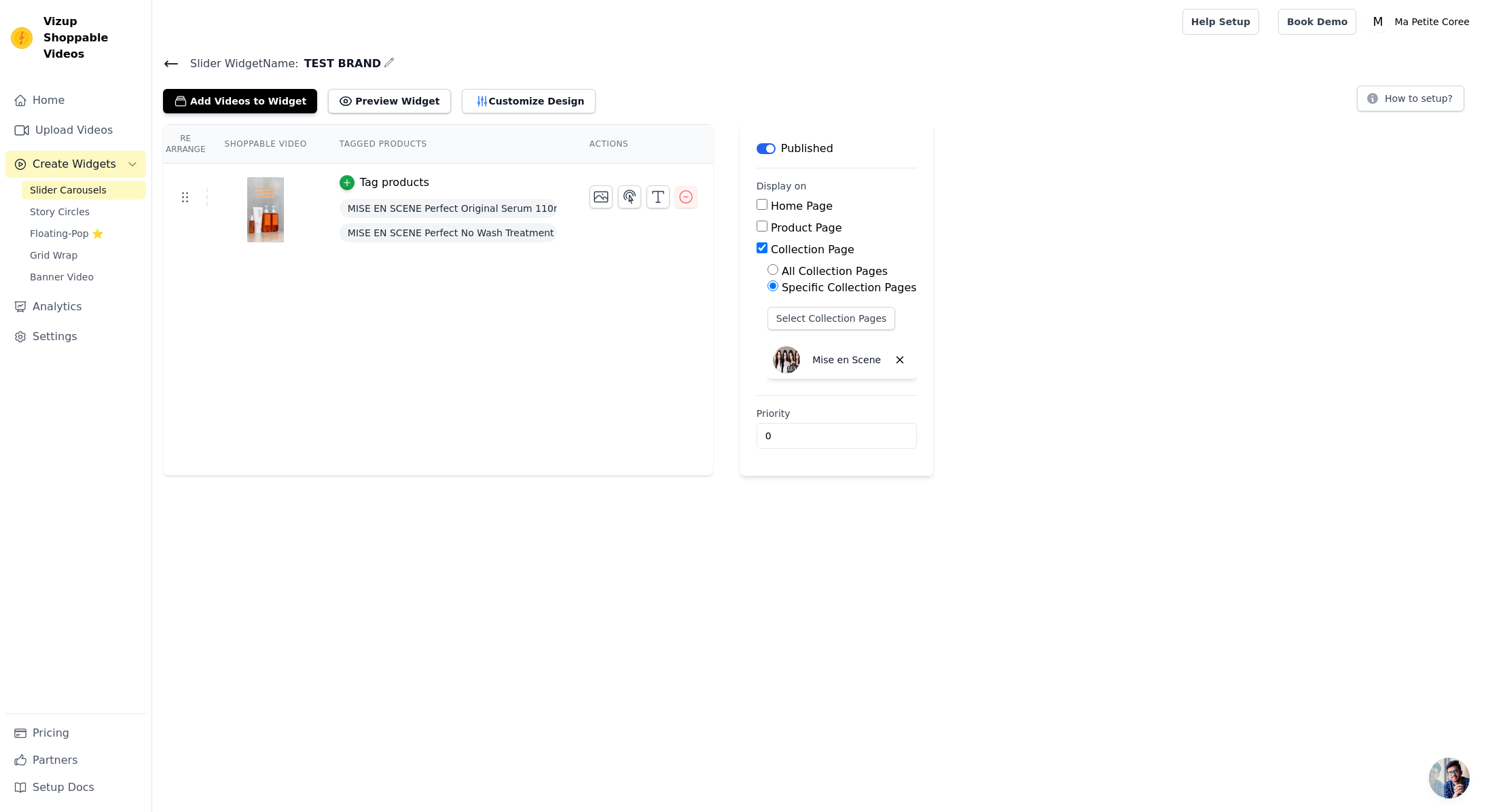
click at [451, 210] on span "MISE EN SCENE Perfect Original Serum 110ml+80ml+30ml" at bounding box center [448, 208] width 217 height 19
click at [630, 196] on icon "button" at bounding box center [630, 196] width 12 height 12
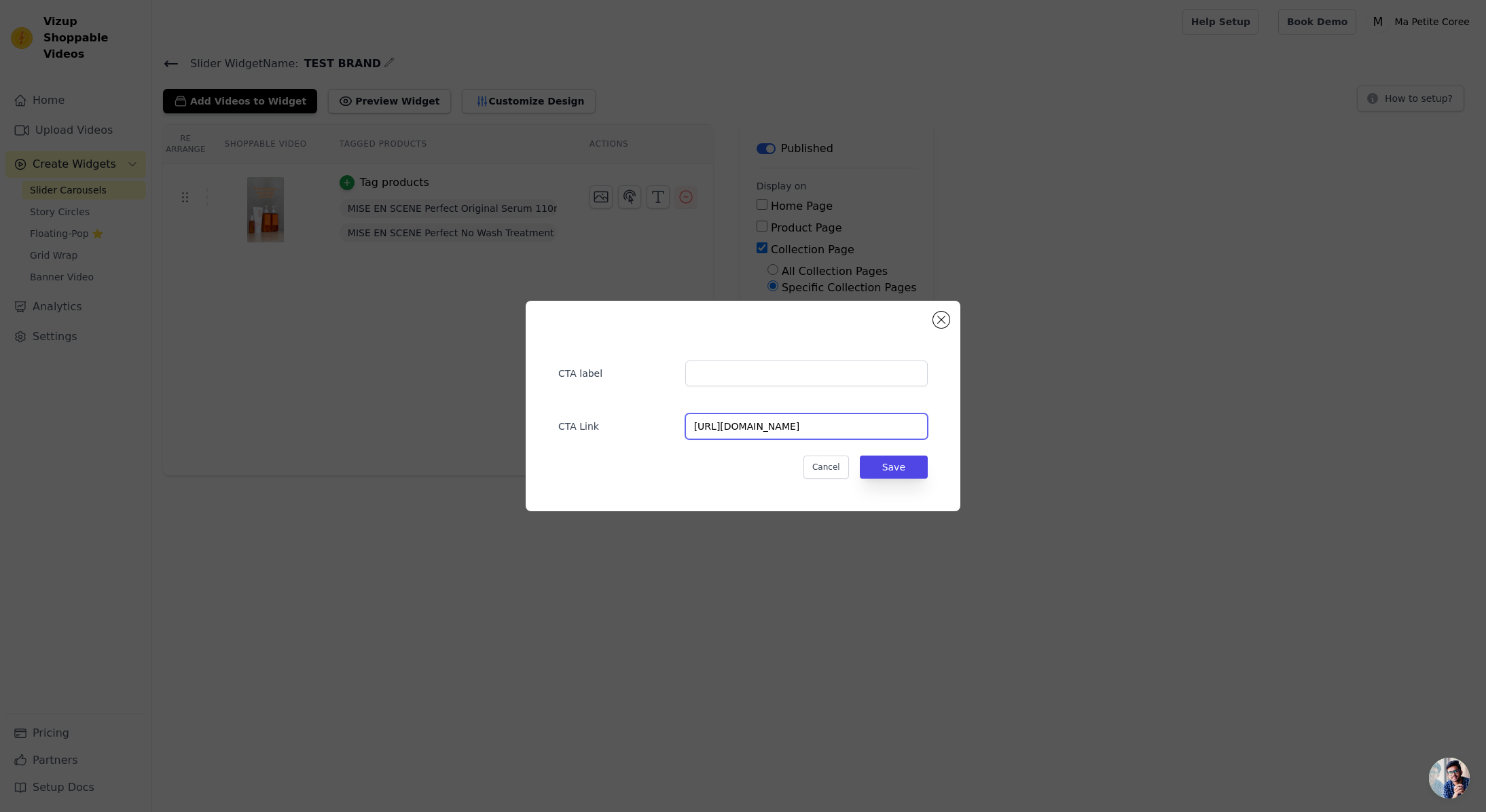
click at [802, 419] on input "[URL][DOMAIN_NAME]" at bounding box center [806, 426] width 242 height 26
click at [885, 423] on input "[URL][DOMAIN_NAME]" at bounding box center [806, 426] width 242 height 26
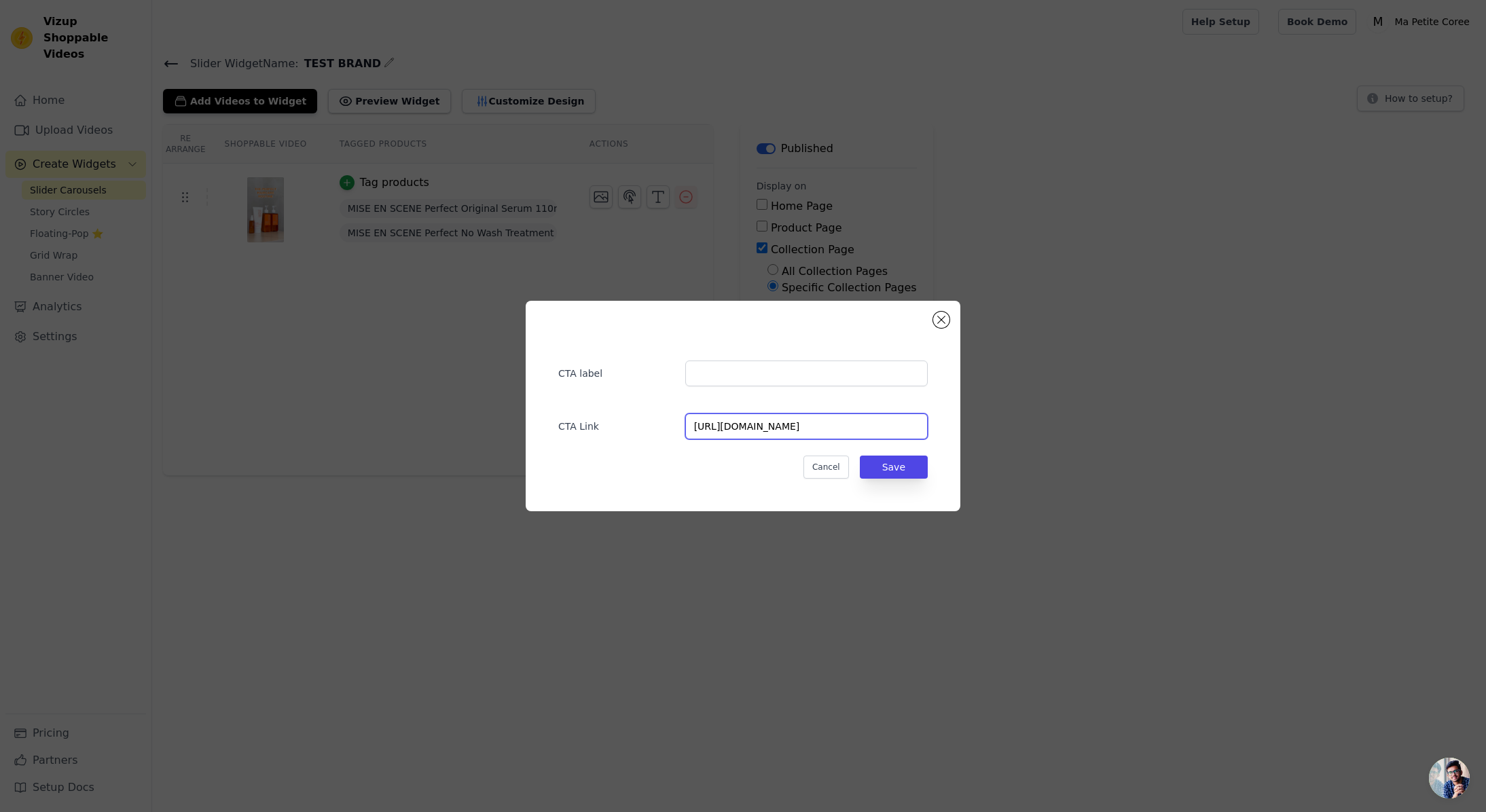
click at [885, 423] on input "[URL][DOMAIN_NAME]" at bounding box center [806, 426] width 242 height 26
paste input "[URL][DOMAIN_NAME]"
type input "[URL][DOMAIN_NAME]"
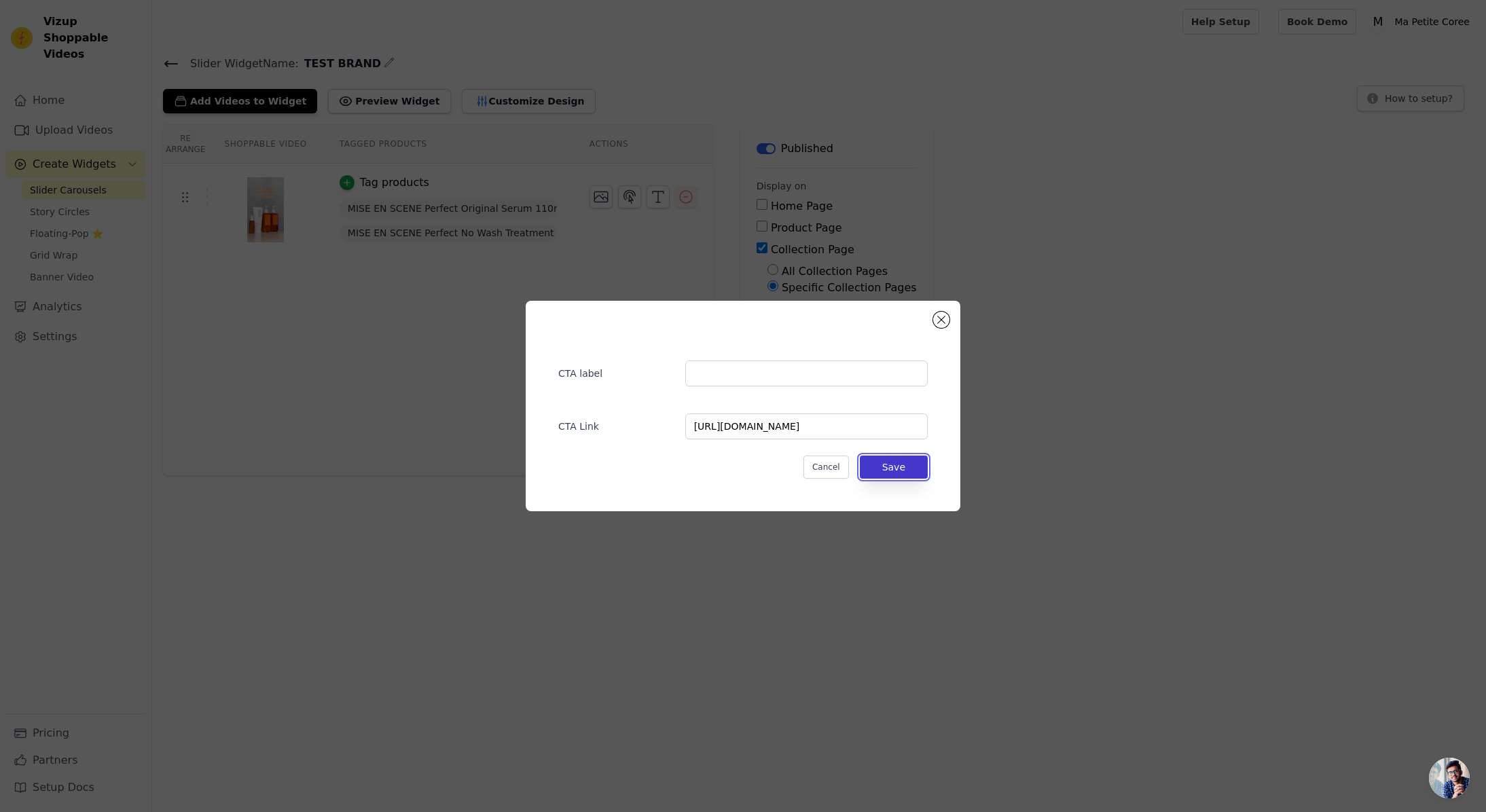
scroll to position [0, 0]
click at [894, 470] on button "Save" at bounding box center [893, 467] width 68 height 23
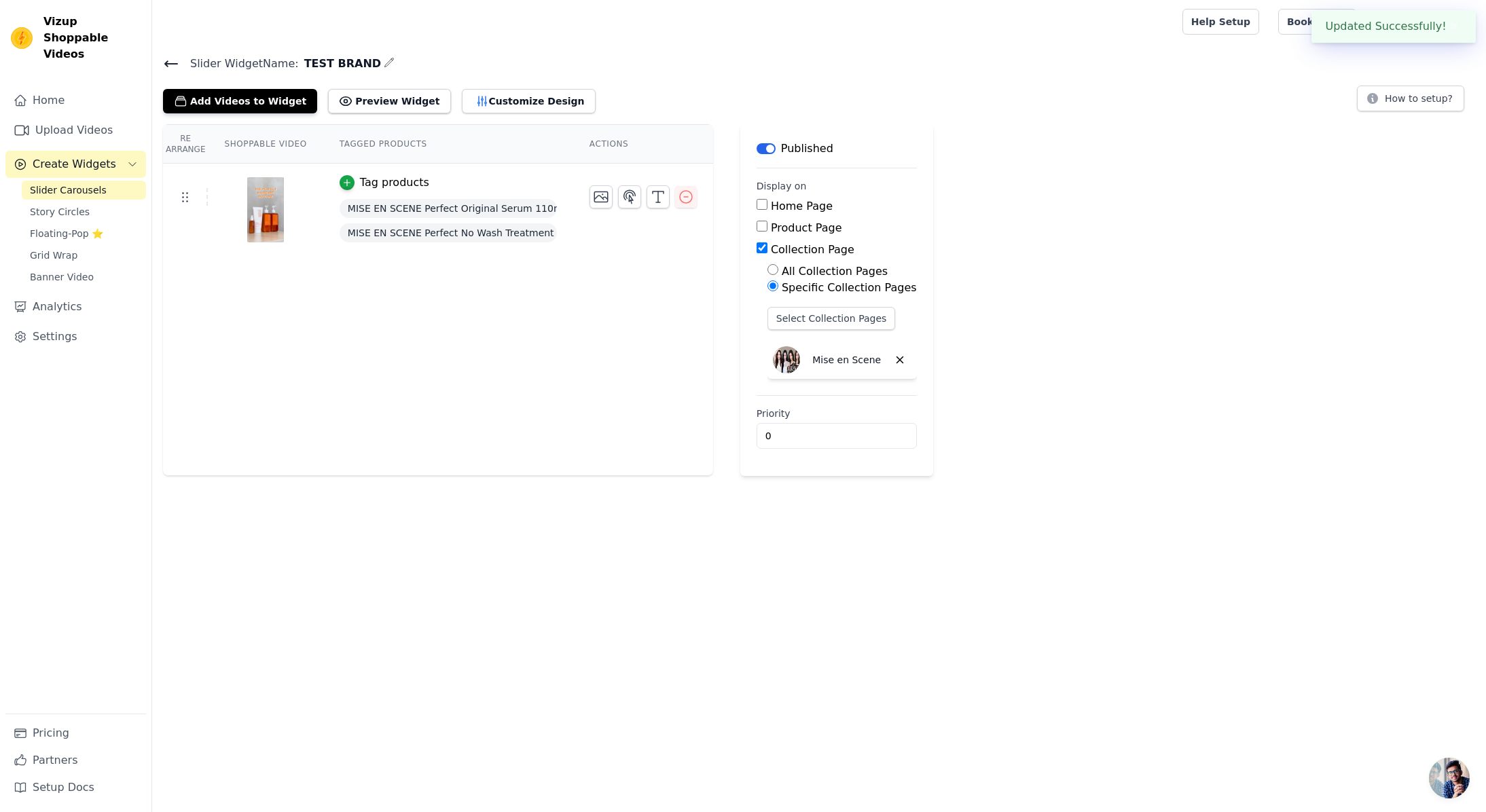
click at [558, 328] on div "Re Arrange Shoppable Video Tagged Products Actions Tag products MISE EN SCENE P…" at bounding box center [438, 299] width 550 height 351
click at [369, 96] on button "Preview Widget" at bounding box center [389, 101] width 122 height 24
